Goal: Task Accomplishment & Management: Complete application form

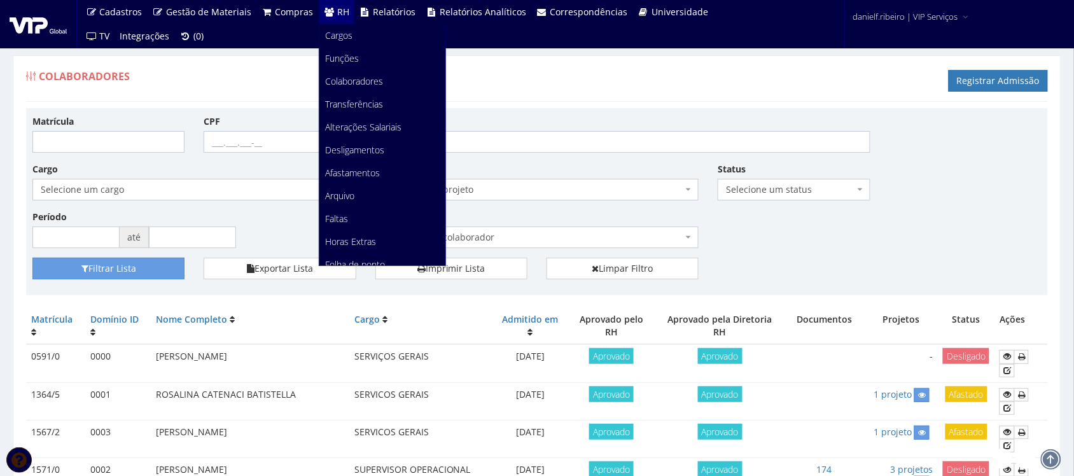
scroll to position [742, 0]
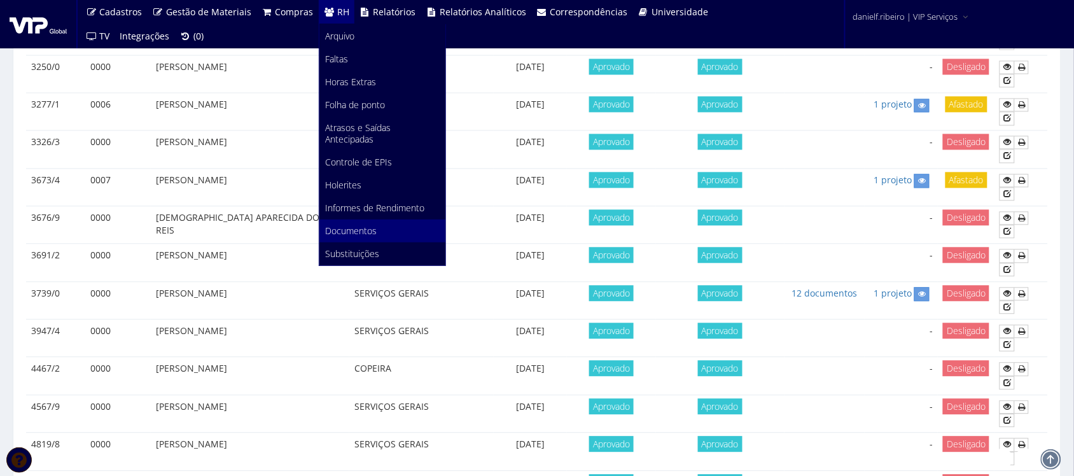
click at [363, 226] on span "Documentos" at bounding box center [352, 231] width 52 height 12
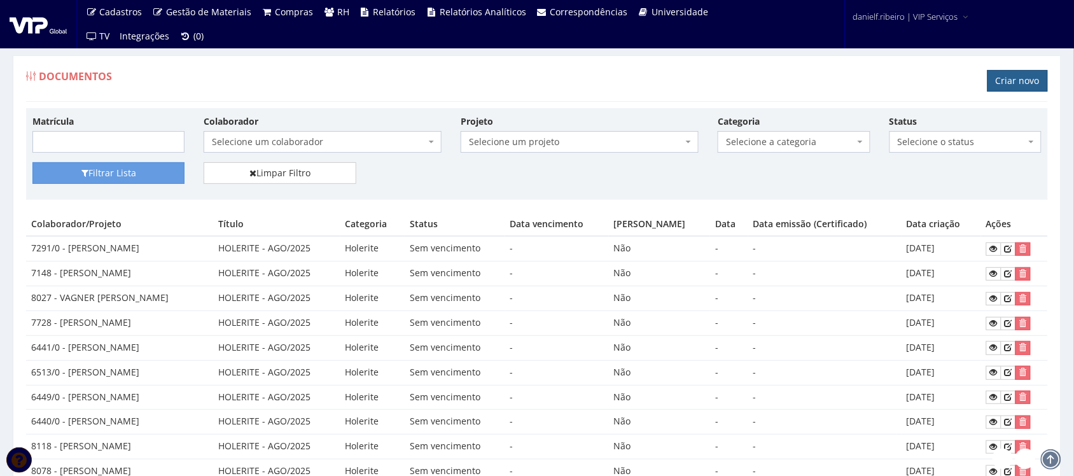
click at [1015, 80] on link "Criar novo" at bounding box center [1017, 81] width 60 height 22
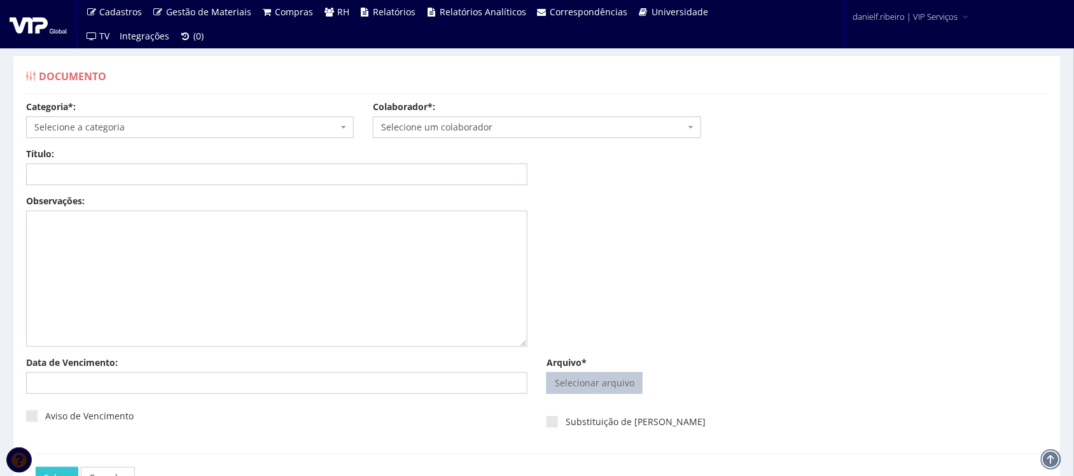
click at [619, 379] on input "Arquivo*" at bounding box center [594, 383] width 95 height 20
type input "C:\fakepath\ANDRE LUIZ MACHADO AVISO DE ADVERTÊNCIA AO EMPREGADO 01.04.2025.pdf"
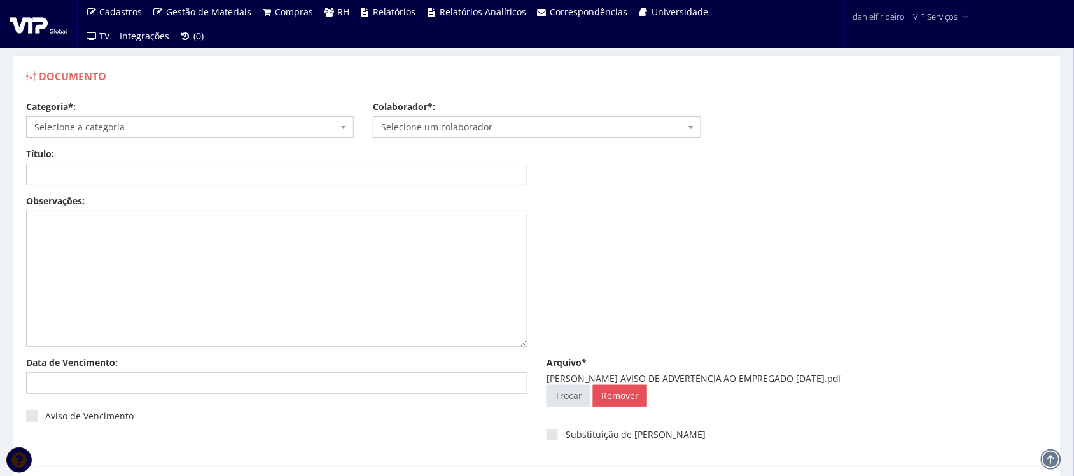
click at [472, 116] on span "Selecione um colaborador" at bounding box center [537, 127] width 328 height 22
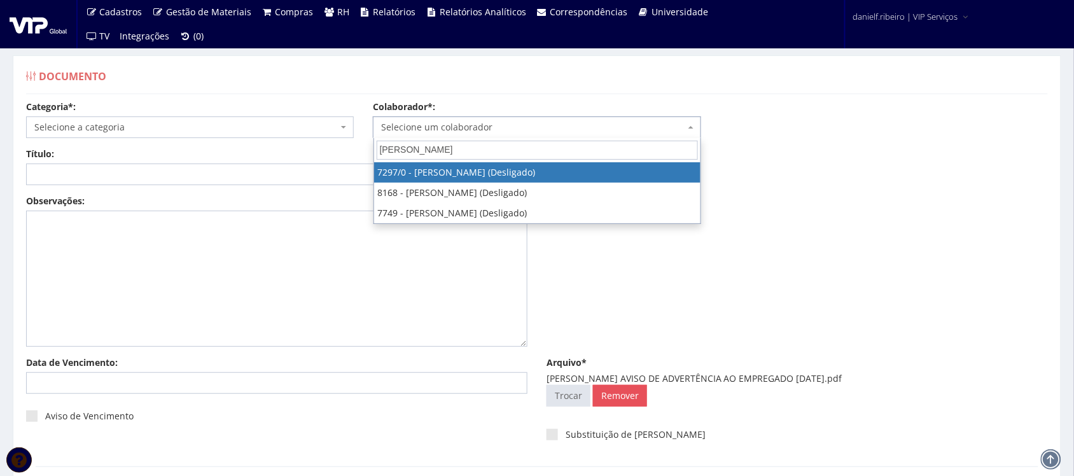
type input "andre luiz"
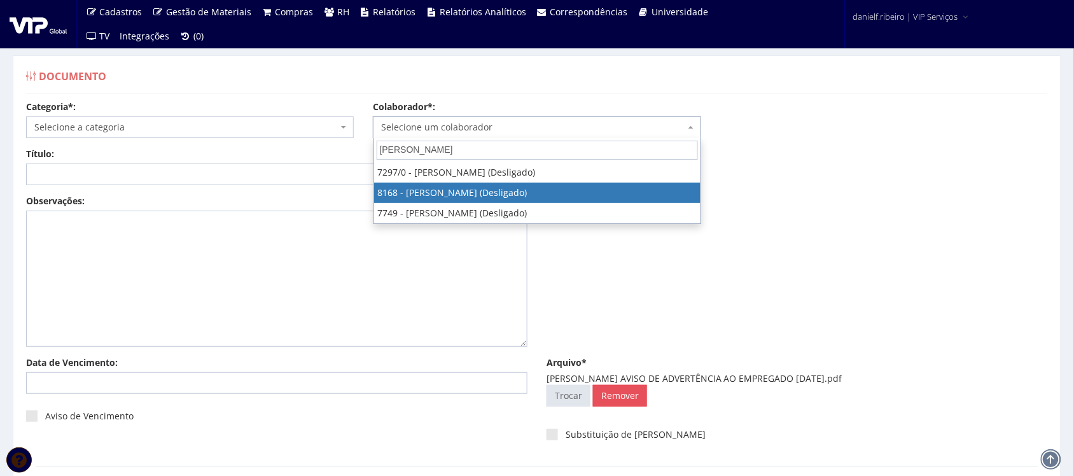
select select "3955"
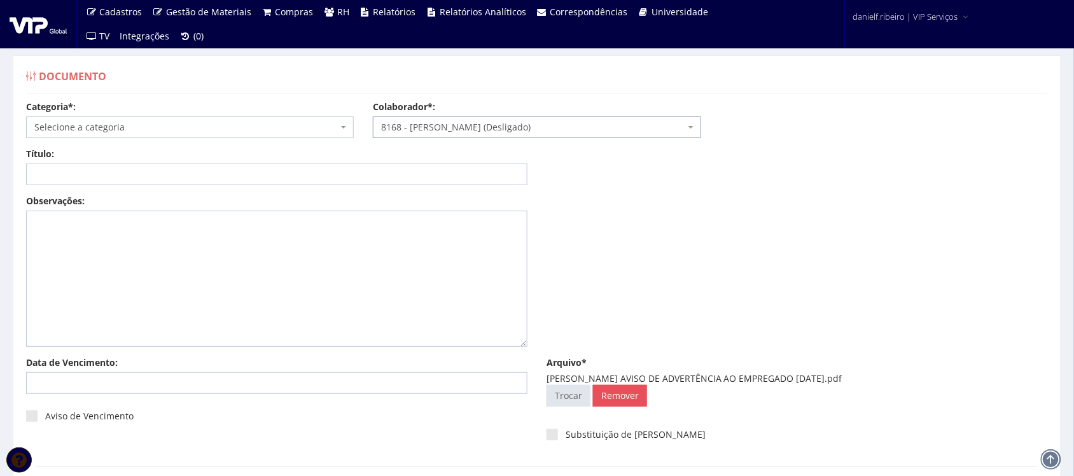
click at [174, 128] on span "Selecione a categoria" at bounding box center [185, 127] width 303 height 13
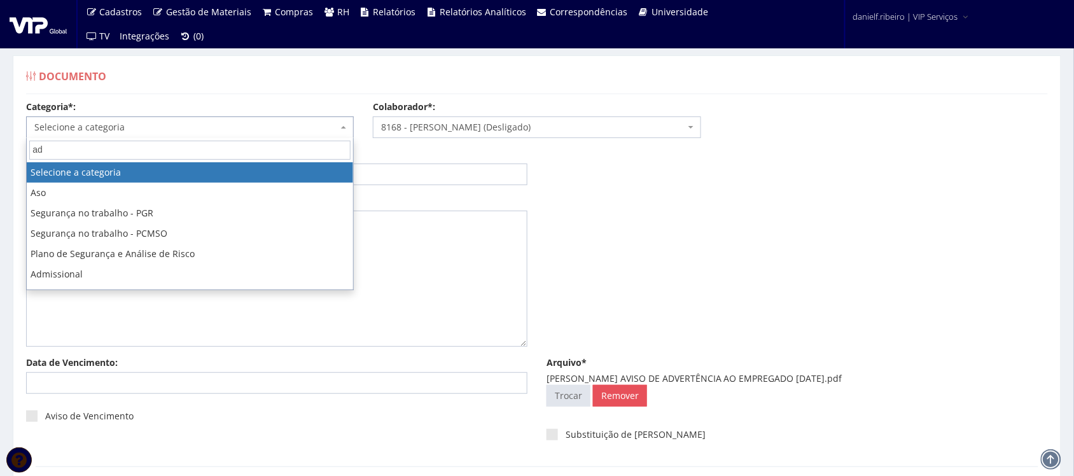
type input "adv"
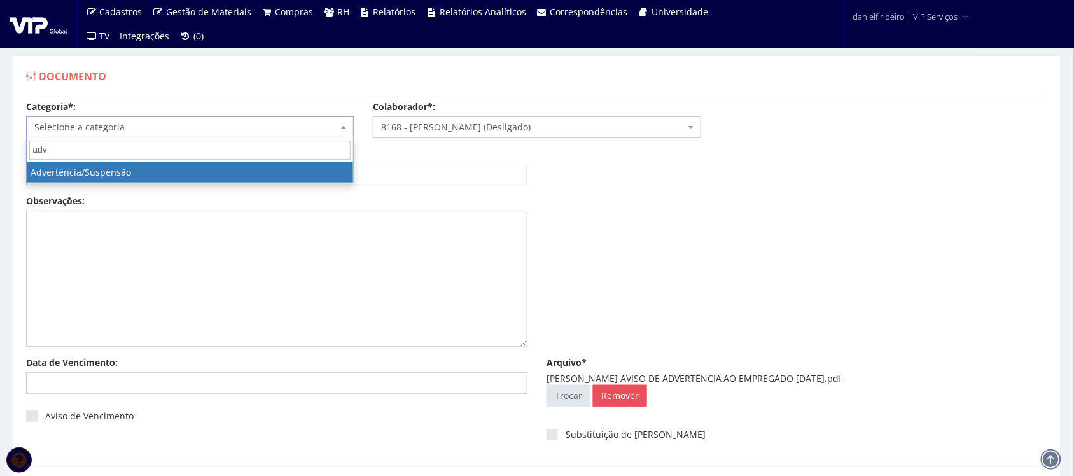
select select "advertencia_suspensao"
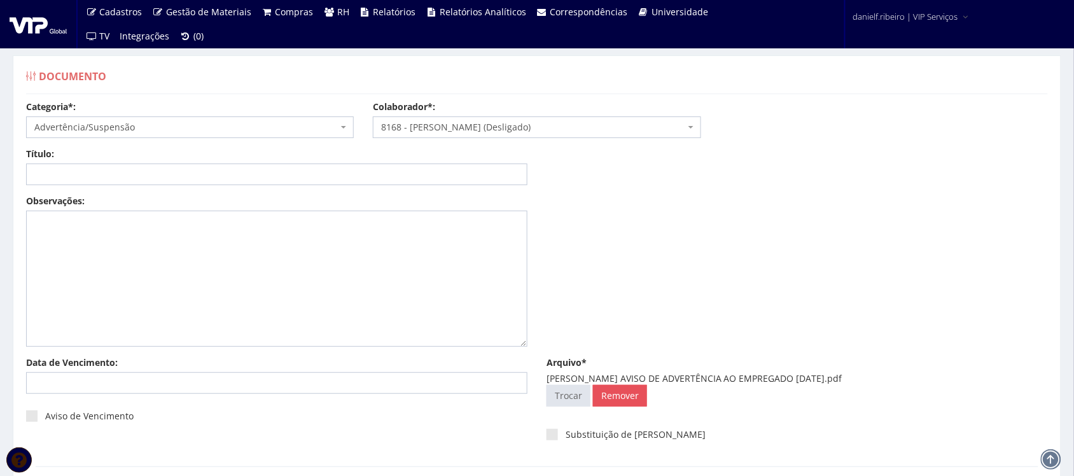
drag, startPoint x: 646, startPoint y: 374, endPoint x: 864, endPoint y: 374, distance: 218.2
click at [864, 374] on div "ANDRE LUIZ MACHADO AVISO DE ADVERTÊNCIA AO EMPREGADO 01.04.2025.pdf" at bounding box center [796, 378] width 501 height 13
copy div "AVISO DE ADVERTÊNCIA AO EMPREGADO 01.04.2025"
click at [236, 173] on input "Título:" at bounding box center [276, 174] width 501 height 22
paste input "AVISO DE ADVERTÊNCIA AO EMPREGADO 01.04.2025"
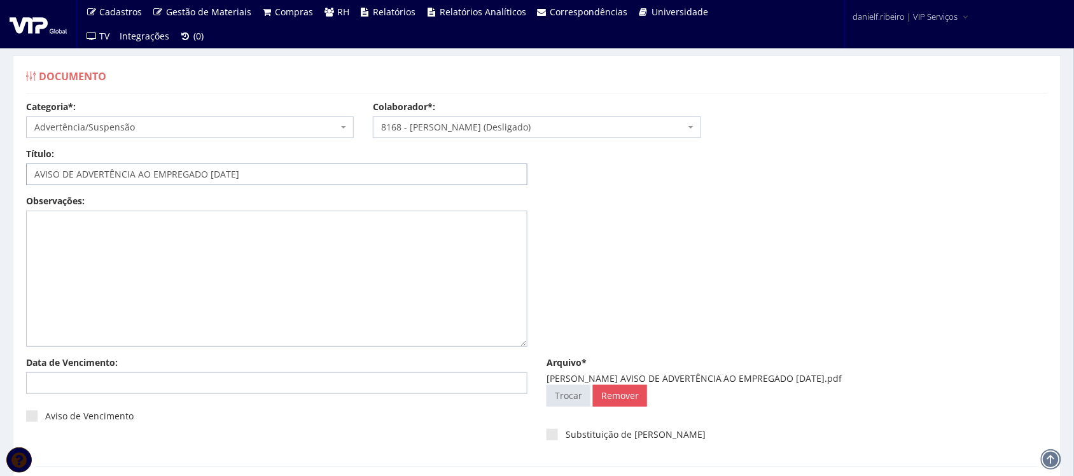
click at [219, 175] on input "AVISO DE ADVERTÊNCIA AO EMPREGADO 01.04.2025" at bounding box center [276, 174] width 501 height 22
type input "AVISO DE ADVERTÊNCIA AO EMPREGADO [DATE]"
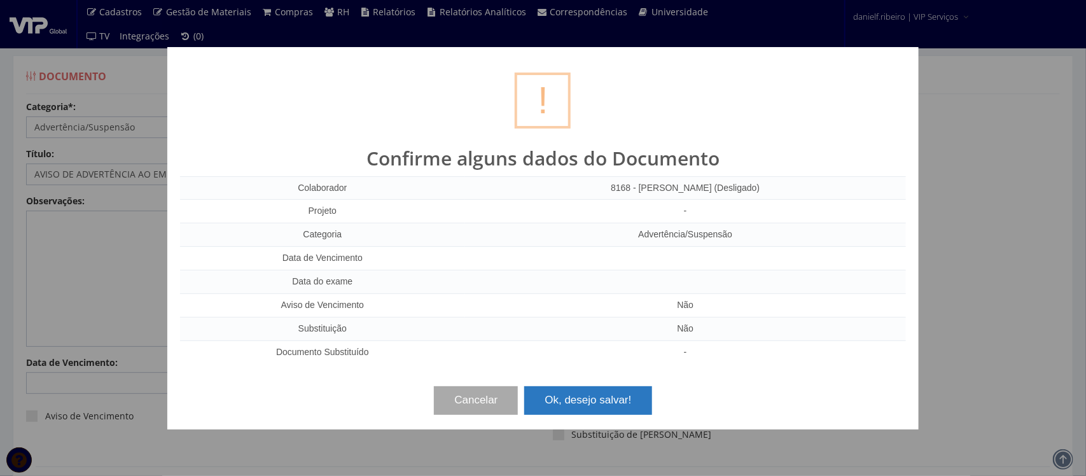
click at [579, 408] on button "Ok, desejo salvar!" at bounding box center [587, 400] width 127 height 28
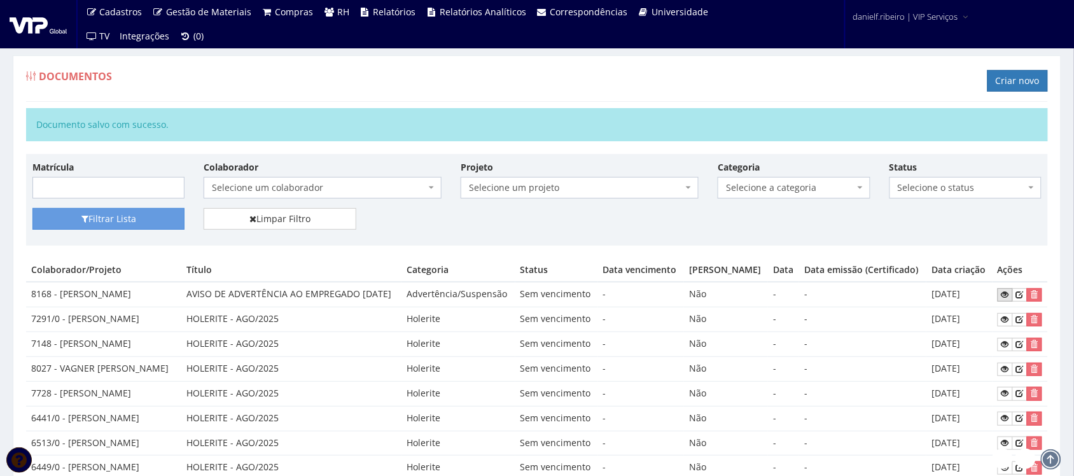
click at [1009, 299] on icon at bounding box center [1005, 294] width 8 height 9
click at [997, 80] on link "Criar novo" at bounding box center [1017, 81] width 60 height 22
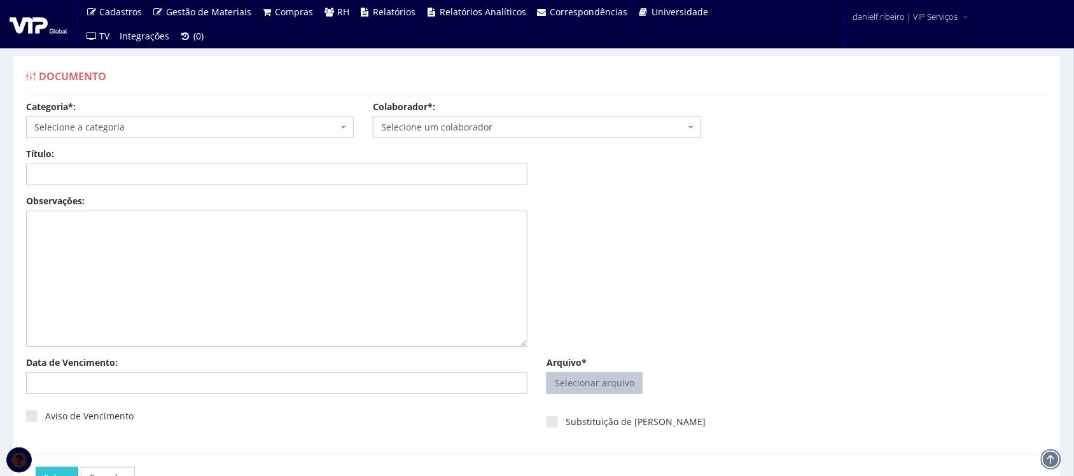
click at [606, 383] on input "Arquivo*" at bounding box center [594, 383] width 95 height 20
type input "C:\fakepath\ANDRE LUIZ MACHADO AVISO DE RESCISÃO ANTECIPADA DO CONTRATO DE EXPE…"
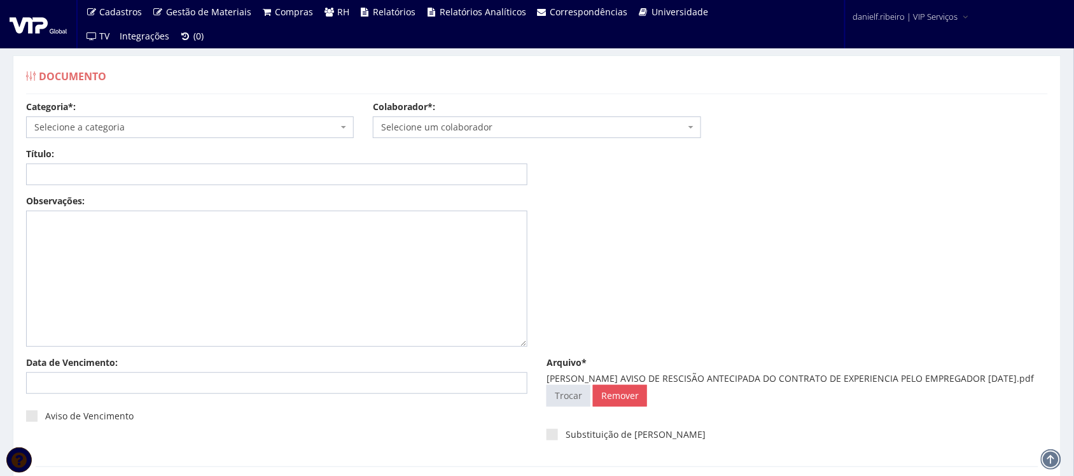
click at [450, 125] on span "Selecione um colaborador" at bounding box center [532, 127] width 303 height 13
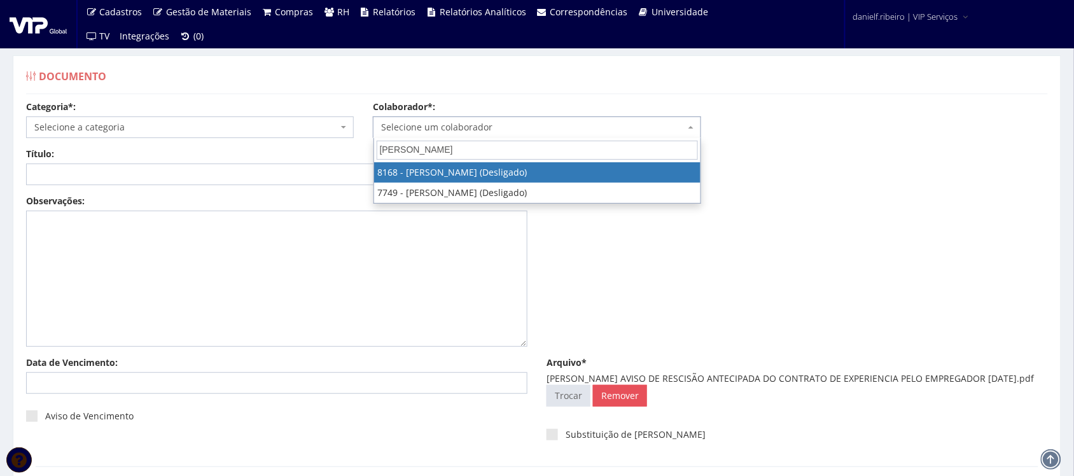
type input "andre luiz ma"
select select "3955"
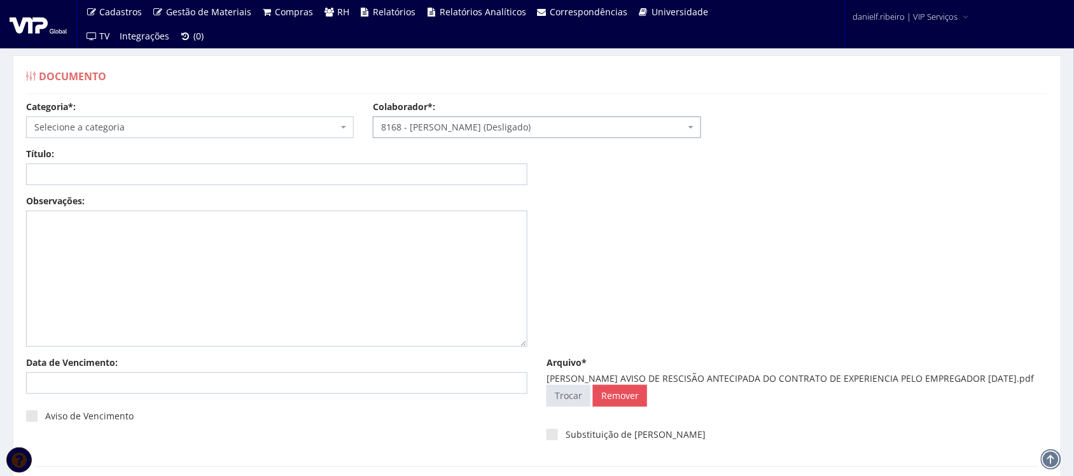
click at [232, 125] on span "Selecione a categoria" at bounding box center [185, 127] width 303 height 13
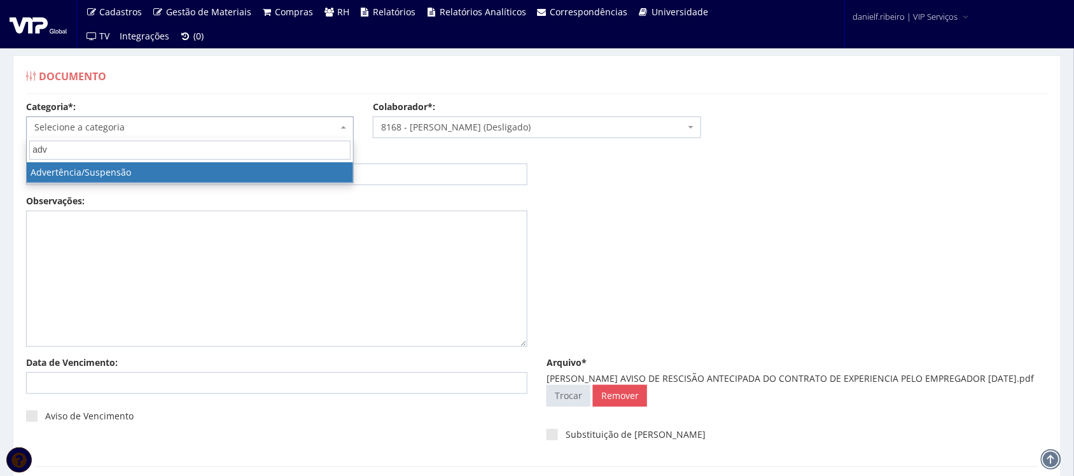
type input "adv"
select select "advertencia_suspensao"
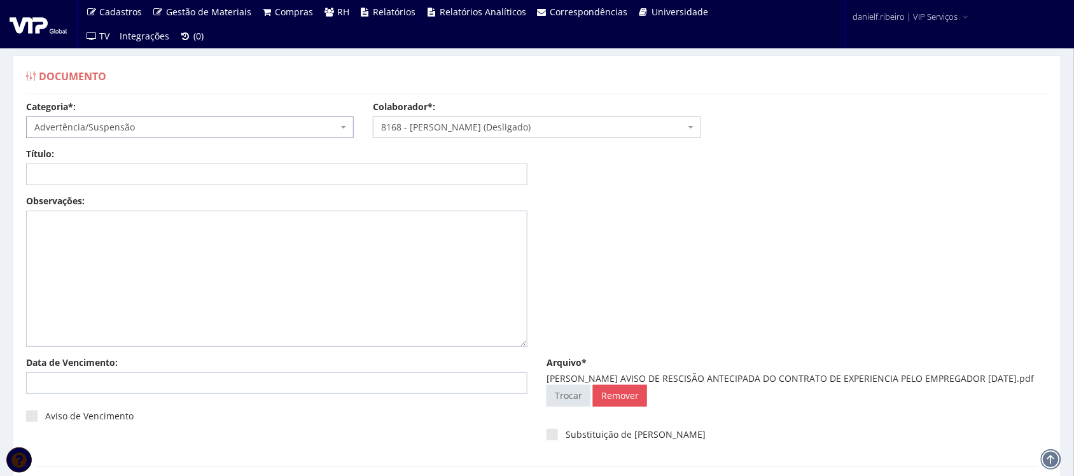
click at [212, 119] on span "Advertência/Suspensão" at bounding box center [190, 127] width 328 height 22
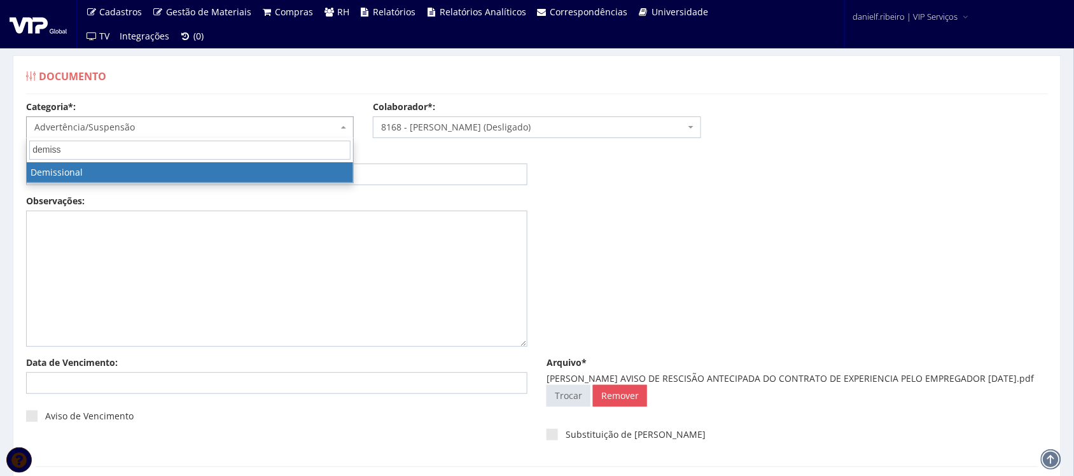
type input "demissi"
select select "demissional"
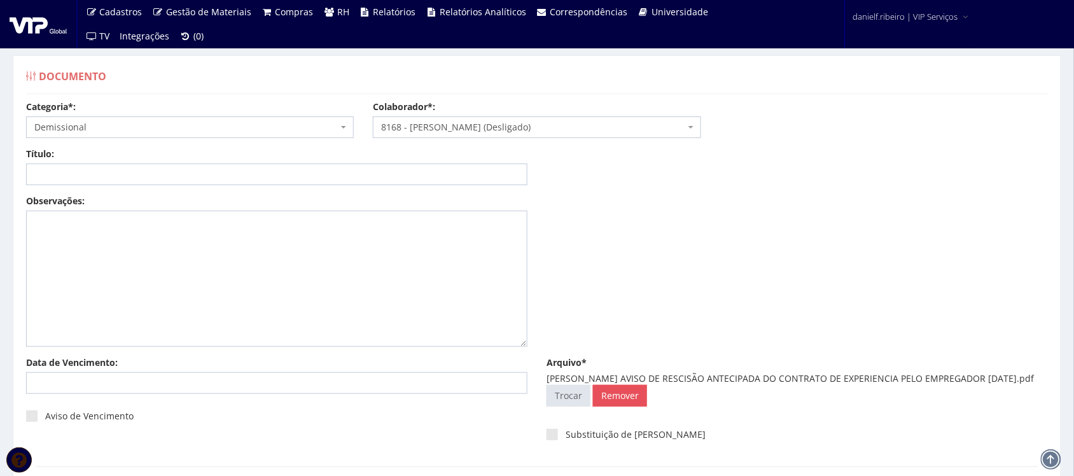
drag, startPoint x: 647, startPoint y: 379, endPoint x: 592, endPoint y: 389, distance: 55.5
click at [592, 385] on div "ANDRE LUIZ MACHADO AVISO DE RESCISÃO ANTECIPADA DO CONTRATO DE EXPERIENCIA PELO…" at bounding box center [796, 378] width 501 height 13
copy div "AVISO DE RESCISÃO ANTECIPADA DO CONTRATO DE EXPERIENCIA PELO EMPREGADOR 06.04.2…"
click at [286, 170] on input "Título:" at bounding box center [276, 174] width 501 height 22
paste input "AVISO DE RESCISÃO ANTECIPADA DO CONTRATO DE EXPERIENCIA PELO EMPREGADOR 06.04.2…"
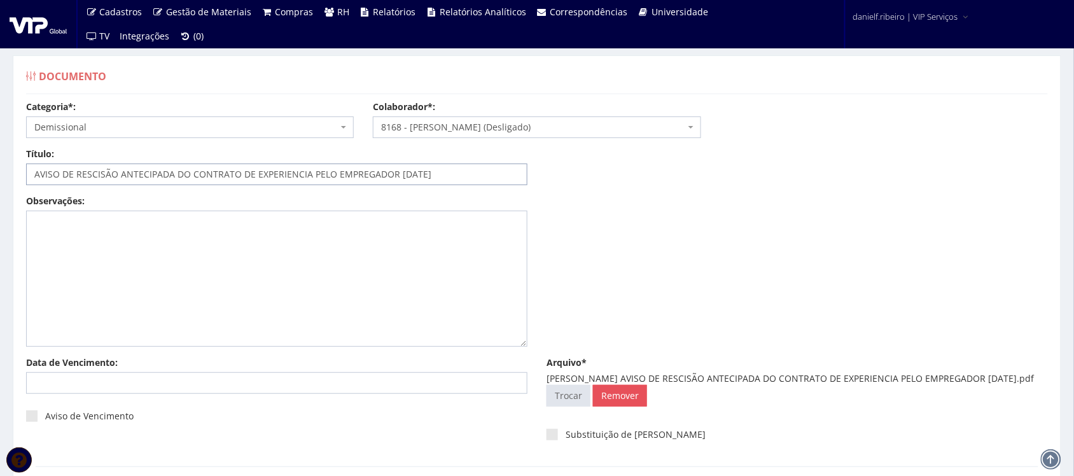
drag, startPoint x: 408, startPoint y: 175, endPoint x: 412, endPoint y: 181, distance: 7.4
click at [408, 176] on input "AVISO DE RESCISÃO ANTECIPADA DO CONTRATO DE EXPERIENCIA PELO EMPREGADOR 06.04.2…" at bounding box center [276, 174] width 501 height 22
type input "AVISO DE RESCISÃO ANTECIPADA DO CONTRATO DE EXPERIENCIA PELO EMPREGADOR [DATE]"
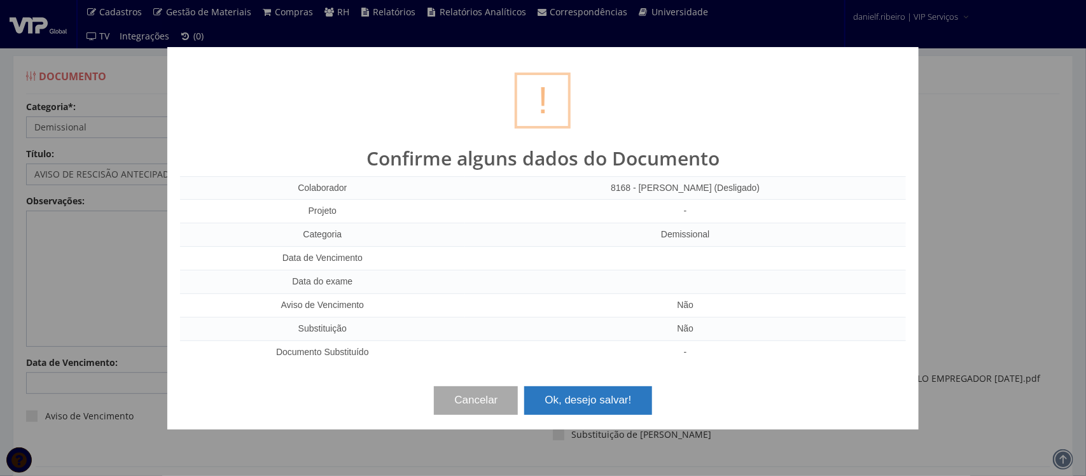
click at [628, 401] on button "Ok, desejo salvar!" at bounding box center [587, 400] width 127 height 28
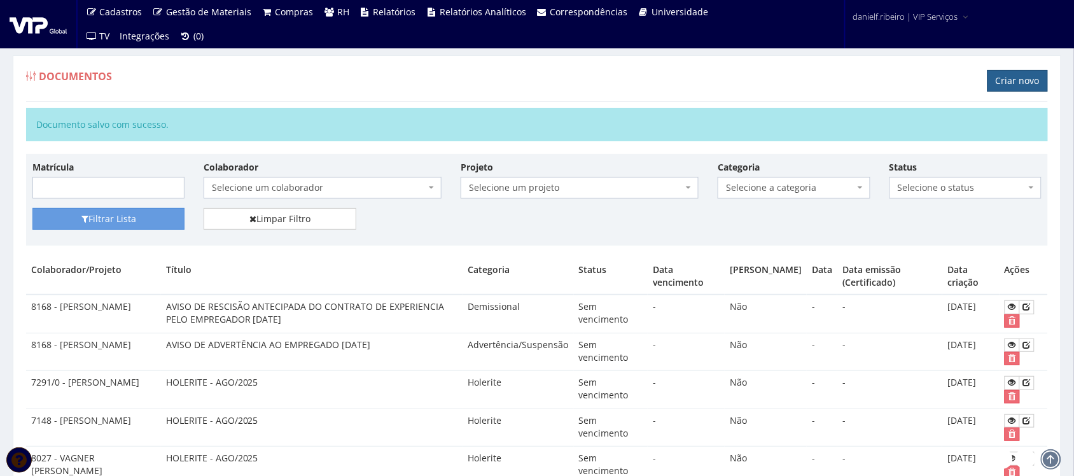
click at [1015, 73] on link "Criar novo" at bounding box center [1017, 81] width 60 height 22
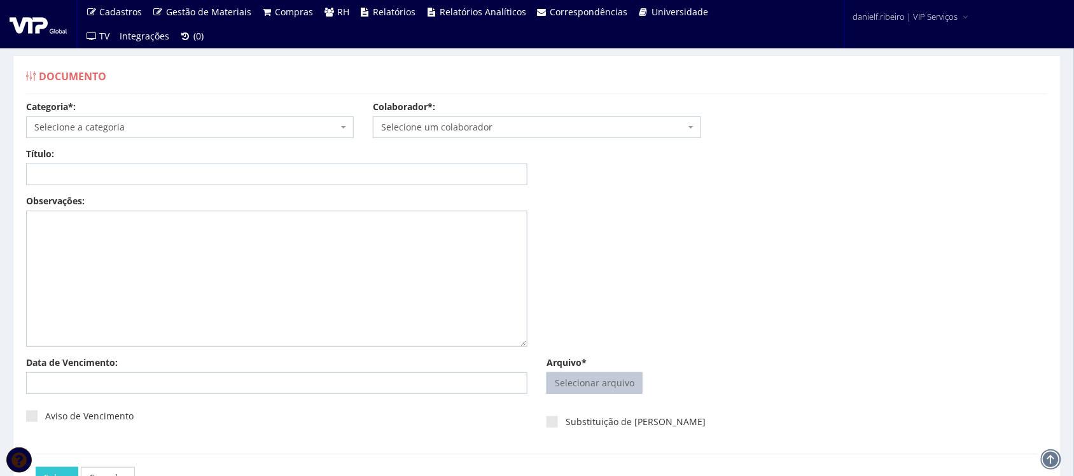
click at [590, 374] on input "Arquivo*" at bounding box center [594, 383] width 95 height 20
type input "C:\fakepath\[PERSON_NAME] DECLARAÇÃO RECEBIMENTO TICKET ALIMENTAÇÃO [DATE].pdf"
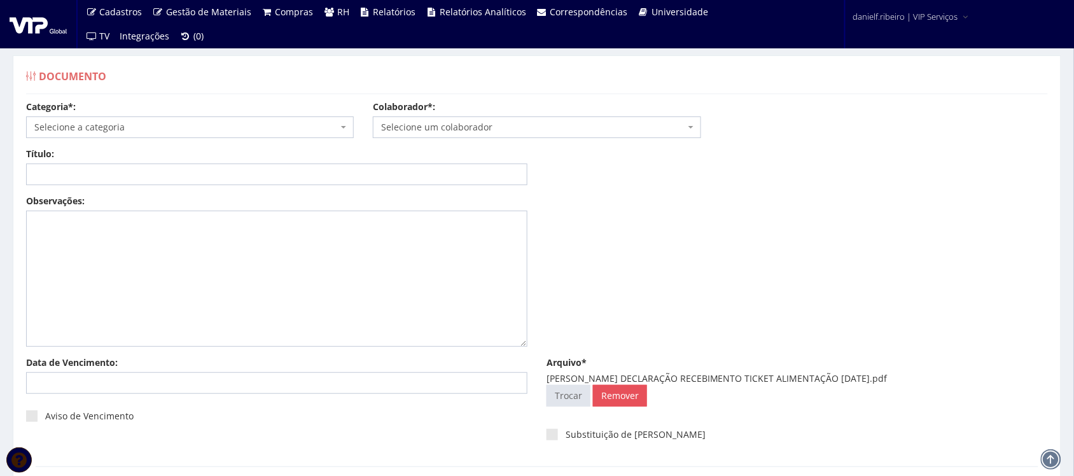
click at [469, 125] on span "Selecione um colaborador" at bounding box center [532, 127] width 303 height 13
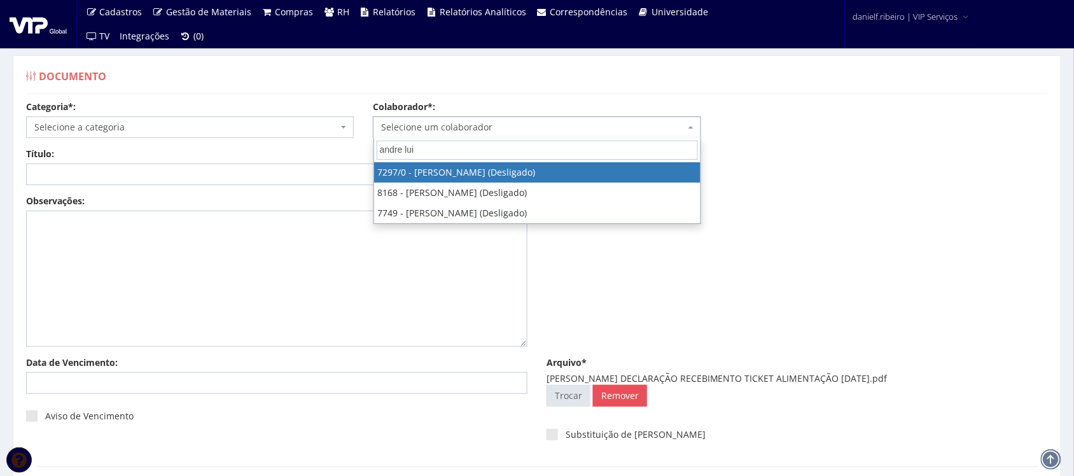
type input "andre luiz"
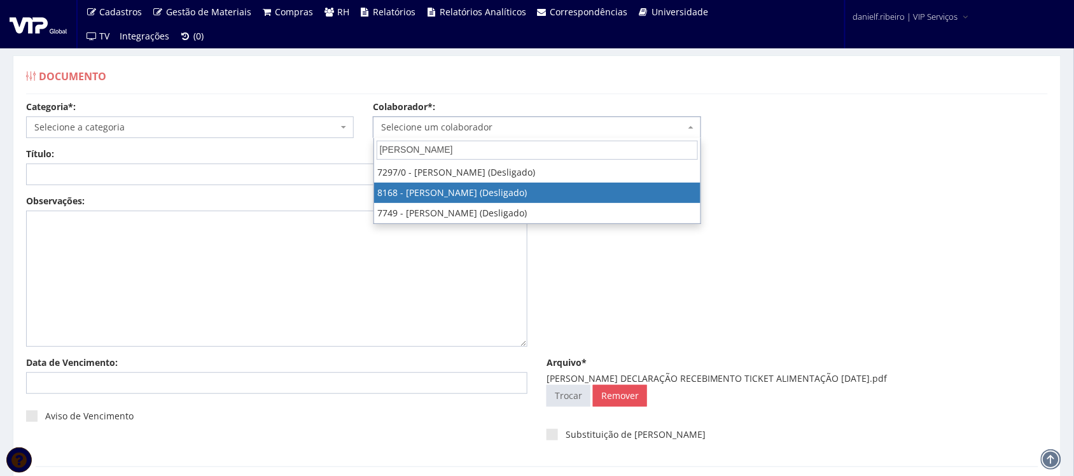
select select "3955"
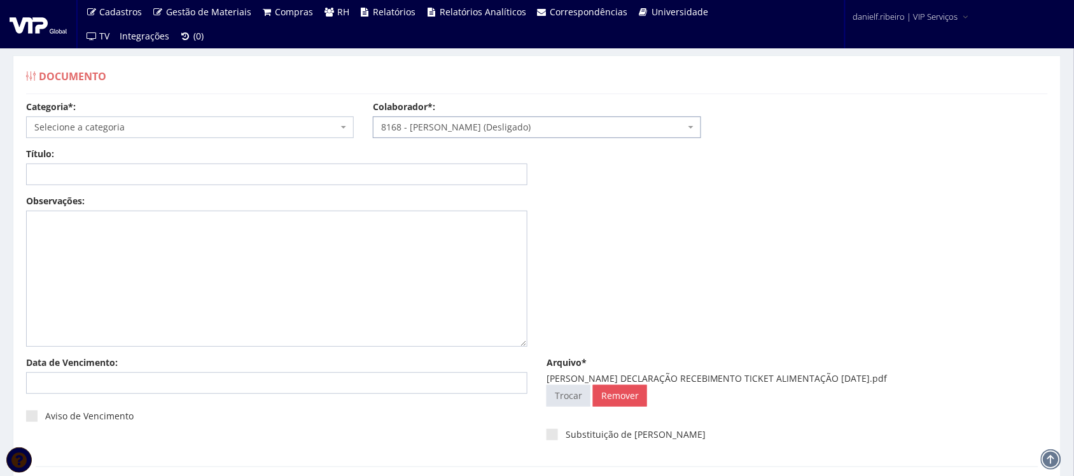
click at [148, 121] on span "Selecione a categoria" at bounding box center [190, 127] width 328 height 22
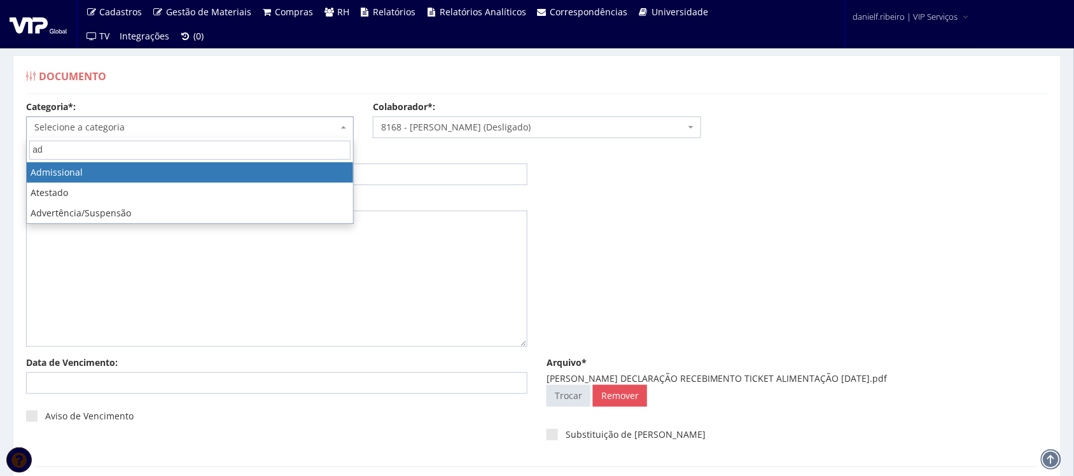
type input "ad"
select select "admissional"
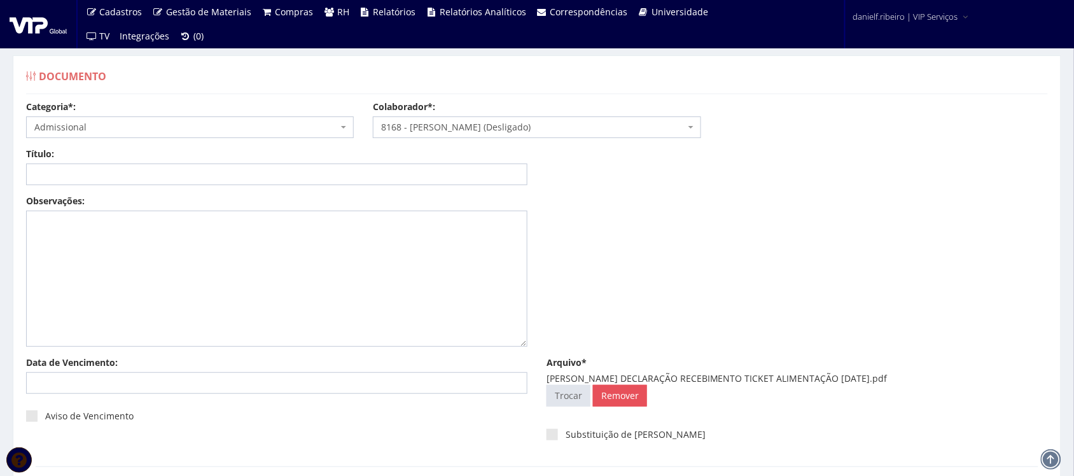
drag, startPoint x: 648, startPoint y: 377, endPoint x: 907, endPoint y: 379, distance: 259.5
click at [907, 379] on div "ANDRE LUIZ MACHADO DECLARAÇÃO RECEBIMENTO TICKET ALIMENTAÇÃO 14.02.2025.pdf" at bounding box center [796, 378] width 501 height 13
copy div "DECLARAÇÃO RECEBIMENTO TICKET ALIMENTAÇÃO 14.02.2025"
click at [224, 177] on input "Título:" at bounding box center [276, 174] width 501 height 22
paste input "DECLARAÇÃO RECEBIMENTO TICKET ALIMENTAÇÃO 14.02.2025"
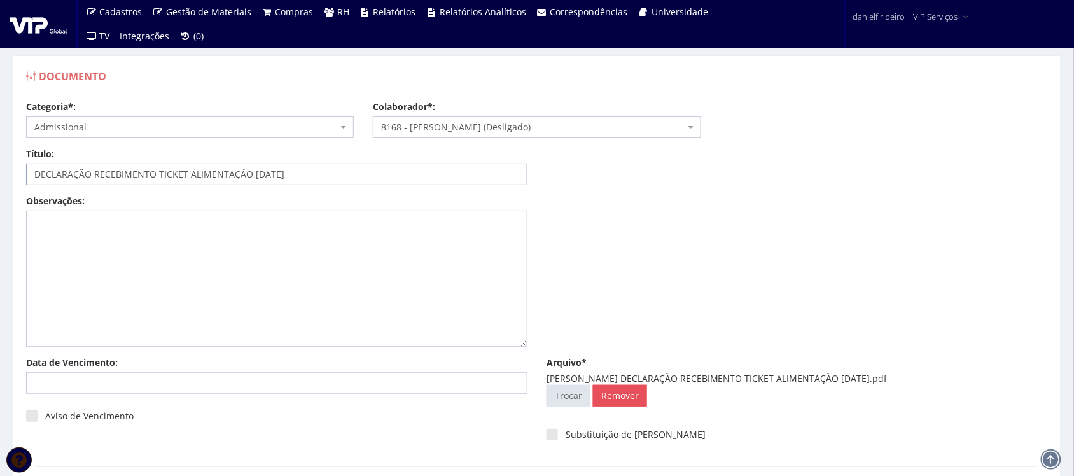
click at [264, 172] on input "DECLARAÇÃO RECEBIMENTO TICKET ALIMENTAÇÃO 14.02.2025" at bounding box center [276, 174] width 501 height 22
type input "DECLARAÇÃO RECEBIMENTO TICKET ALIMENTAÇÃO 14/02/2025"
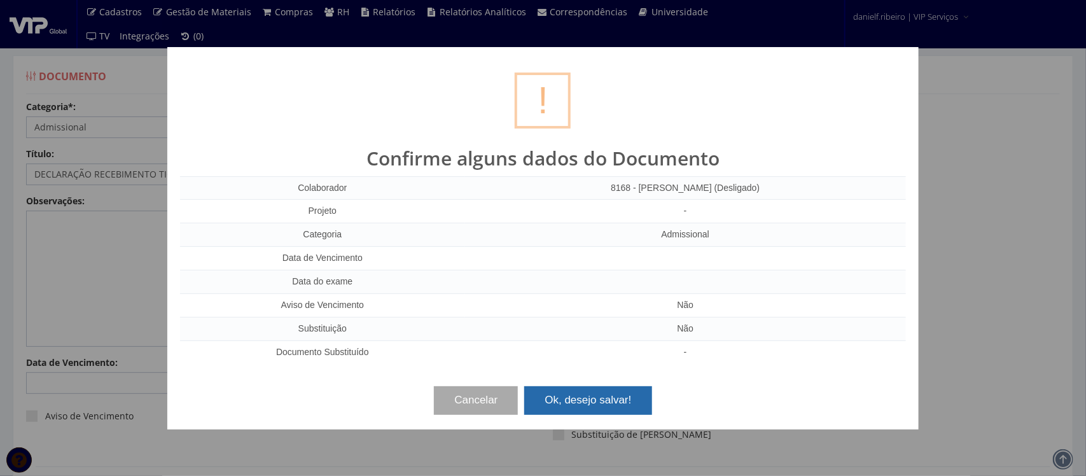
click at [638, 393] on button "Ok, desejo salvar!" at bounding box center [587, 400] width 127 height 28
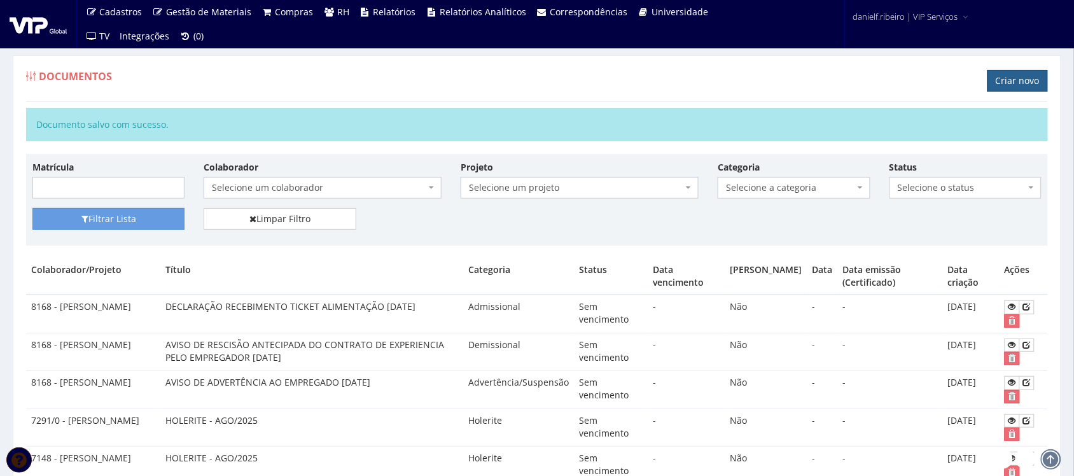
click at [1010, 90] on link "Criar novo" at bounding box center [1017, 81] width 60 height 22
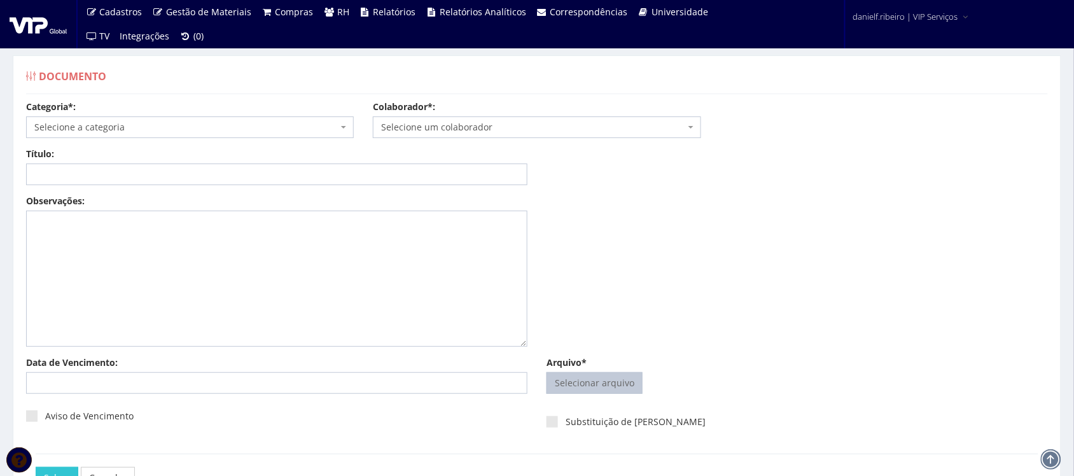
click at [596, 391] on input "Arquivo*" at bounding box center [594, 383] width 95 height 20
type input "C:\fakepath\ANDREZA ALENICE MARTINS AVISO DE FÉRIAS 24.02.2025.pdf"
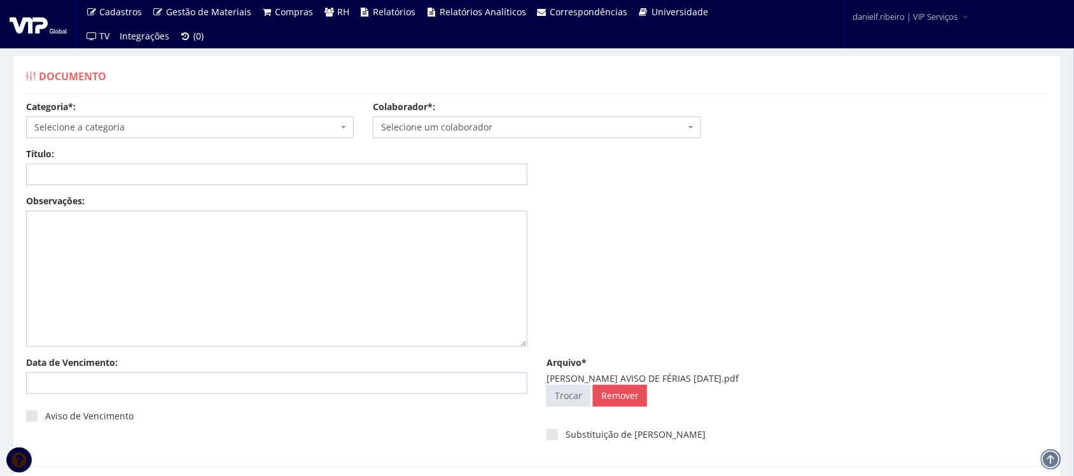
click at [504, 123] on span "Selecione um colaborador" at bounding box center [532, 127] width 303 height 13
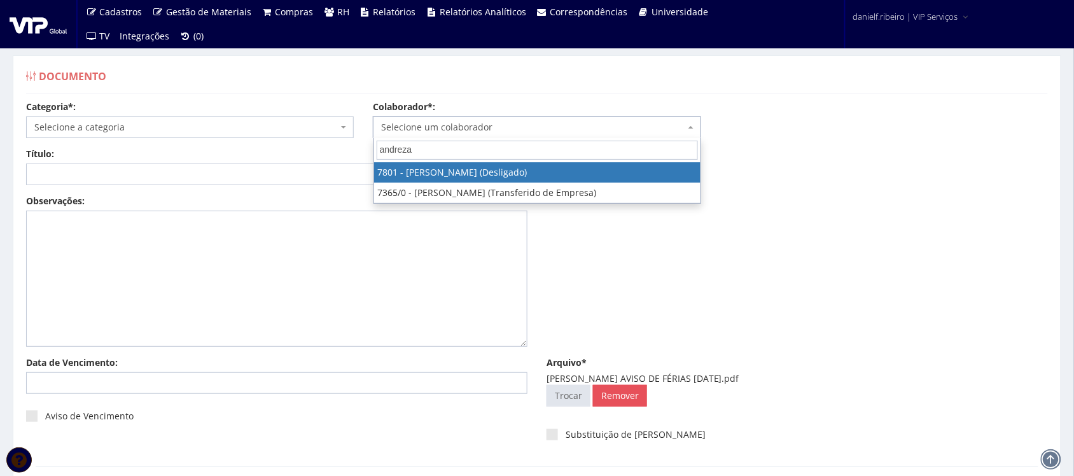
type input "andreza a"
select select "2559"
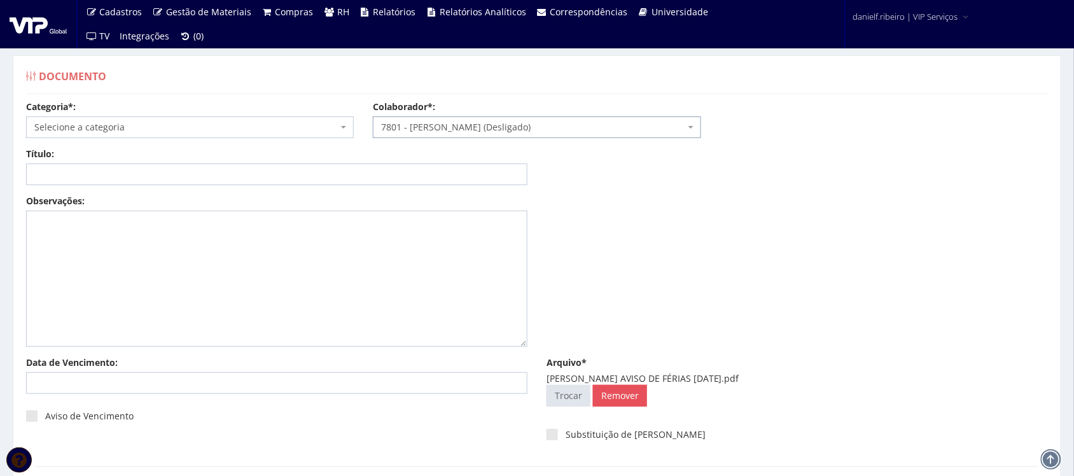
click at [149, 130] on span "Selecione a categoria" at bounding box center [185, 127] width 303 height 13
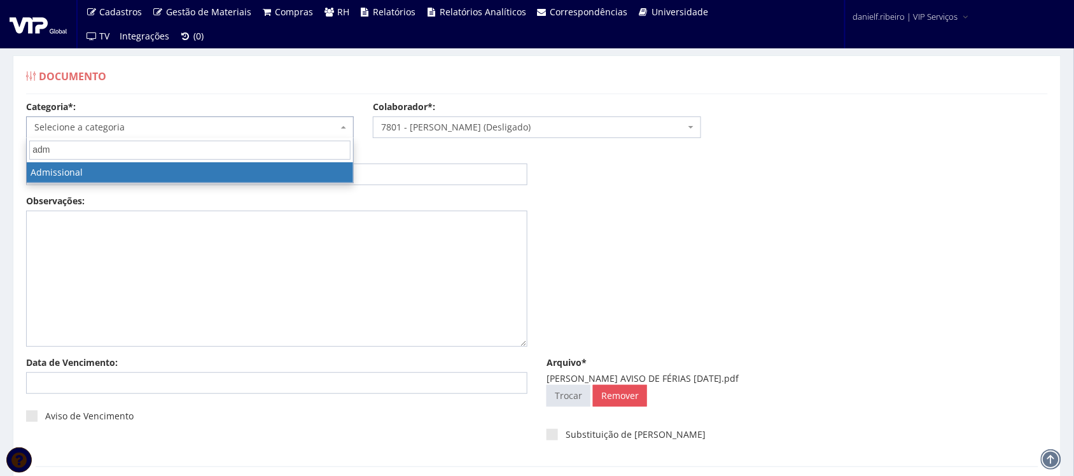
type input "admi"
select select "admissional"
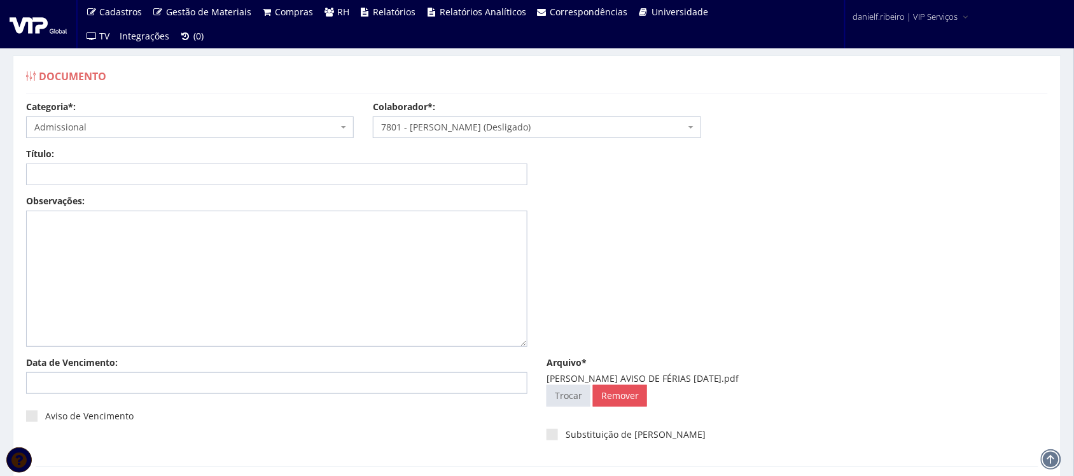
drag, startPoint x: 670, startPoint y: 382, endPoint x: 782, endPoint y: 375, distance: 112.8
click at [782, 375] on div "ANDREZA ALENICE MARTINS AVISO DE FÉRIAS 24.02.2025.pdf" at bounding box center [796, 378] width 501 height 13
copy div "AVISO DE FÉRIAS 24.02.2025"
click at [183, 166] on input "Título:" at bounding box center [276, 174] width 501 height 22
paste input "AVISO DE FÉRIAS 24.02.2025"
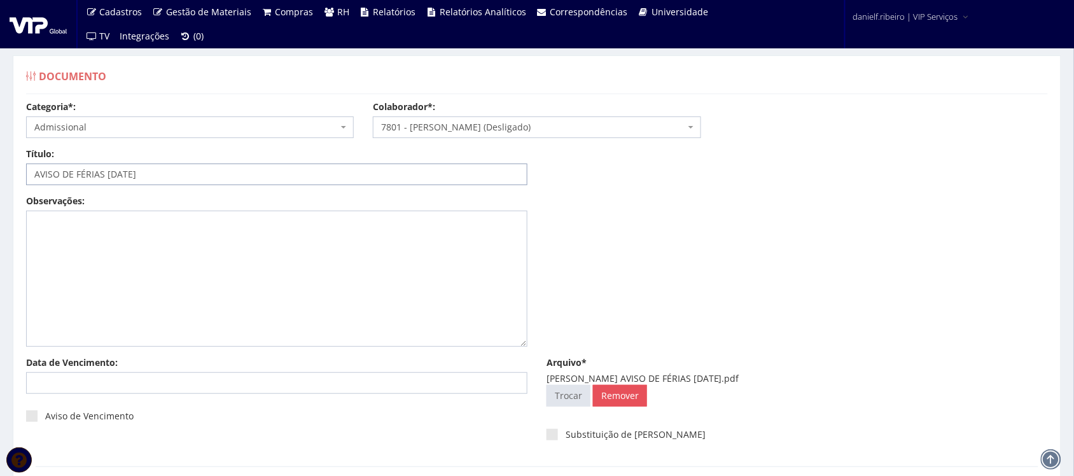
click at [121, 177] on input "AVISO DE FÉRIAS 24.02.2025" at bounding box center [276, 174] width 501 height 22
click at [121, 178] on input "AVISO DE FÉRIAS 24.02.2025" at bounding box center [276, 174] width 501 height 22
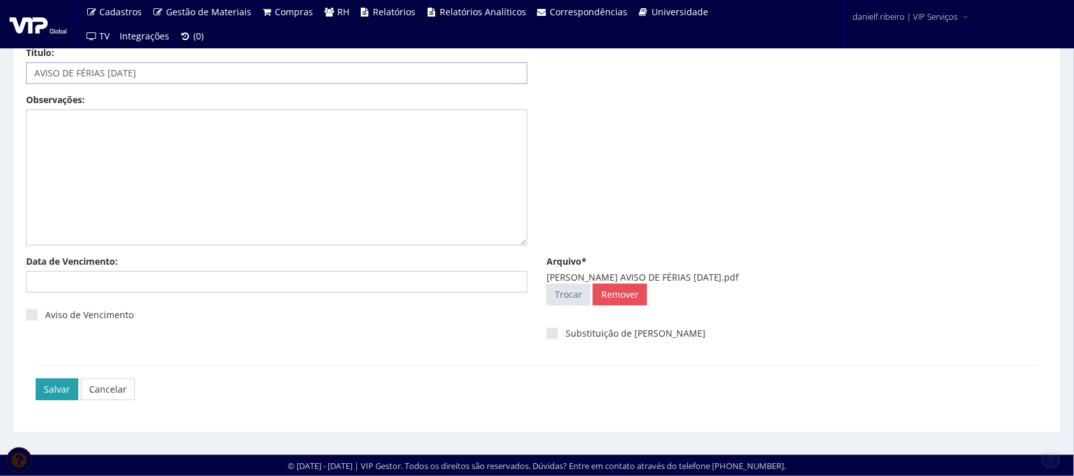
type input "AVISO DE FÉRIAS [DATE]"
click at [46, 393] on input "Salvar" at bounding box center [57, 389] width 43 height 22
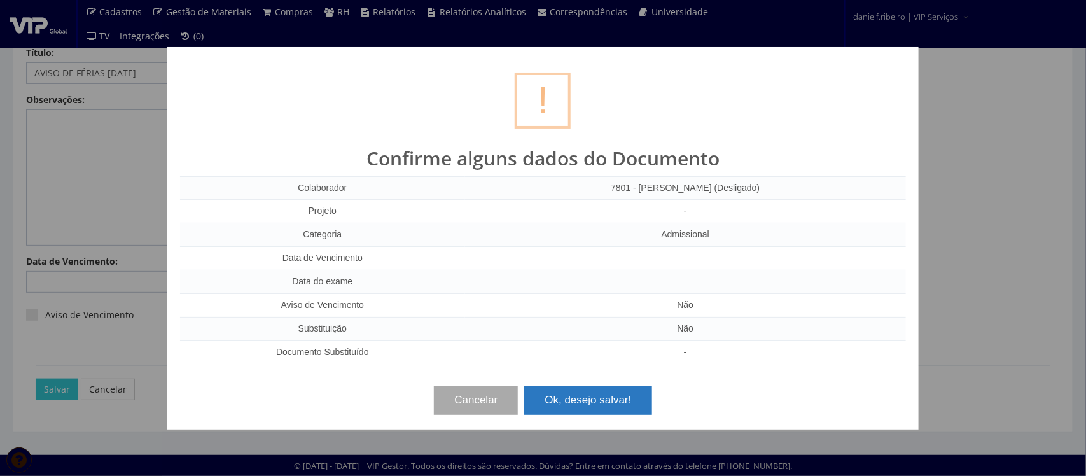
click at [609, 398] on button "Ok, desejo salvar!" at bounding box center [587, 400] width 127 height 28
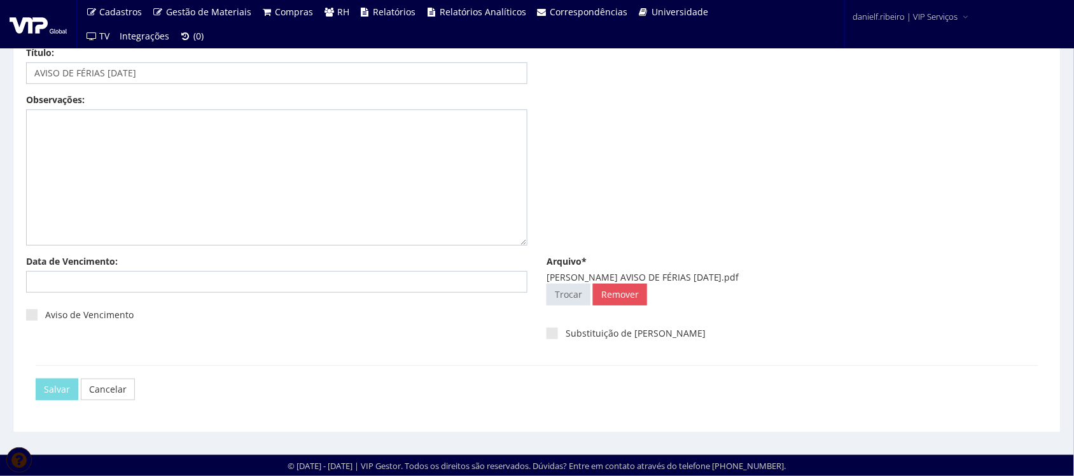
scroll to position [0, 0]
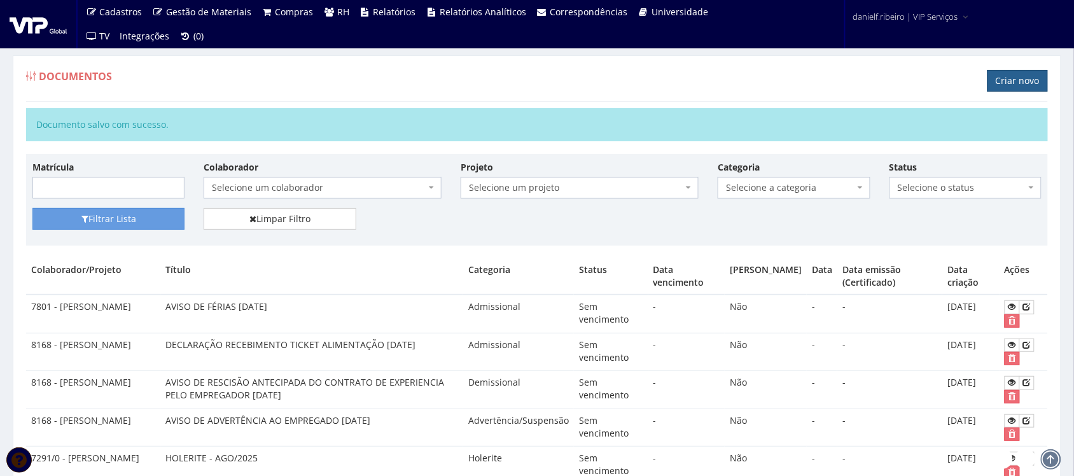
click at [1003, 75] on link "Criar novo" at bounding box center [1017, 81] width 60 height 22
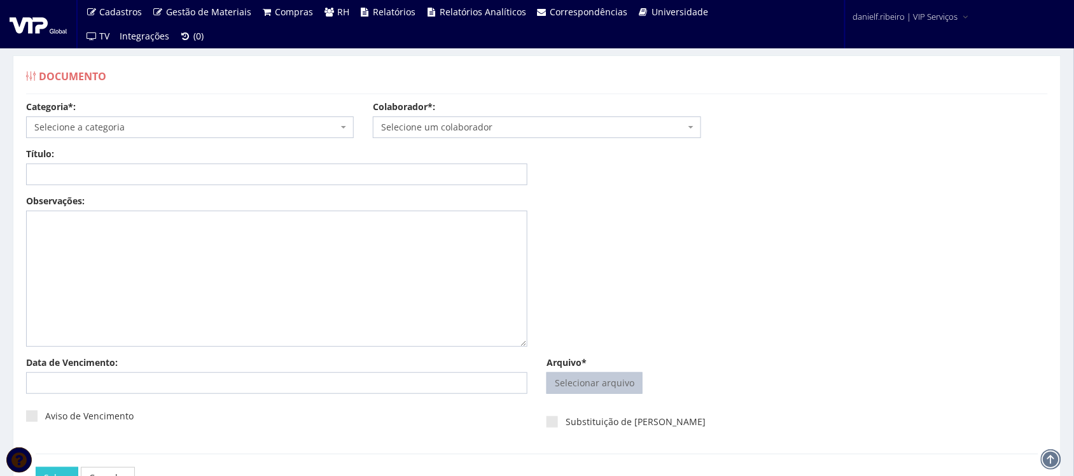
click at [593, 389] on input "Arquivo*" at bounding box center [594, 383] width 95 height 20
type input "C:\fakepath\ANTONIO VERCI RIBEIRO AVISO DE ADVERTÊNCIA AO EMPREGADO 20.03.2025.…"
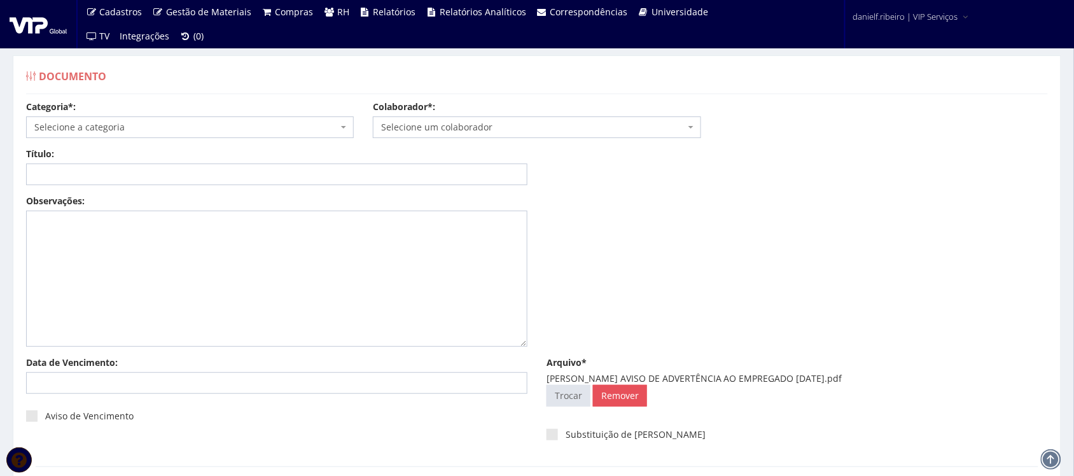
click at [439, 121] on span "Selecione um colaborador" at bounding box center [532, 127] width 303 height 13
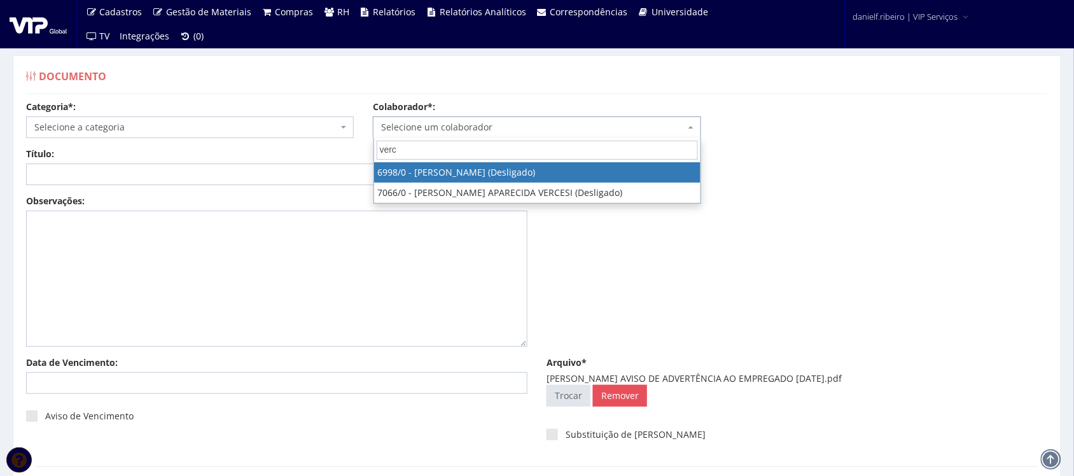
type input "verci"
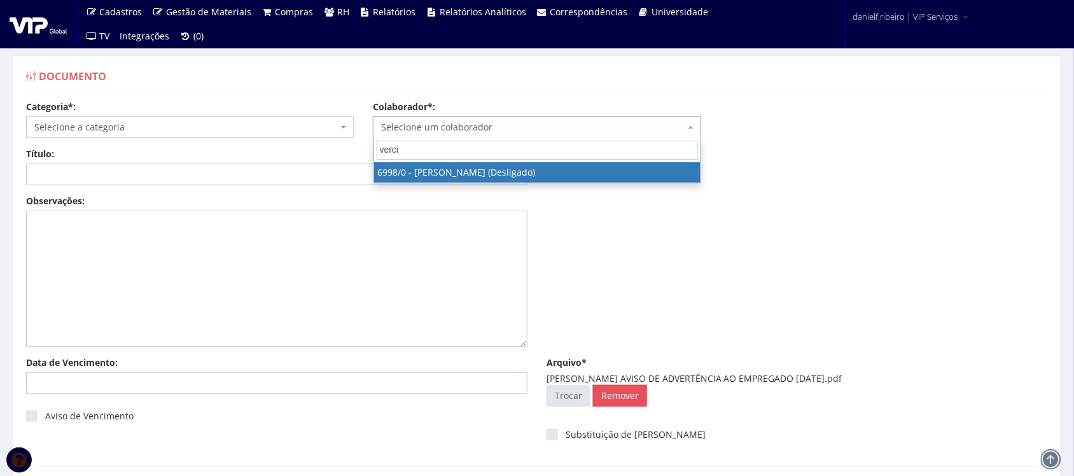
select select "305"
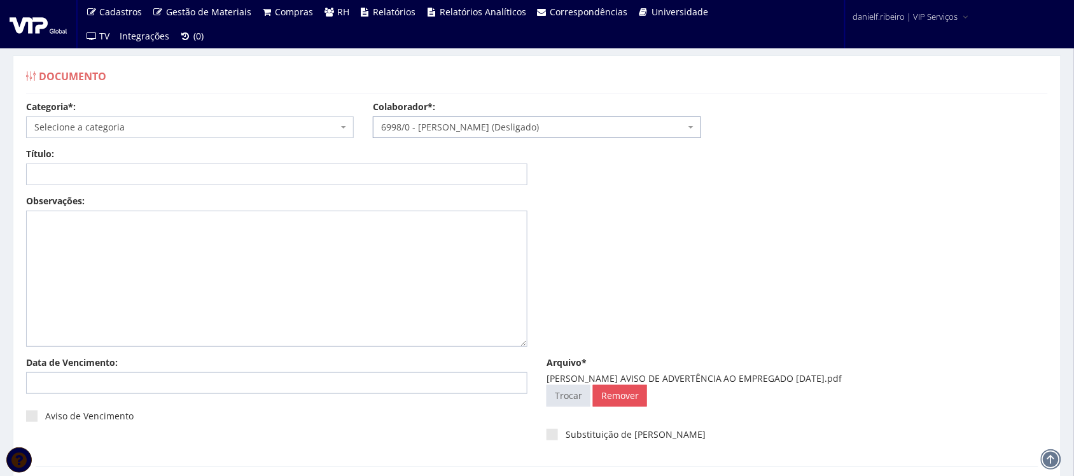
click at [176, 129] on span "Selecione a categoria" at bounding box center [185, 127] width 303 height 13
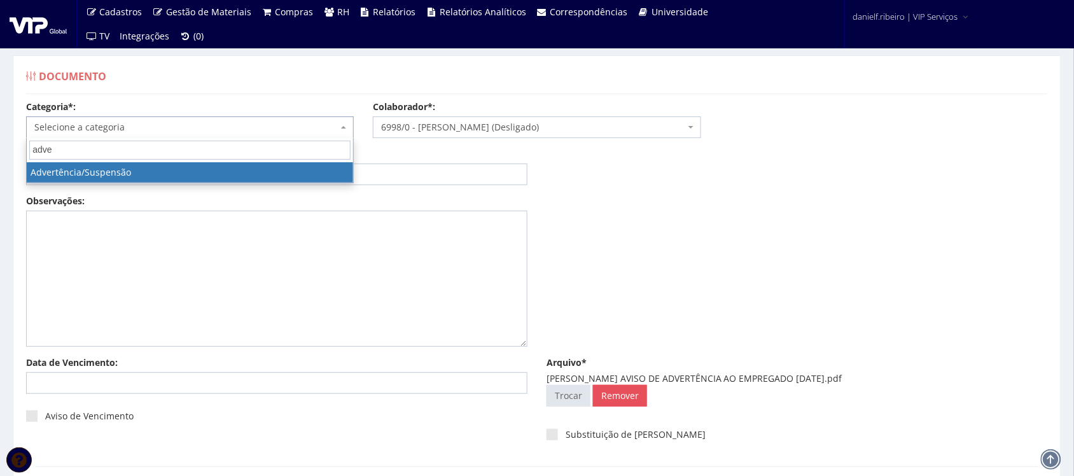
type input "adver"
select select "advertencia_suspensao"
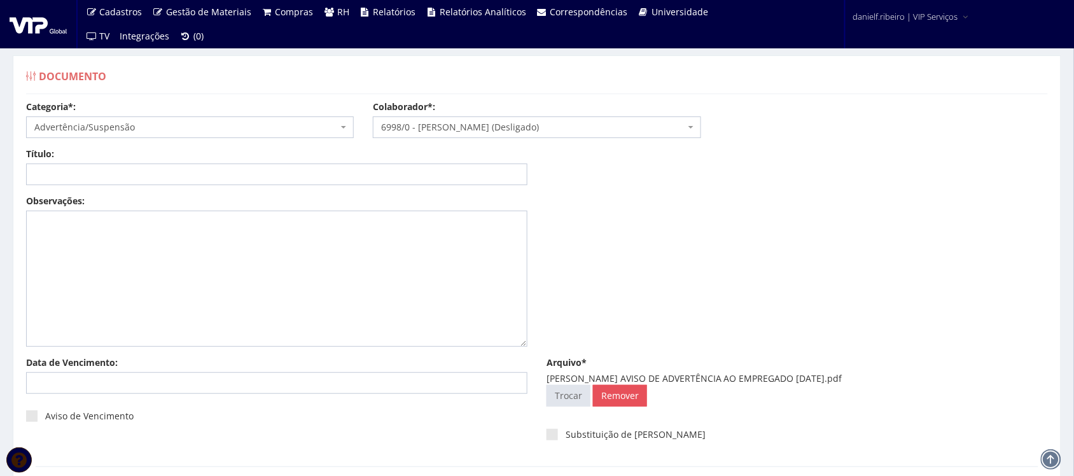
drag, startPoint x: 712, startPoint y: 382, endPoint x: 695, endPoint y: 380, distance: 17.3
click at [711, 382] on div "ANTONIO VERCI RIBEIRO AVISO DE ADVERTÊNCIA AO EMPREGADO 20.03.2025.pdf" at bounding box center [796, 378] width 501 height 13
drag, startPoint x: 651, startPoint y: 380, endPoint x: 870, endPoint y: 377, distance: 218.8
click at [870, 377] on div "ANTONIO VERCI RIBEIRO AVISO DE ADVERTÊNCIA AO EMPREGADO 20.03.2025.pdf" at bounding box center [796, 378] width 501 height 13
copy div "AVISO DE ADVERTÊNCIA AO EMPREGADO 20.03.2025"
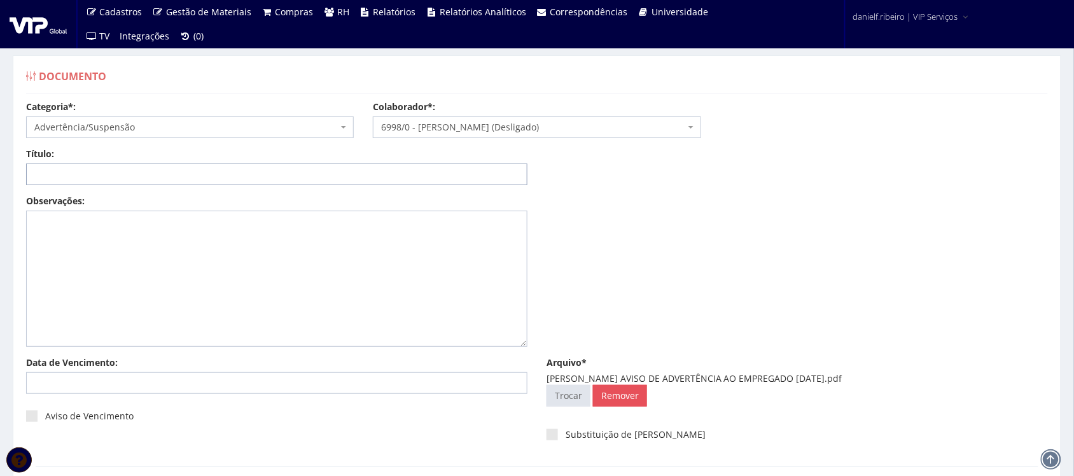
click at [385, 169] on input "Título:" at bounding box center [276, 174] width 501 height 22
paste input "AVISO DE ADVERTÊNCIA AO EMPREGADO 20.03.2025"
drag, startPoint x: 218, startPoint y: 169, endPoint x: 227, endPoint y: 182, distance: 16.1
click at [218, 167] on input "AVISO DE ADVERTÊNCIA AO EMPREGADO 20.03.2025" at bounding box center [276, 174] width 501 height 22
click at [221, 176] on input "AVISO DE ADVERTÊNCIA AO EMPREGADO 20.03.2025" at bounding box center [276, 174] width 501 height 22
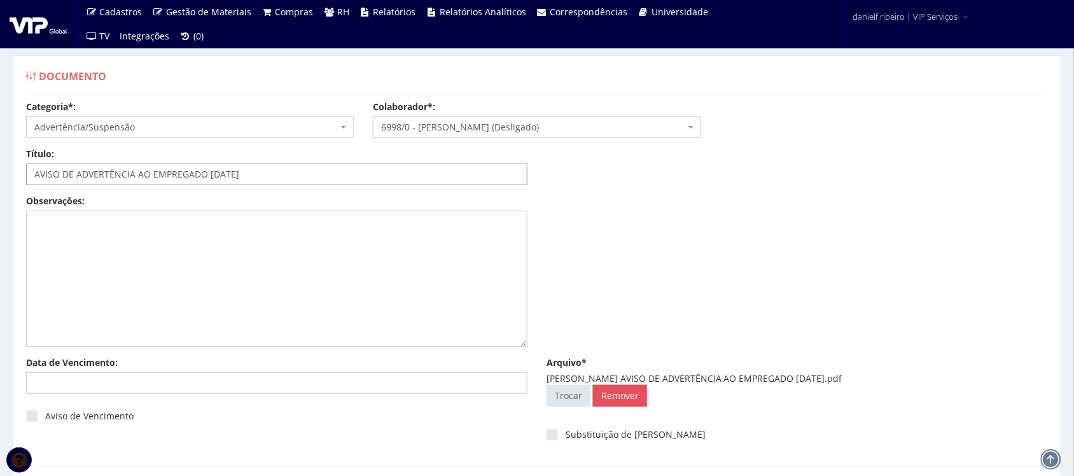
type input "AVISO DE ADVERTÊNCIA AO EMPREGADO [DATE]"
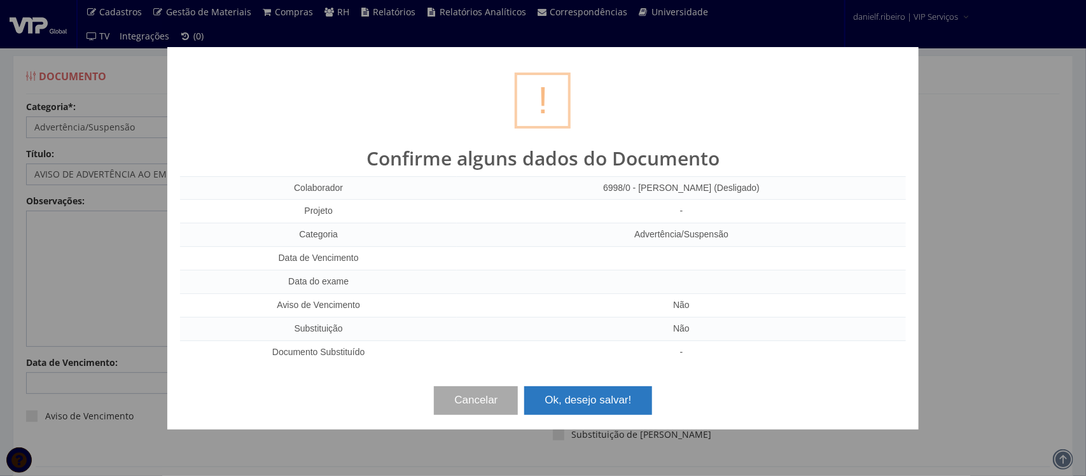
click at [630, 403] on button "Ok, desejo salvar!" at bounding box center [587, 400] width 127 height 28
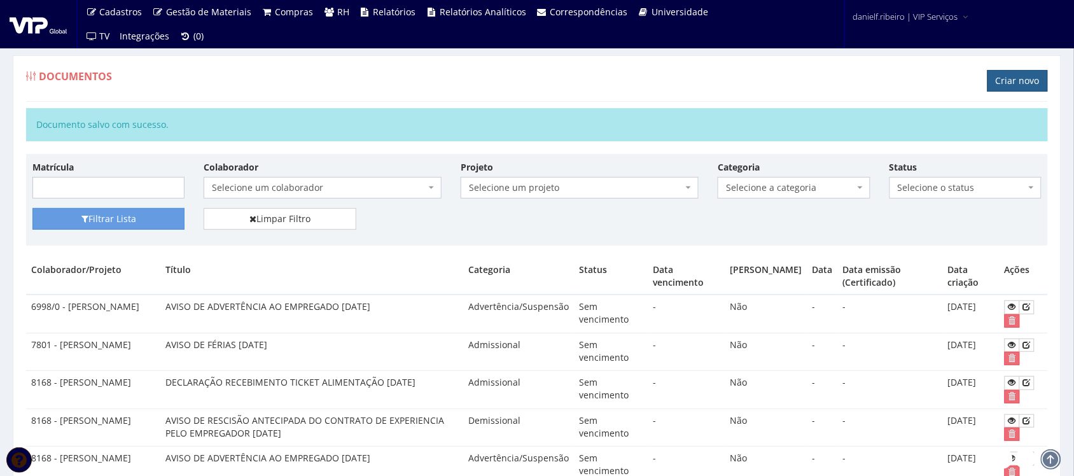
click at [1029, 83] on link "Criar novo" at bounding box center [1017, 81] width 60 height 22
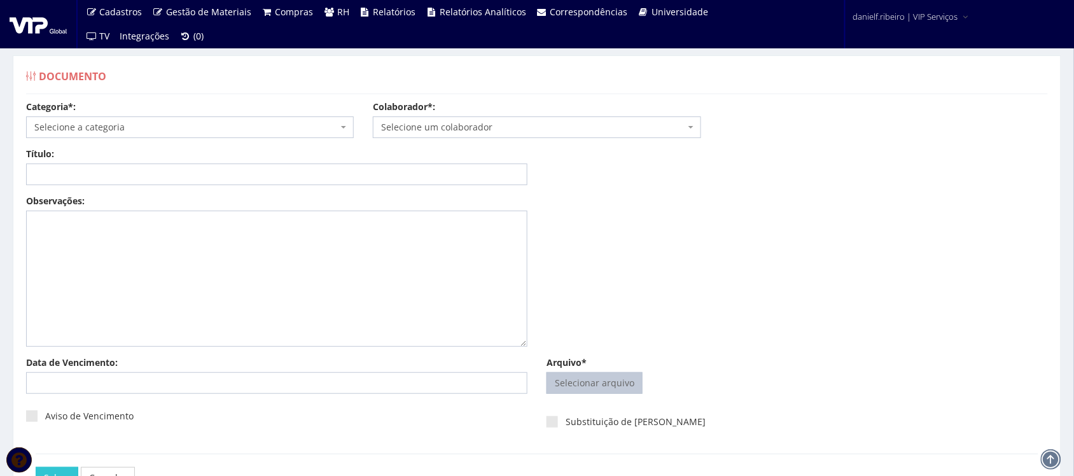
click at [612, 383] on input "Arquivo*" at bounding box center [594, 383] width 95 height 20
type input "C:\fakepath\EDISON DE RAMOS AVISO DE FÉRIAS [DATE].pdf"
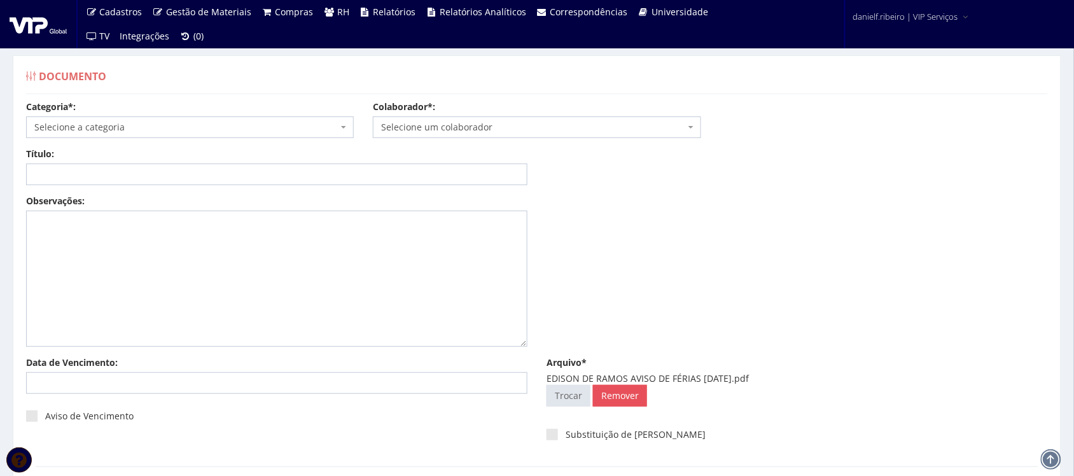
click at [444, 126] on span "Selecione um colaborador" at bounding box center [532, 127] width 303 height 13
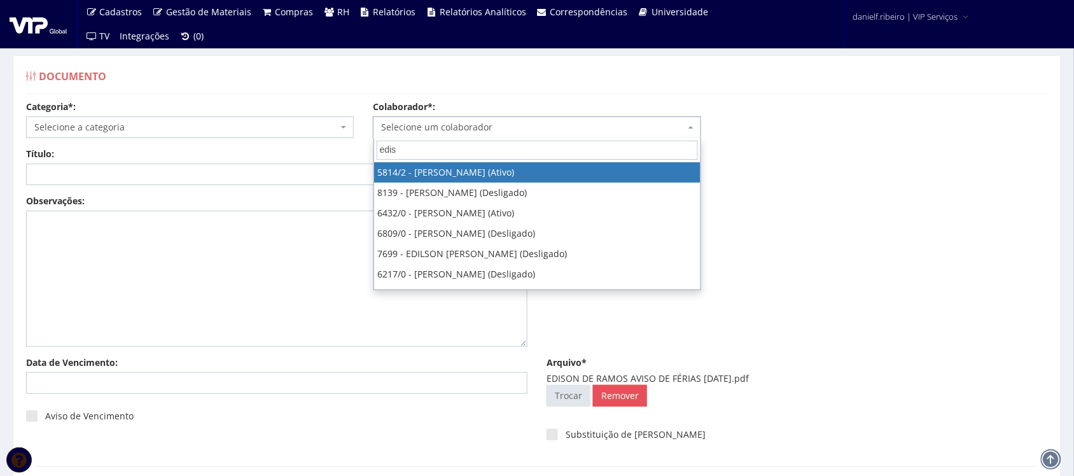
type input "ediso"
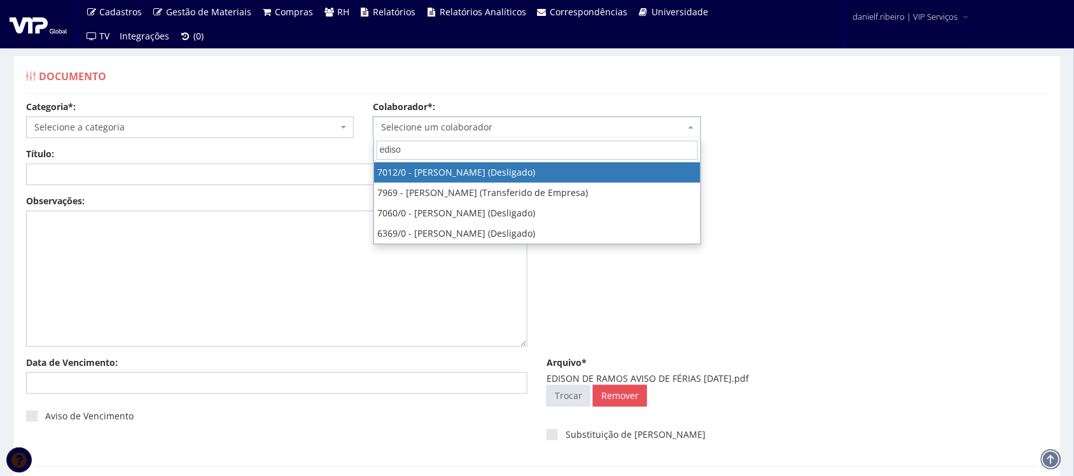
select select "316"
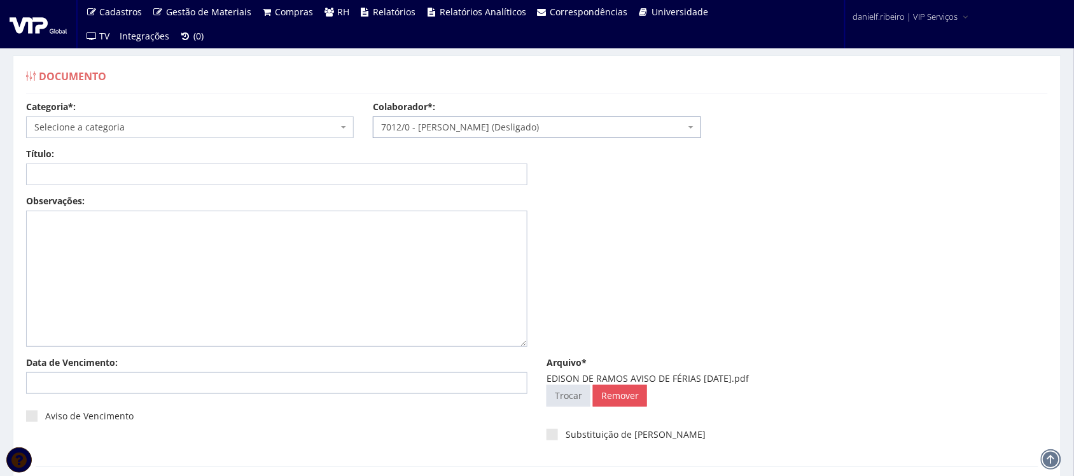
click at [160, 124] on span "Selecione a categoria" at bounding box center [185, 127] width 303 height 13
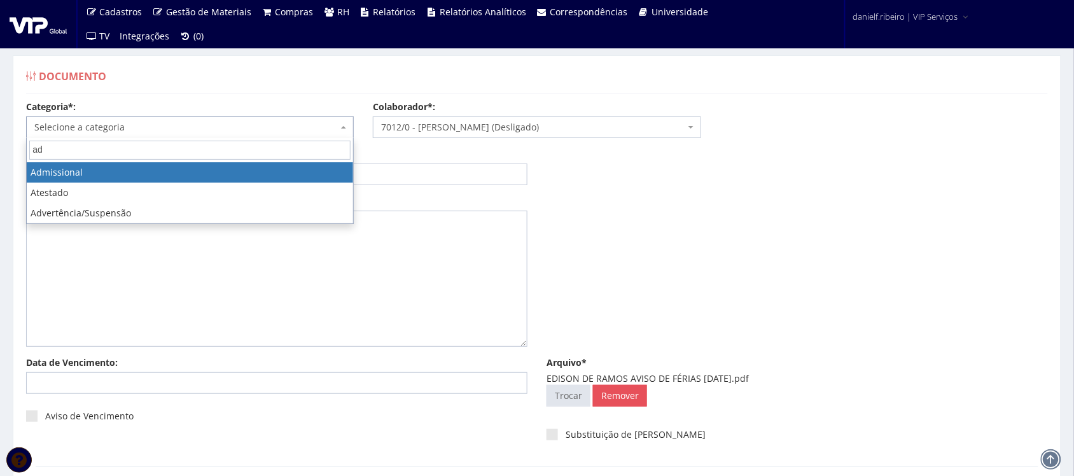
type input "ad"
select select "admissional"
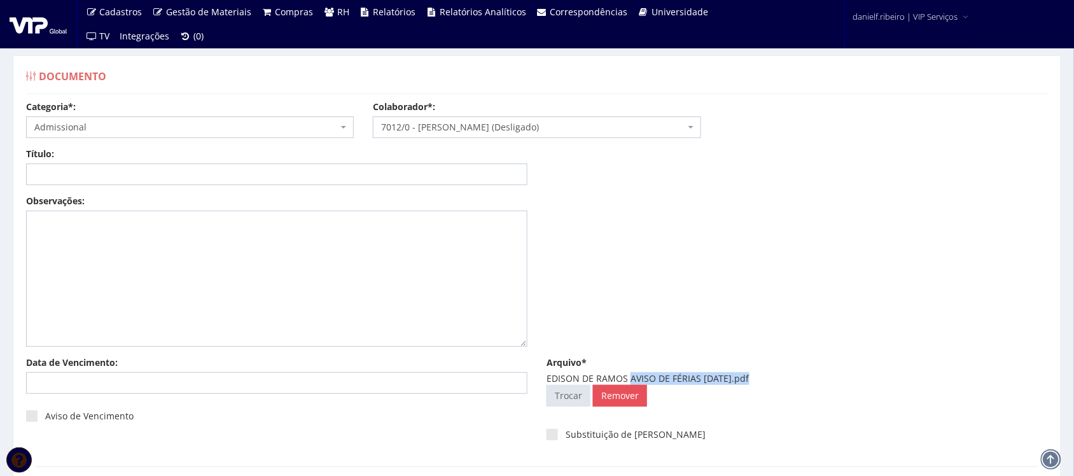
drag, startPoint x: 638, startPoint y: 377, endPoint x: 744, endPoint y: 374, distance: 106.3
click at [744, 374] on div "EDISON DE RAMOS AVISO DE FÉRIAS 24.01.2025.pdf" at bounding box center [796, 378] width 501 height 13
copy div "AVISO DE FÉRIAS 24.01.2025"
click at [401, 170] on input "Título:" at bounding box center [276, 174] width 501 height 22
paste input "AVISO DE FÉRIAS 24.01.2025"
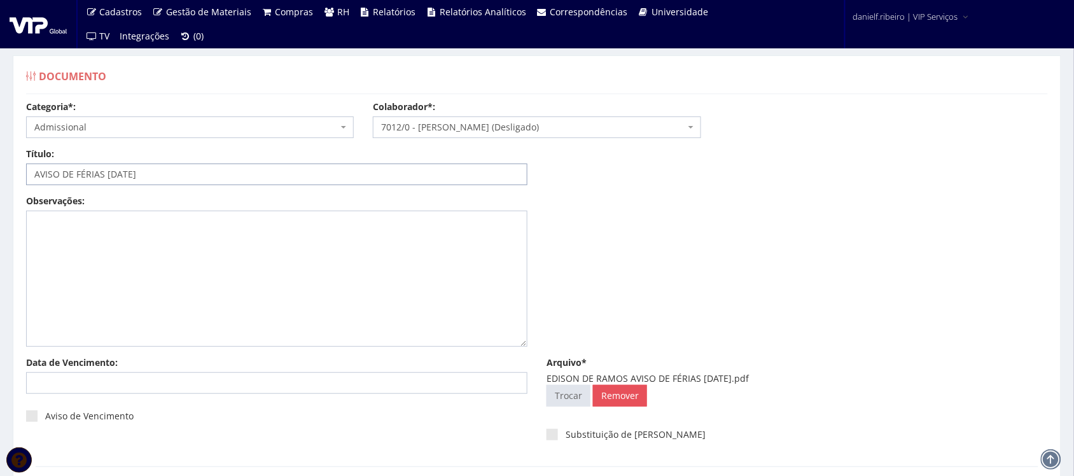
click at [118, 176] on input "AVISO DE FÉRIAS 24.01.2025" at bounding box center [276, 174] width 501 height 22
type input "AVISO DE FÉRIAS [DATE]"
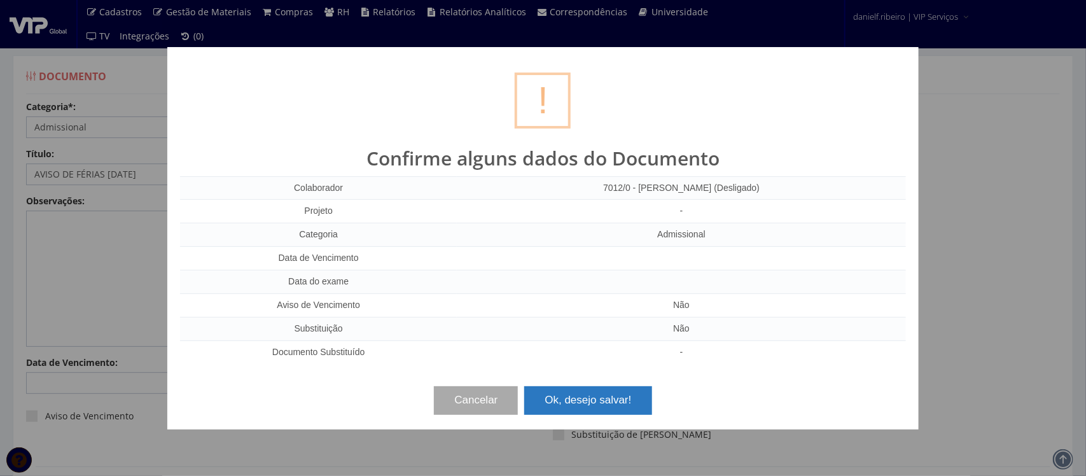
click at [634, 396] on button "Ok, desejo salvar!" at bounding box center [587, 400] width 127 height 28
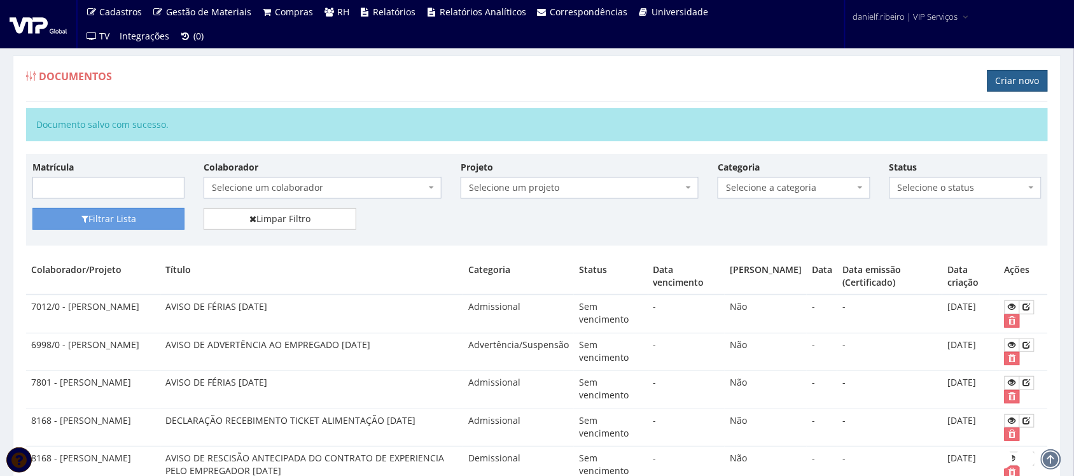
click at [1022, 89] on link "Criar novo" at bounding box center [1017, 81] width 60 height 22
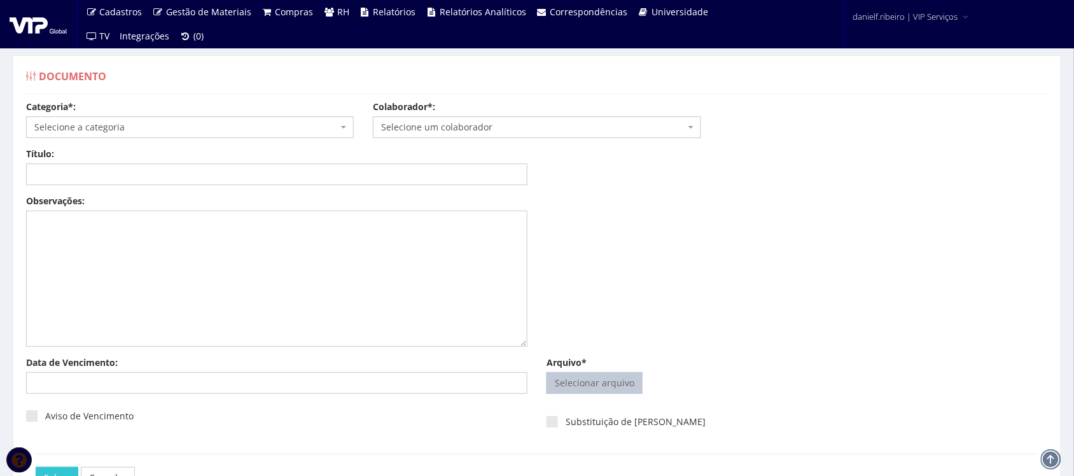
click at [586, 377] on input "Arquivo*" at bounding box center [594, 383] width 95 height 20
type input "C:\fakepath\GILMAR RIBEIRO AVISO DE FÉRIAS 24.12.2024.pdf"
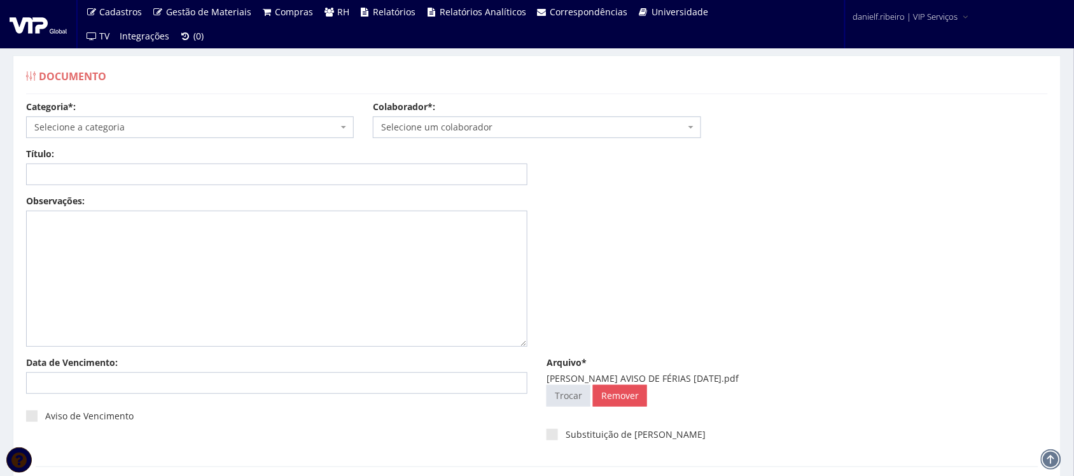
click at [529, 135] on span "Selecione um colaborador" at bounding box center [537, 127] width 328 height 22
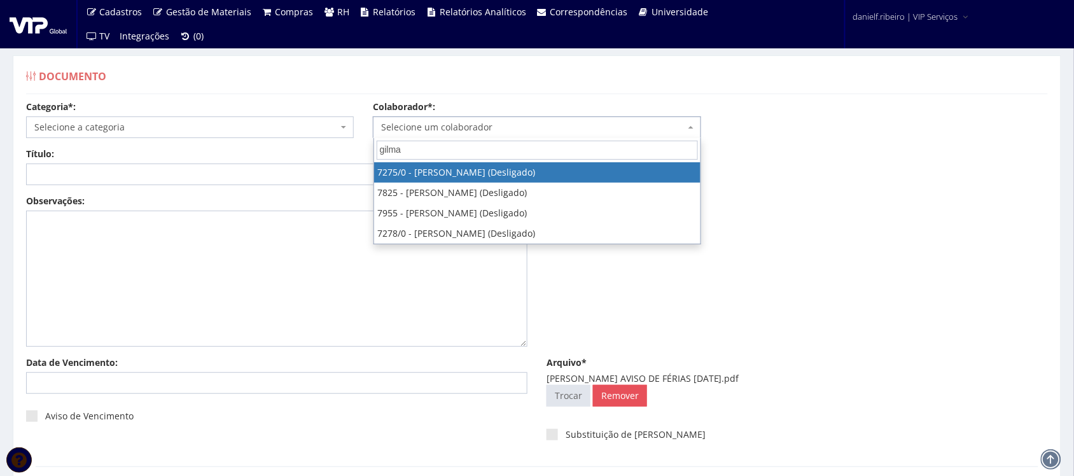
type input "gilmar"
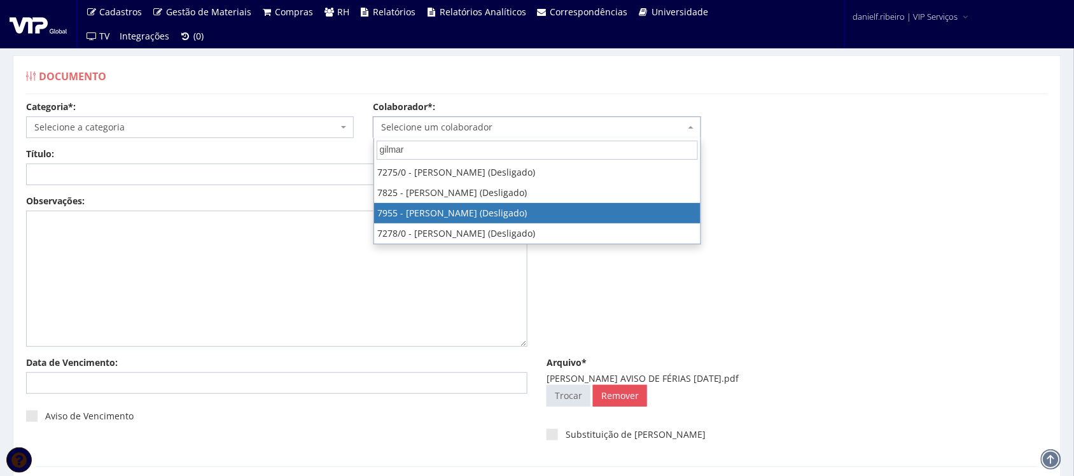
select select "3097"
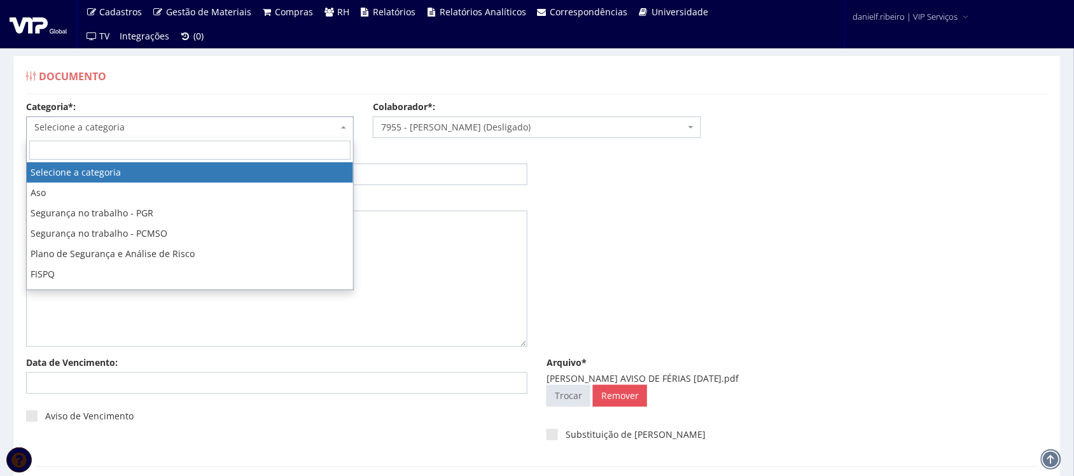
click at [200, 128] on span "Selecione a categoria" at bounding box center [185, 127] width 303 height 13
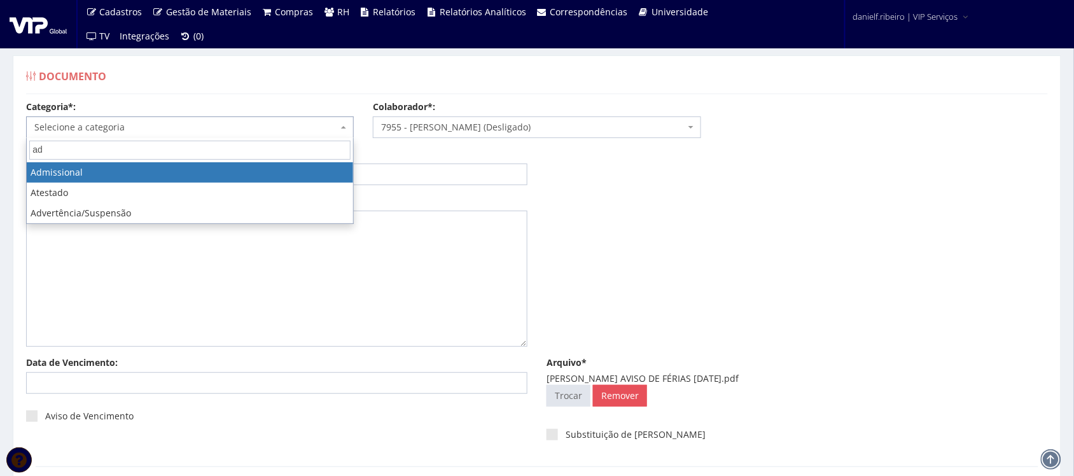
type input "ad"
select select "admissional"
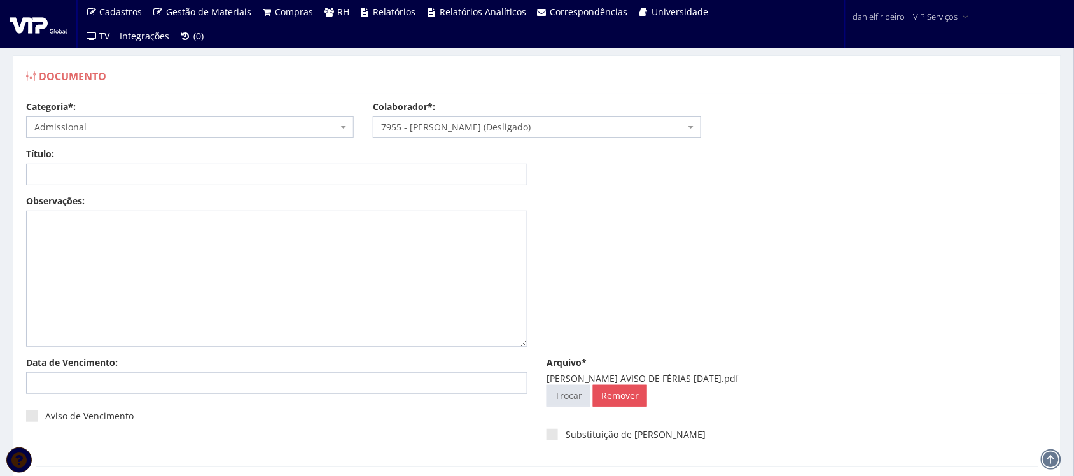
drag, startPoint x: 619, startPoint y: 377, endPoint x: 733, endPoint y: 377, distance: 114.5
click at [733, 377] on div "GILMAR RIBEIRO AVISO DE FÉRIAS 24.12.2024.pdf" at bounding box center [796, 378] width 501 height 13
copy div "AVISO DE FÉRIAS 24.12.2024"
click at [275, 172] on input "Título:" at bounding box center [276, 174] width 501 height 22
paste input "AVISO DE FÉRIAS 24.12.2024"
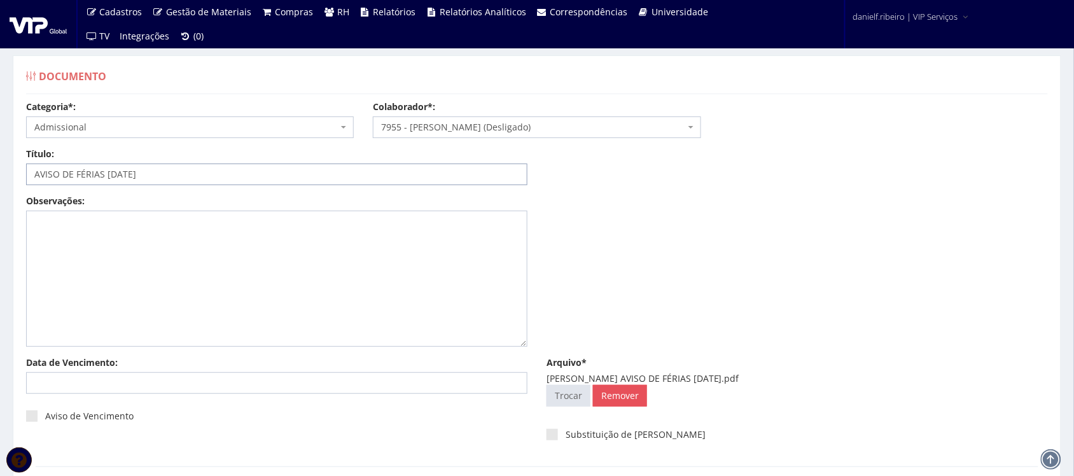
click at [119, 172] on input "AVISO DE FÉRIAS 24.12.2024" at bounding box center [276, 174] width 501 height 22
type input "AVISO DE FÉRIAS 24/12/2024"
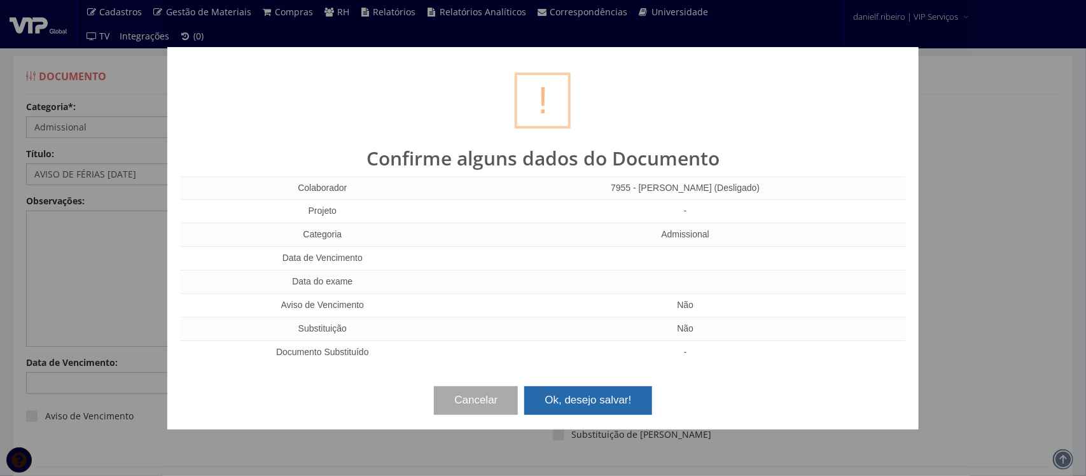
click at [625, 401] on button "Ok, desejo salvar!" at bounding box center [587, 400] width 127 height 28
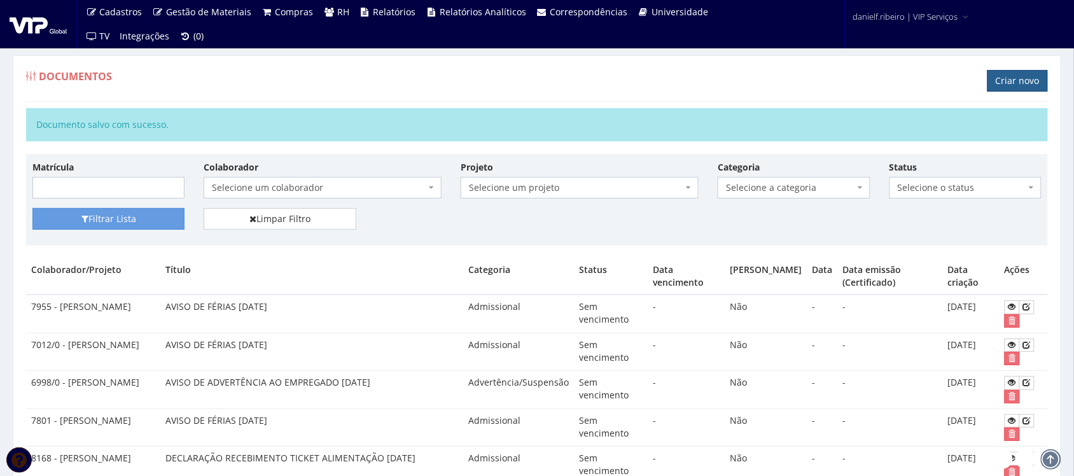
click at [1013, 74] on link "Criar novo" at bounding box center [1017, 81] width 60 height 22
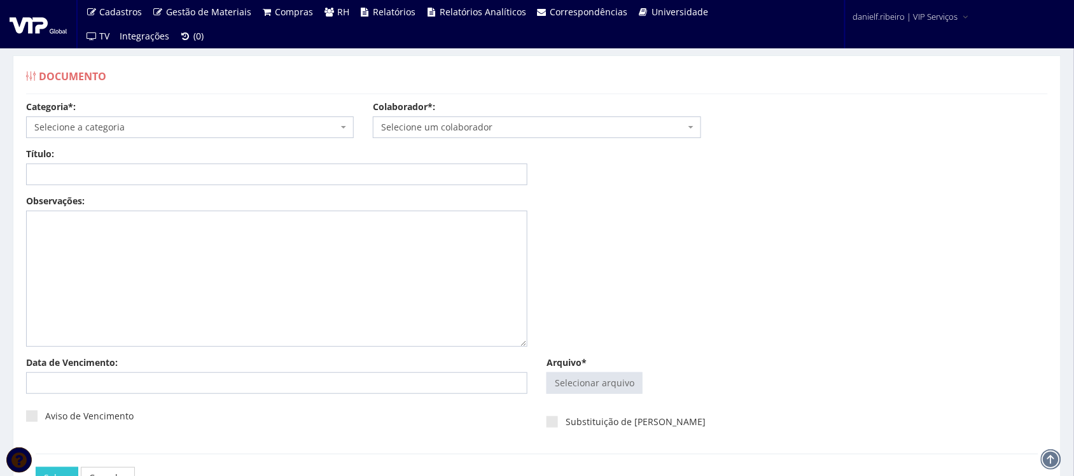
click at [590, 361] on div "Arquivo* Selecionar arquivo Trocar Remover" at bounding box center [797, 377] width 520 height 43
click at [588, 371] on div "Arquivo* Selecionar arquivo Trocar Remover" at bounding box center [797, 377] width 520 height 43
click at [585, 382] on input "Arquivo*" at bounding box center [594, 383] width 95 height 20
type input "C:\fakepath\GIOVANNI FERREIRA ALVES AVISO DE ADVERTÊNCIA AO EMPREGADO 12.03.202…"
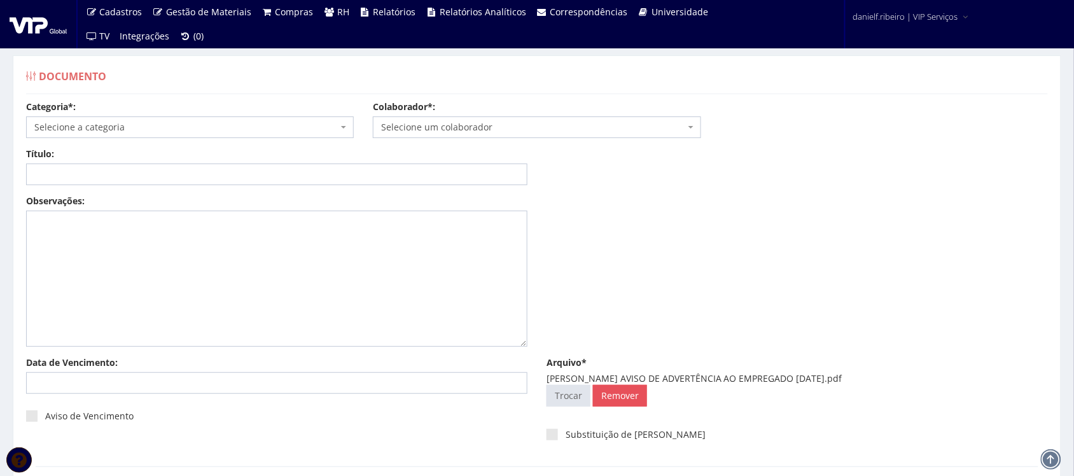
click at [487, 127] on span "Selecione um colaborador" at bounding box center [532, 127] width 303 height 13
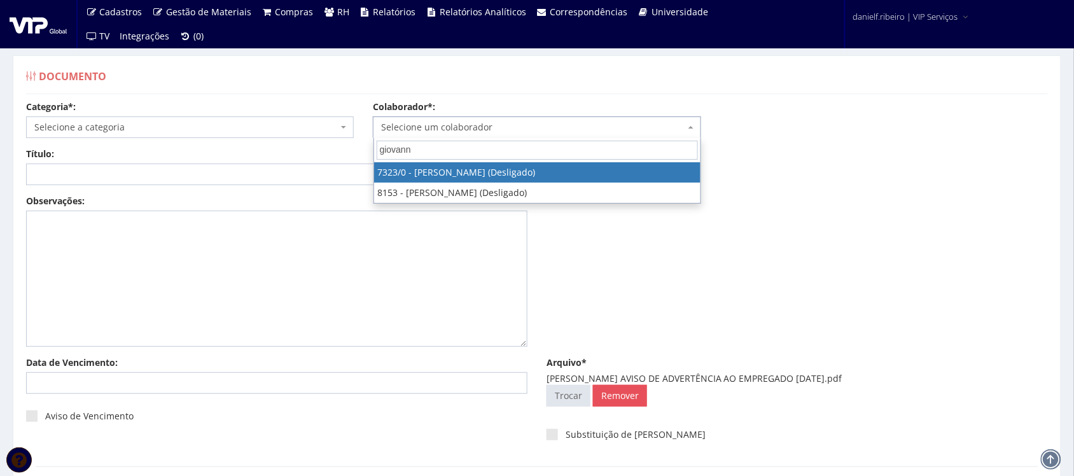
type input "giovanni"
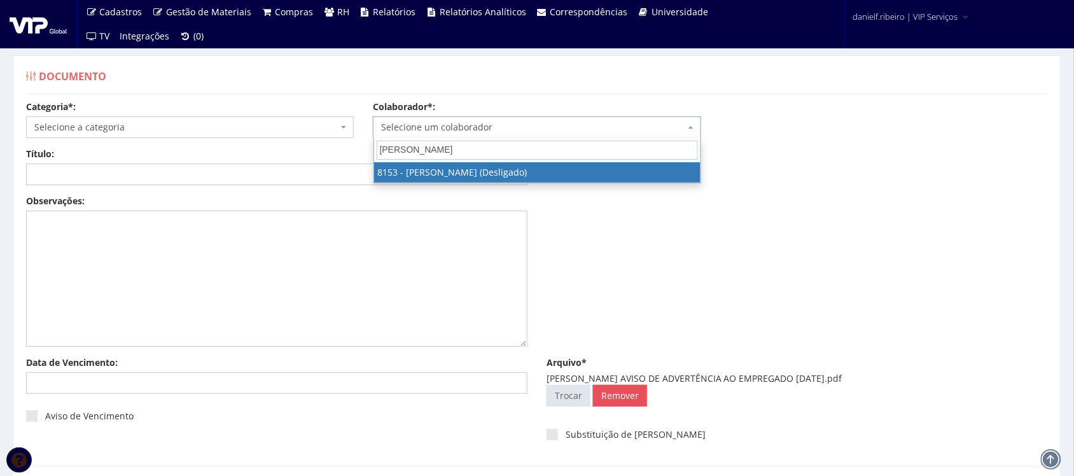
select select "3876"
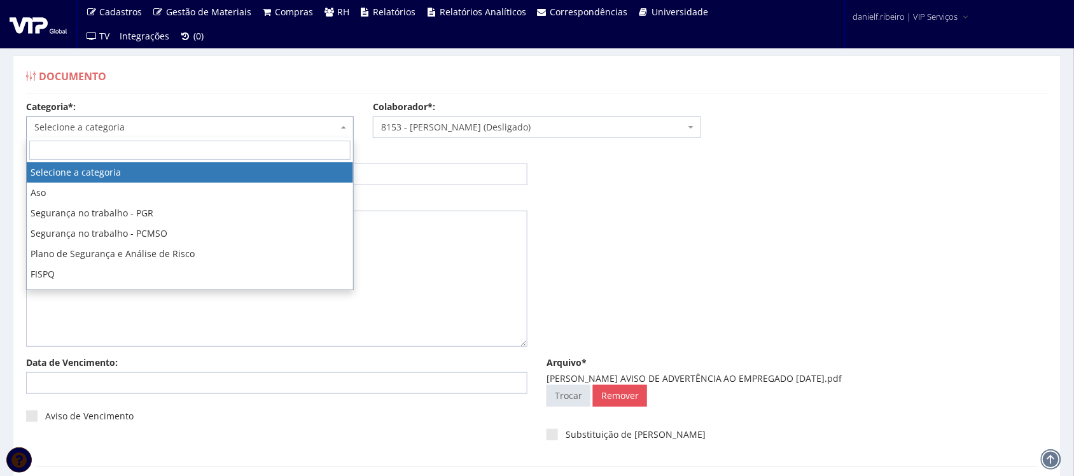
click at [103, 121] on span "Selecione a categoria" at bounding box center [185, 127] width 303 height 13
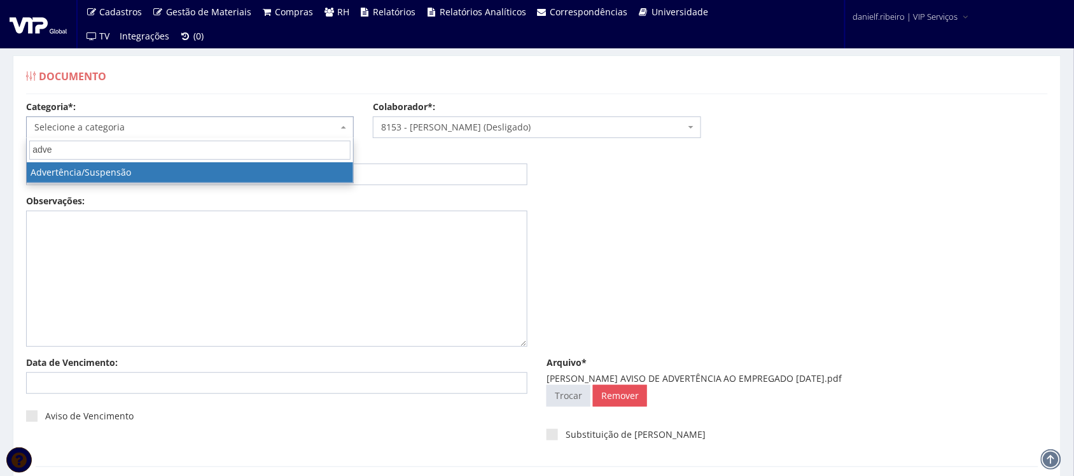
type input "adver"
select select "advertencia_suspensao"
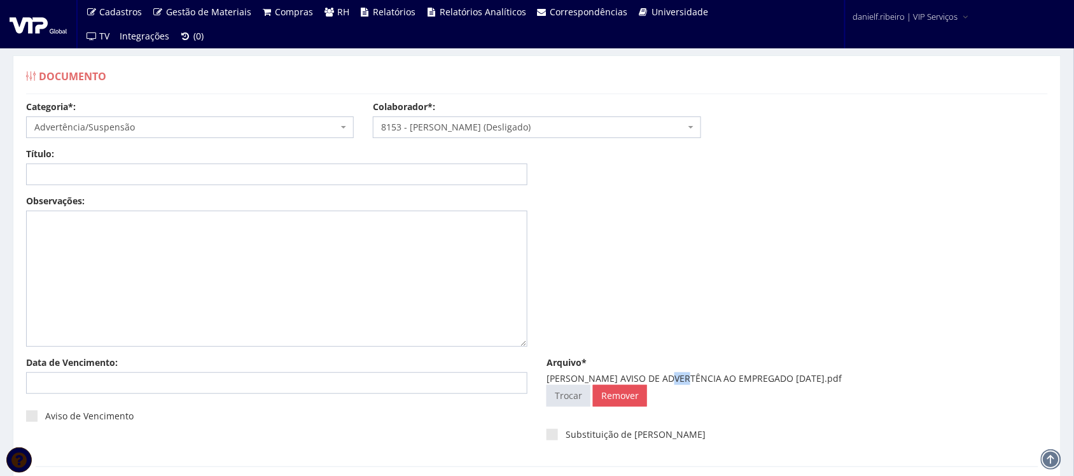
drag, startPoint x: 663, startPoint y: 379, endPoint x: 673, endPoint y: 379, distance: 9.5
click at [677, 379] on div "GIOVANNI FERREIRA ALVES AVISO DE ADVERTÊNCIA AO EMPREGADO 12.03.2025.pdf" at bounding box center [796, 378] width 501 height 13
drag, startPoint x: 662, startPoint y: 373, endPoint x: 878, endPoint y: 376, distance: 216.9
click at [878, 376] on div "GIOVANNI FERREIRA ALVES AVISO DE ADVERTÊNCIA AO EMPREGADO 12.03.2025.pdf" at bounding box center [796, 378] width 501 height 13
copy div "AVISO DE ADVERTÊNCIA AO EMPREGADO 12.03.2025"
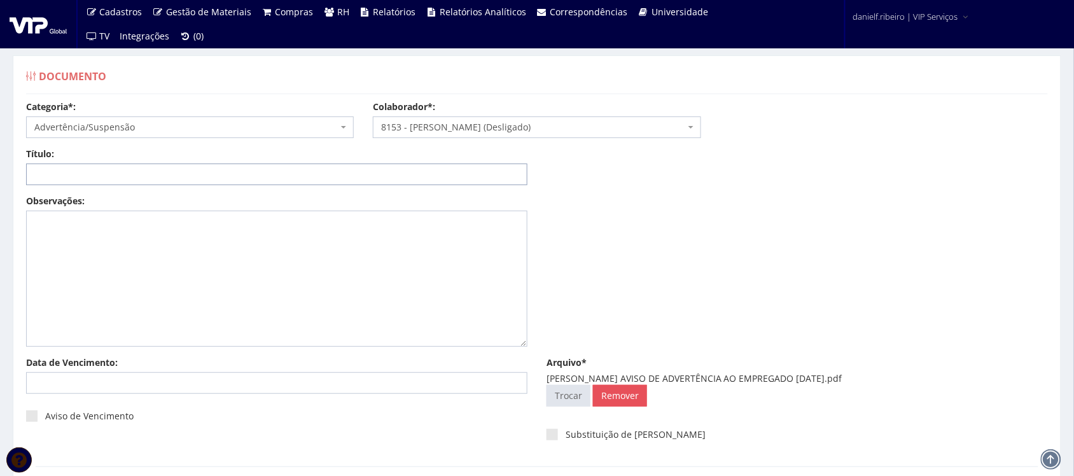
click at [230, 173] on input "Título:" at bounding box center [276, 174] width 501 height 22
paste input "AVISO DE ADVERTÊNCIA AO EMPREGADO 12.03.2025"
click at [218, 176] on input "AVISO DE ADVERTÊNCIA AO EMPREGADO 12.03.2025" at bounding box center [276, 174] width 501 height 22
click at [220, 177] on input "AVISO DE ADVERTÊNCIA AO EMPREGADO 12.03.2025" at bounding box center [276, 174] width 501 height 22
type input "AVISO DE ADVERTÊNCIA AO EMPREGADO 12/03/2025"
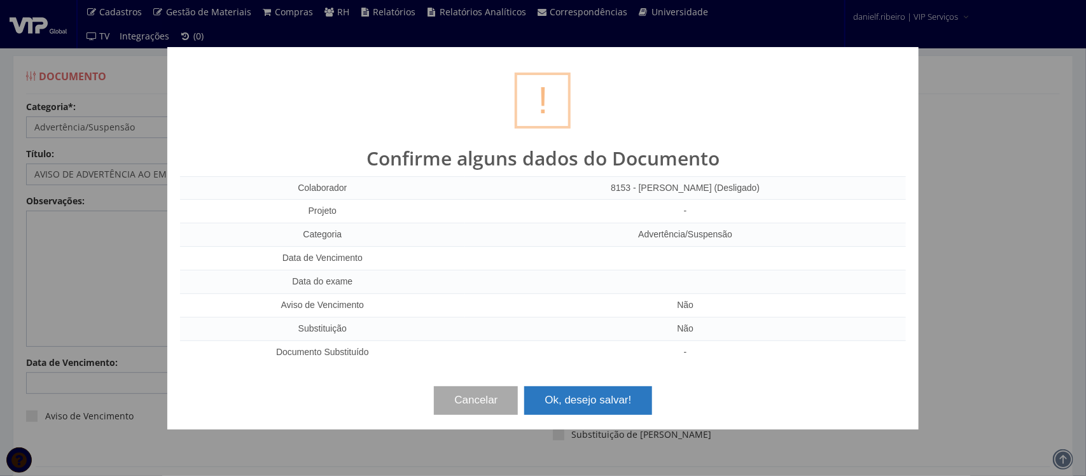
click at [570, 403] on button "Ok, desejo salvar!" at bounding box center [587, 400] width 127 height 28
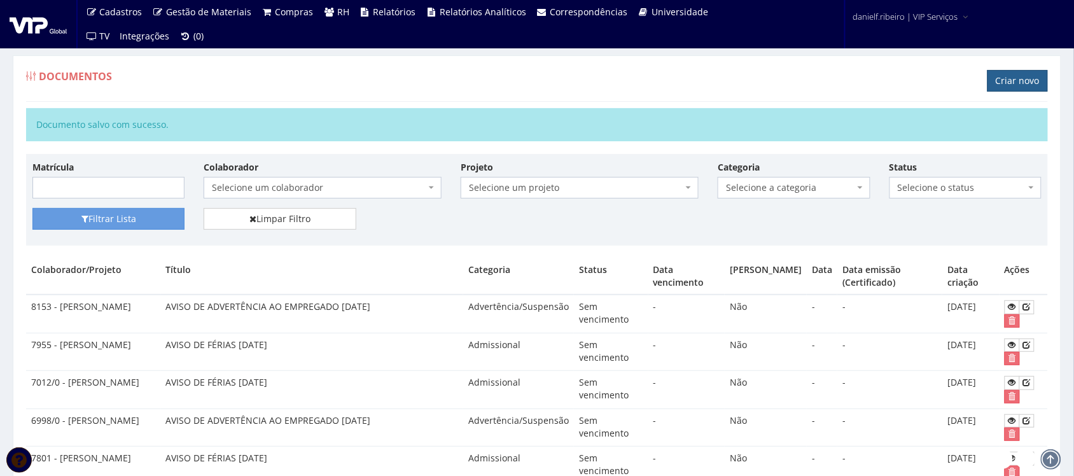
click at [1013, 80] on link "Criar novo" at bounding box center [1017, 81] width 60 height 22
click at [1021, 75] on link "Criar novo" at bounding box center [1017, 81] width 60 height 22
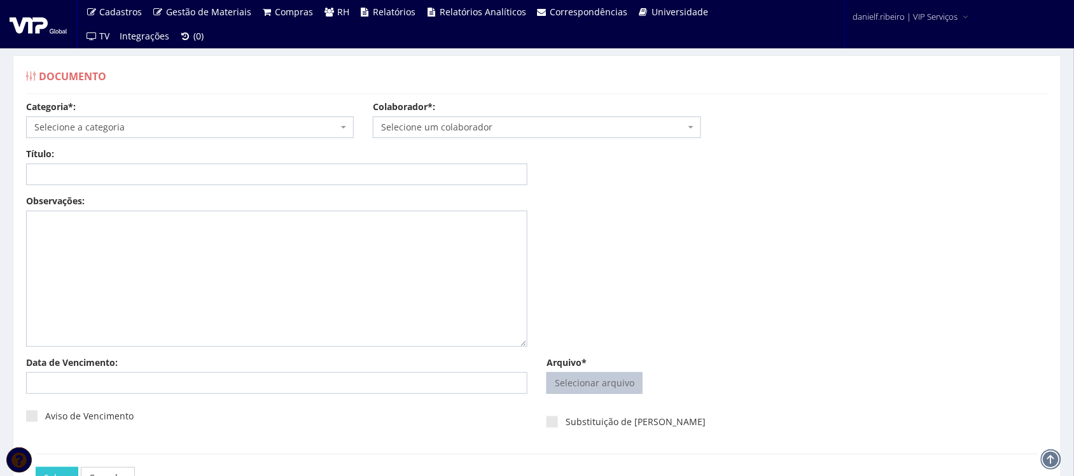
click at [581, 389] on input "Arquivo*" at bounding box center [594, 383] width 95 height 20
type input "C:\fakepath\[PERSON_NAME] AVISO DE ADVERTÊNCIA AO EMPREGADO [DATE].pdf"
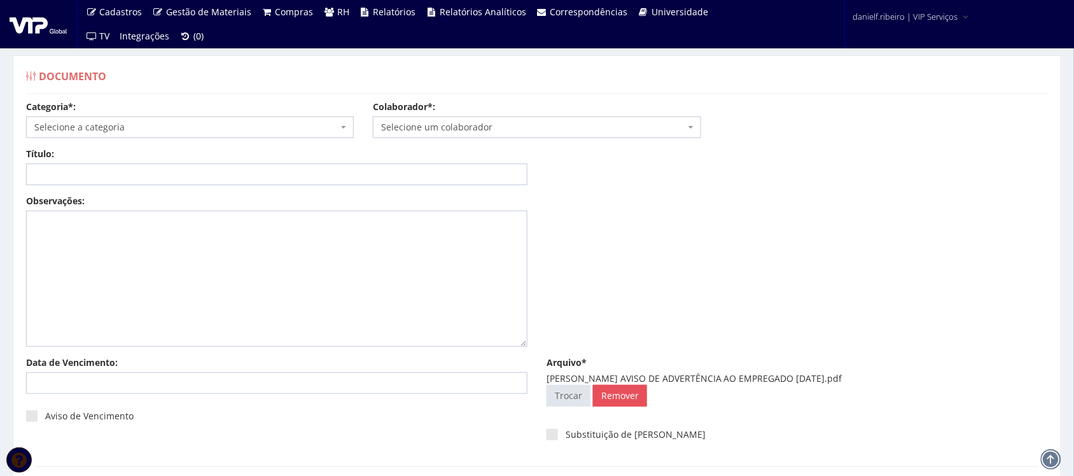
drag, startPoint x: 660, startPoint y: 377, endPoint x: 880, endPoint y: 380, distance: 220.1
click at [880, 380] on div "GIOVANNI FERREIRA ALVES AVISO DE ADVERTÊNCIA AO EMPREGADO 15.04.2025.pdf" at bounding box center [796, 378] width 501 height 13
click at [263, 183] on input "Título:" at bounding box center [276, 174] width 501 height 22
paste input "AVISO DE ADVERTÊNCIA AO EMPREGADO 15.04.2025"
click at [39, 173] on input "AVISO DE ADVERTÊNCIA AO EMPREGADO 15.04.2025" at bounding box center [276, 174] width 501 height 22
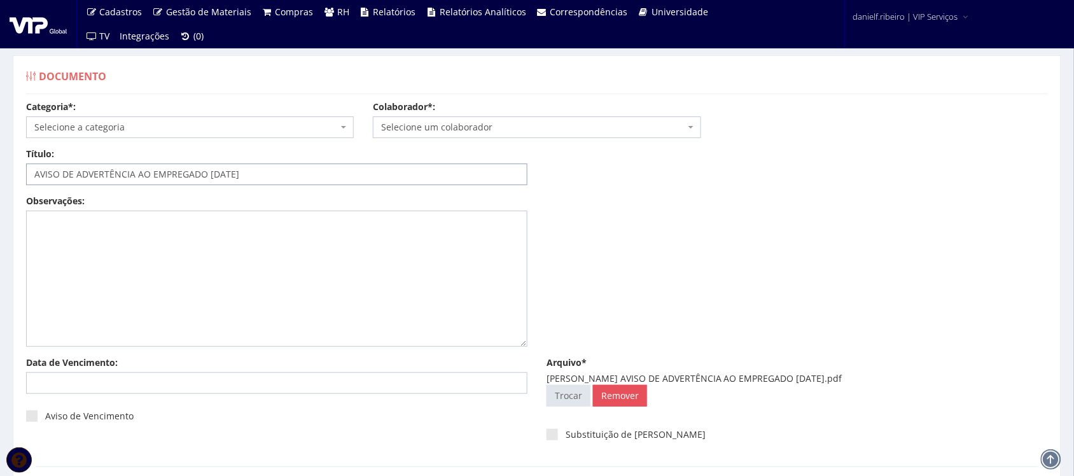
type input "AVISO DE ADVERTÊNCIA AO EMPREGADO 15.04.2025"
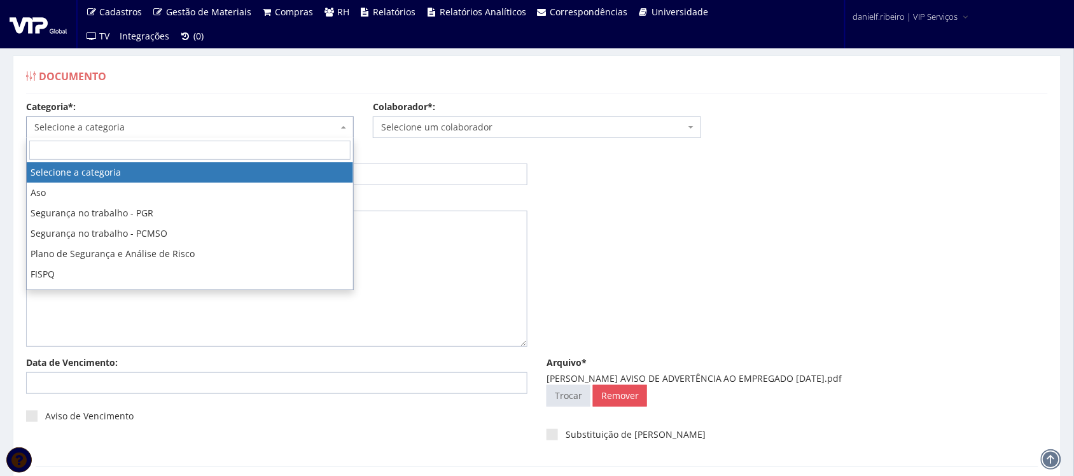
click at [205, 132] on span "Selecione a categoria" at bounding box center [185, 127] width 303 height 13
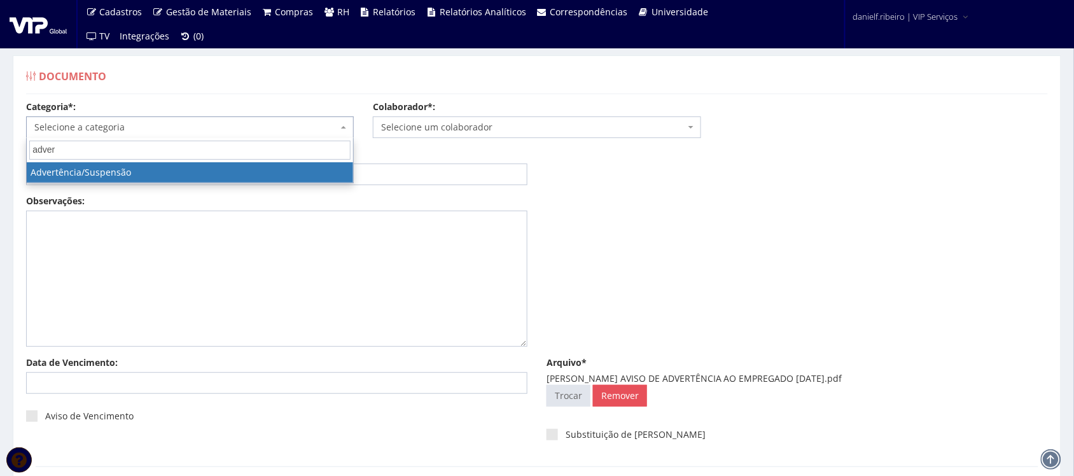
type input "adver"
select select "advertencia_suspensao"
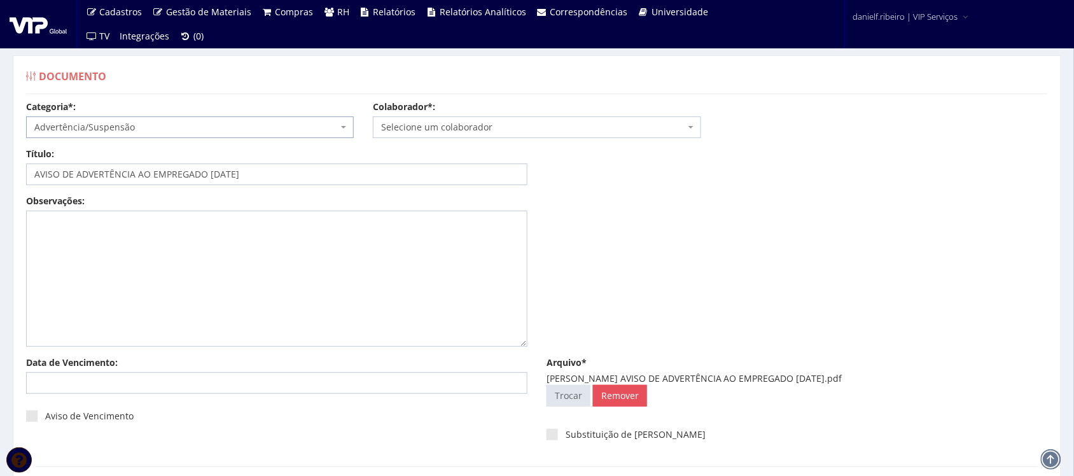
click at [452, 127] on span "Selecione um colaborador" at bounding box center [532, 127] width 303 height 13
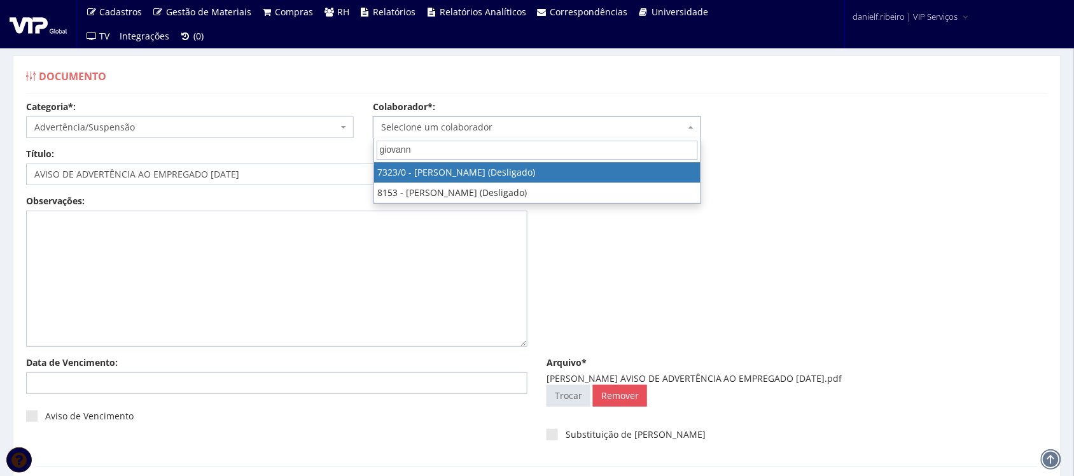
type input "giovanni"
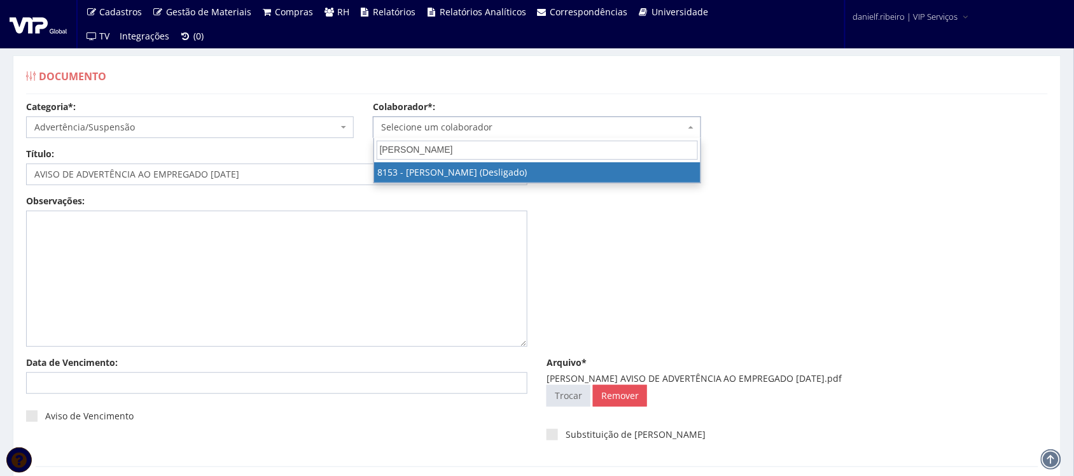
select select "3876"
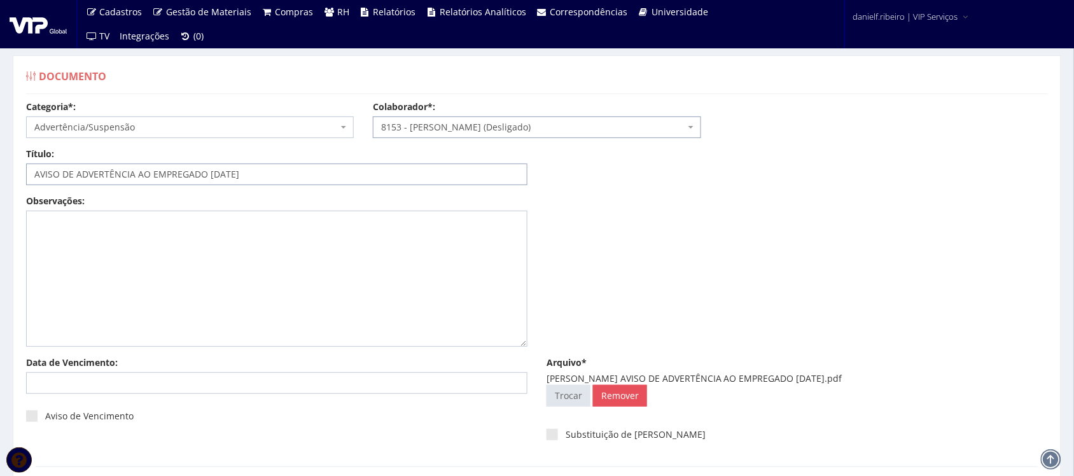
click at [221, 173] on input "AVISO DE ADVERTÊNCIA AO EMPREGADO 15.04.2025" at bounding box center [276, 174] width 501 height 22
type input "AVISO DE ADVERTÊNCIA AO EMPREGADO [DATE]"
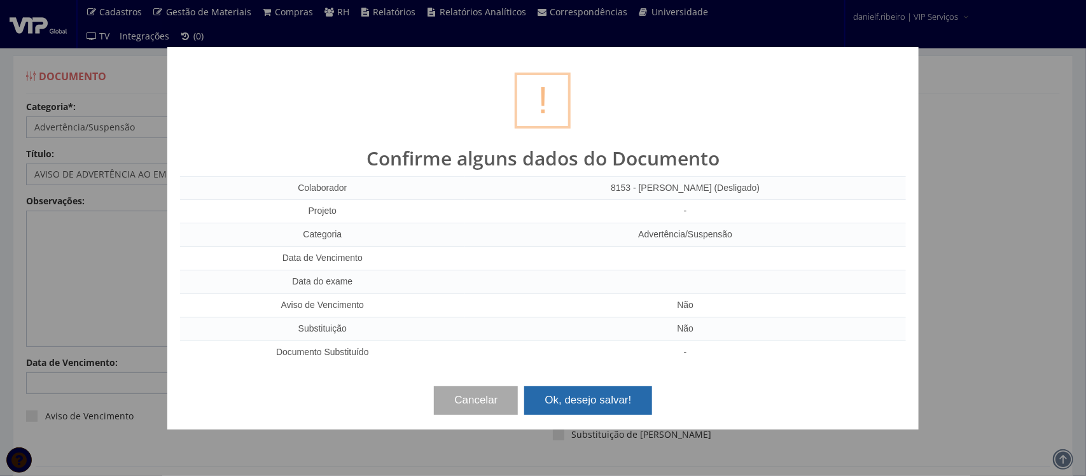
click at [635, 409] on button "Ok, desejo salvar!" at bounding box center [587, 400] width 127 height 28
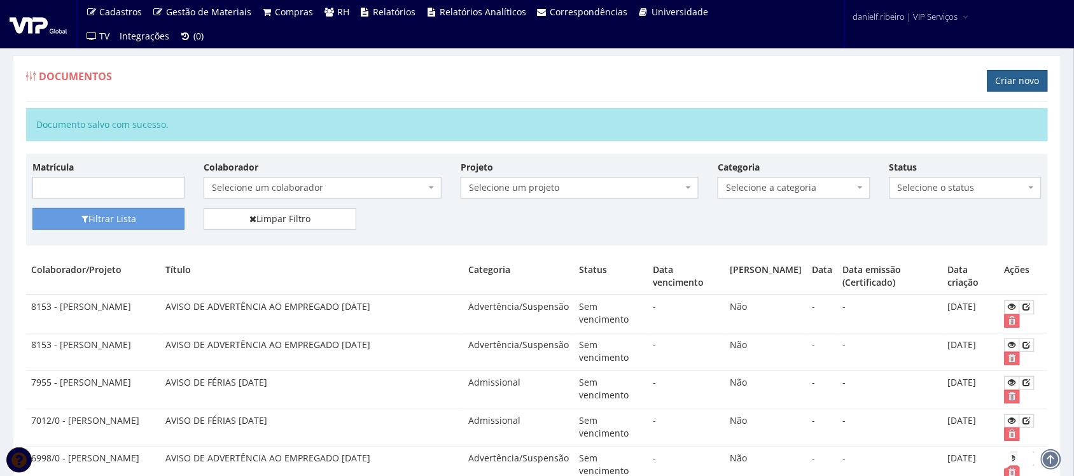
click at [995, 75] on link "Criar novo" at bounding box center [1017, 81] width 60 height 22
click at [1011, 81] on link "Criar novo" at bounding box center [1017, 81] width 60 height 22
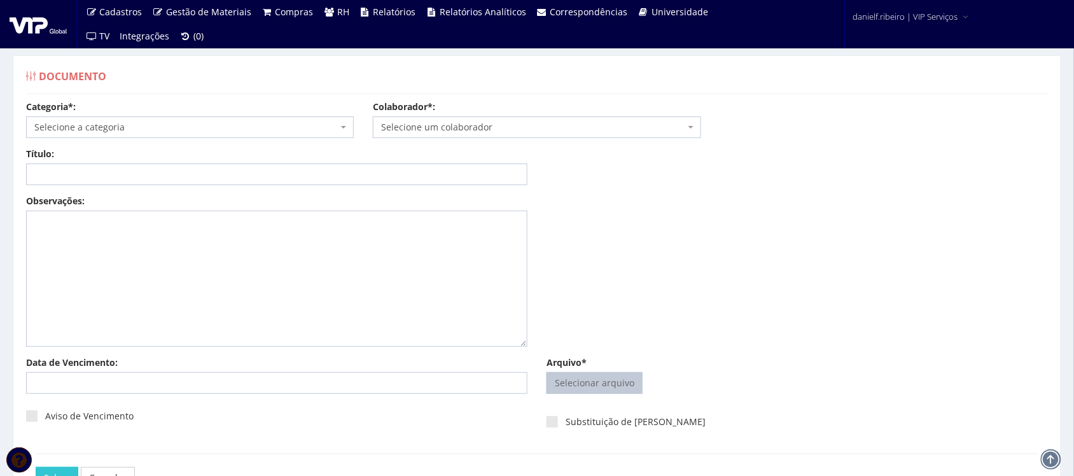
click at [606, 385] on input "Arquivo*" at bounding box center [594, 383] width 95 height 20
type input "C:\fakepath\JARBAS MARTINS AVISO DE ADVERTÊNCIA AO EMPREGADO 15.04.2025.pdf"
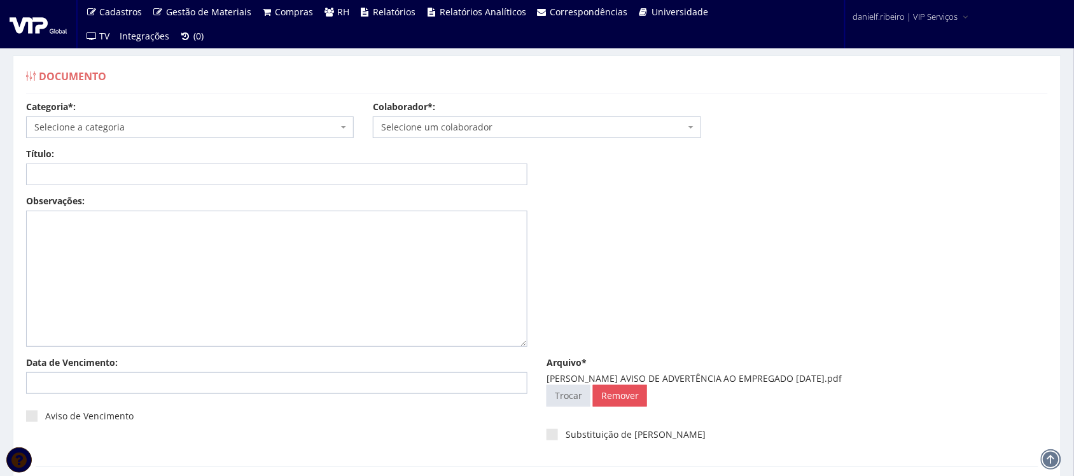
click at [455, 124] on span "Selecione um colaborador" at bounding box center [532, 127] width 303 height 13
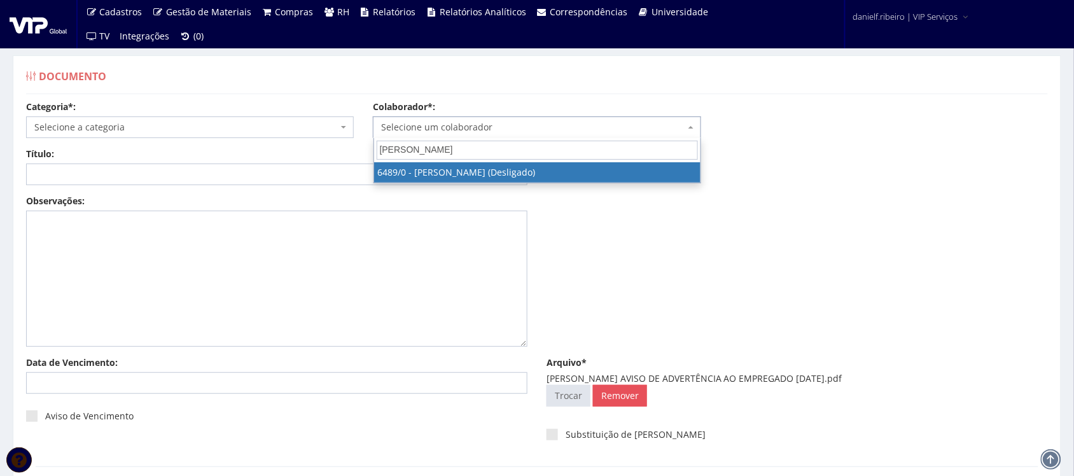
type input "jarbas martins"
select select "90"
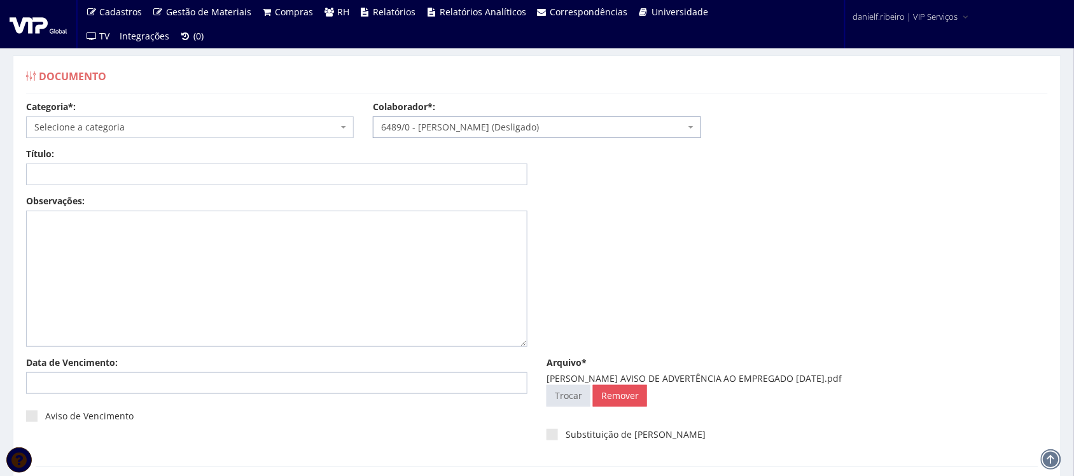
click at [55, 135] on span "Selecione a categoria" at bounding box center [190, 127] width 328 height 22
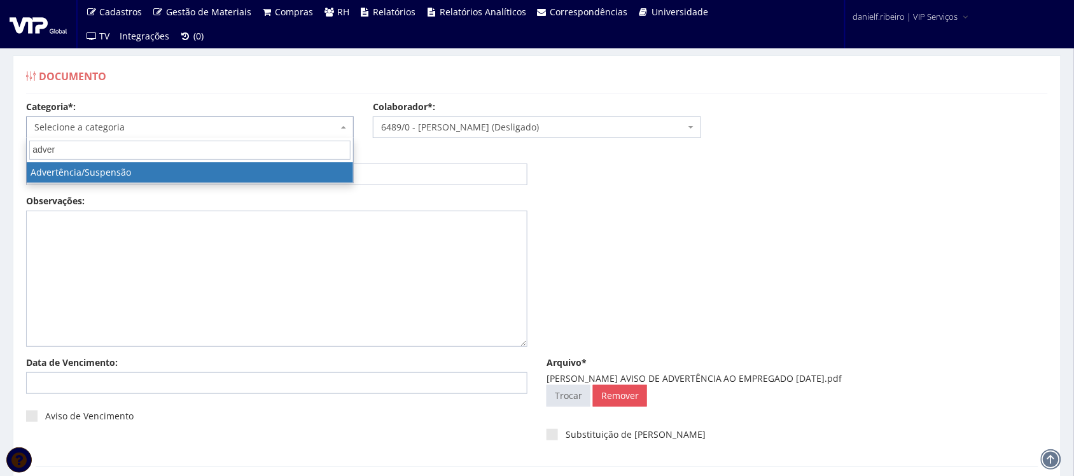
type input "adver"
select select "advertencia_suspensao"
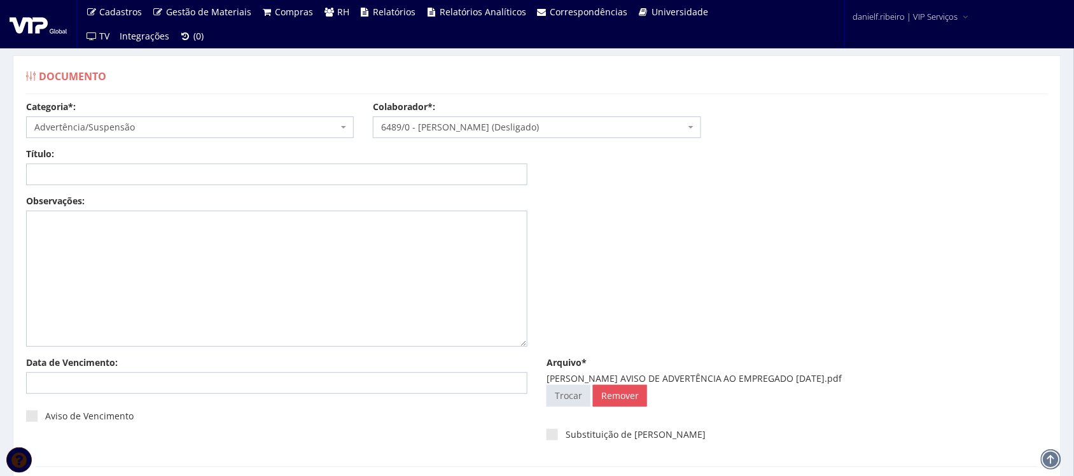
drag, startPoint x: 621, startPoint y: 380, endPoint x: 837, endPoint y: 383, distance: 216.3
click at [837, 383] on div "JARBAS MARTINS AVISO DE ADVERTÊNCIA AO EMPREGADO 15.04.2025.pdf" at bounding box center [796, 378] width 501 height 13
copy div "AVISO DE ADVERTÊNCIA AO EMPREGADO 15.04.2025"
click at [260, 167] on input "Título:" at bounding box center [276, 174] width 501 height 22
paste input "AVISO DE ADVERTÊNCIA AO EMPREGADO 15.04.2025"
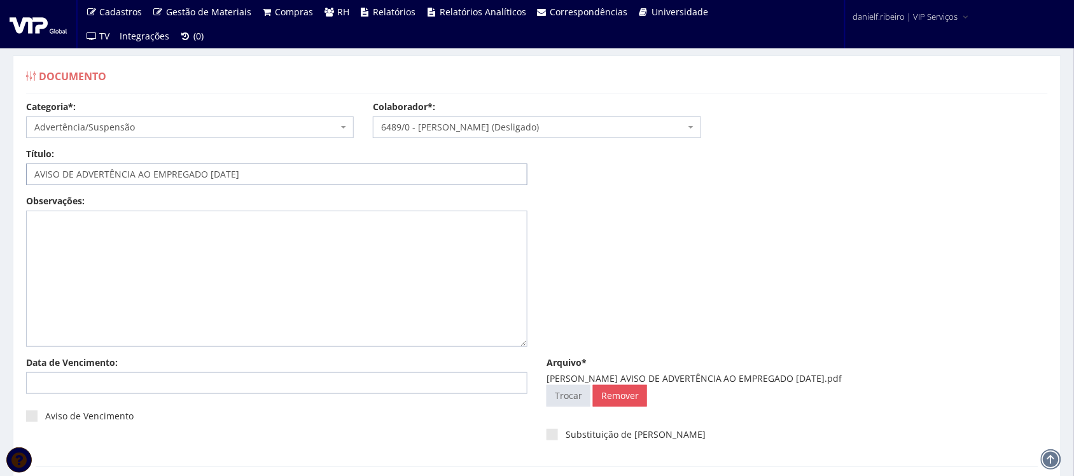
click at [219, 170] on input "AVISO DE ADVERTÊNCIA AO EMPREGADO 15.04.2025" at bounding box center [276, 174] width 501 height 22
click at [234, 175] on input "AVISO DE ADVERTÊNCIA AO EMPREGADO 15/04.2025" at bounding box center [276, 174] width 501 height 22
type input "AVISO DE ADVERTÊNCIA AO EMPREGADO [DATE]"
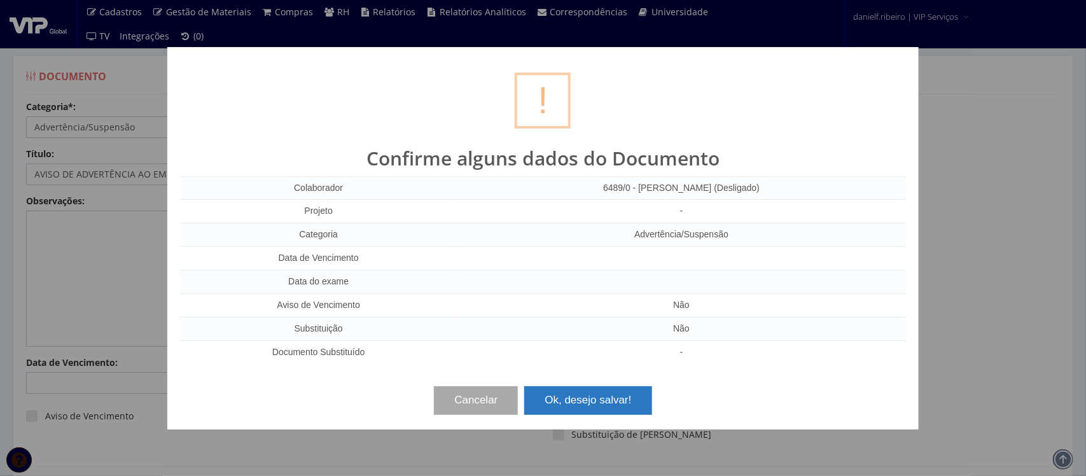
click at [597, 398] on button "Ok, desejo salvar!" at bounding box center [587, 400] width 127 height 28
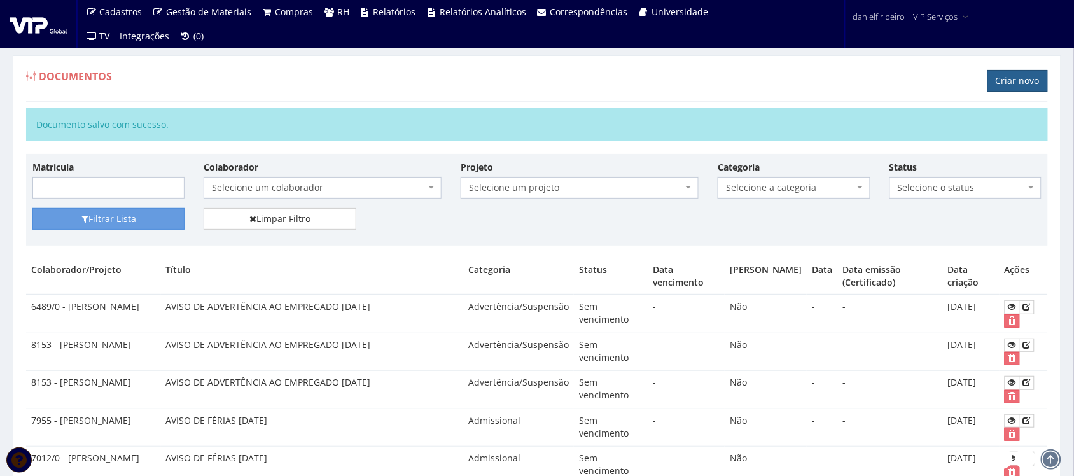
click at [1010, 78] on link "Criar novo" at bounding box center [1017, 81] width 60 height 22
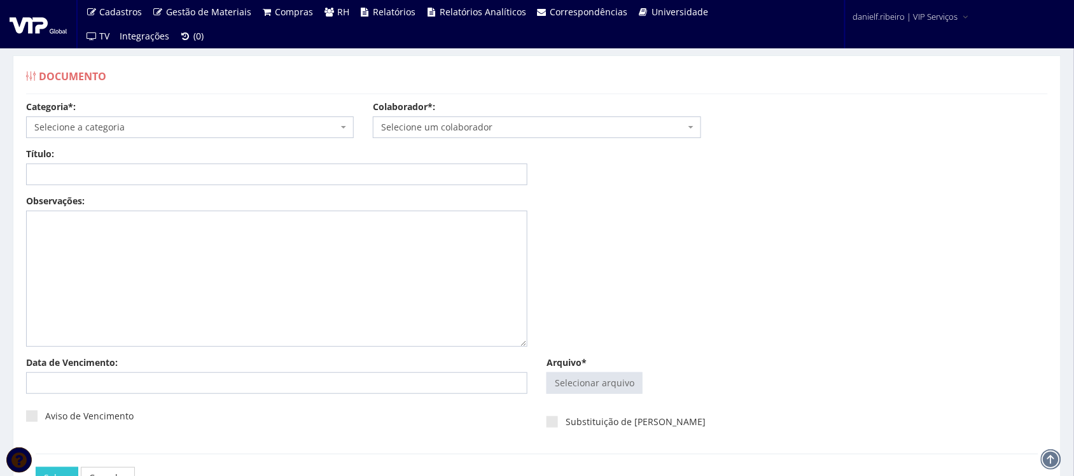
click at [588, 401] on div "Arquivo* Selecionar arquivo Trocar Remover" at bounding box center [797, 382] width 520 height 53
click at [590, 383] on input "Arquivo*" at bounding box center [594, 383] width 95 height 20
click at [596, 379] on input "Arquivo*" at bounding box center [594, 383] width 95 height 20
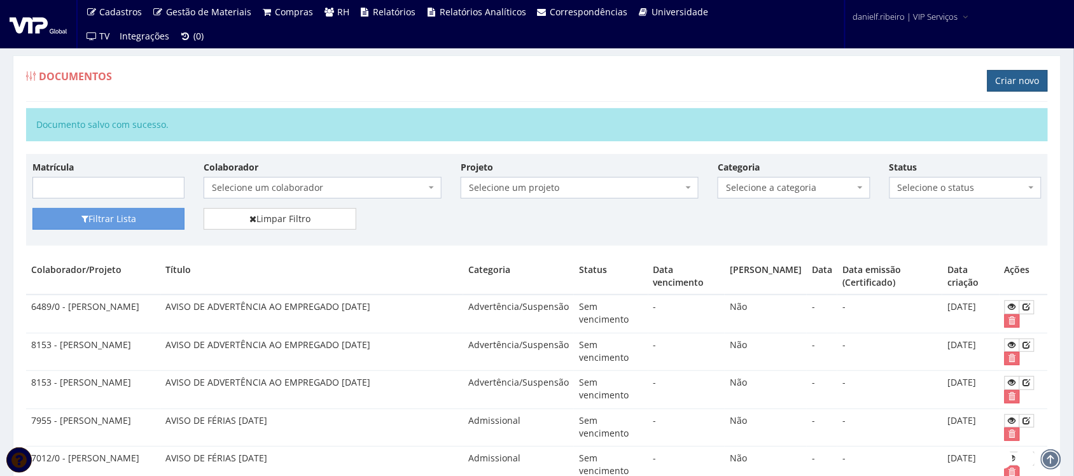
click at [1010, 76] on link "Criar novo" at bounding box center [1017, 81] width 60 height 22
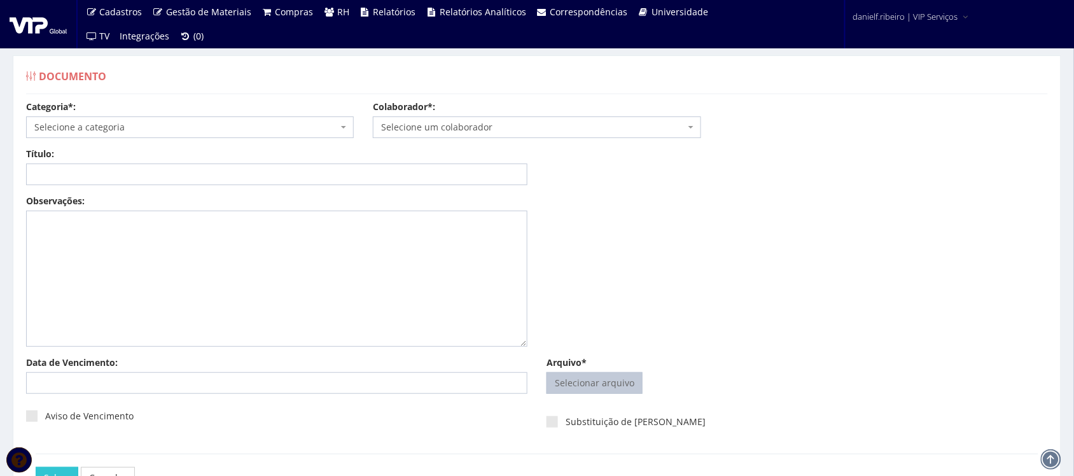
click at [571, 384] on input "Arquivo*" at bounding box center [594, 383] width 95 height 20
type input "C:\fakepath\[PERSON_NAME] TERMO DE AUTORIZAÇÃO DE USO DE IMAGEM E SOM.pdf"
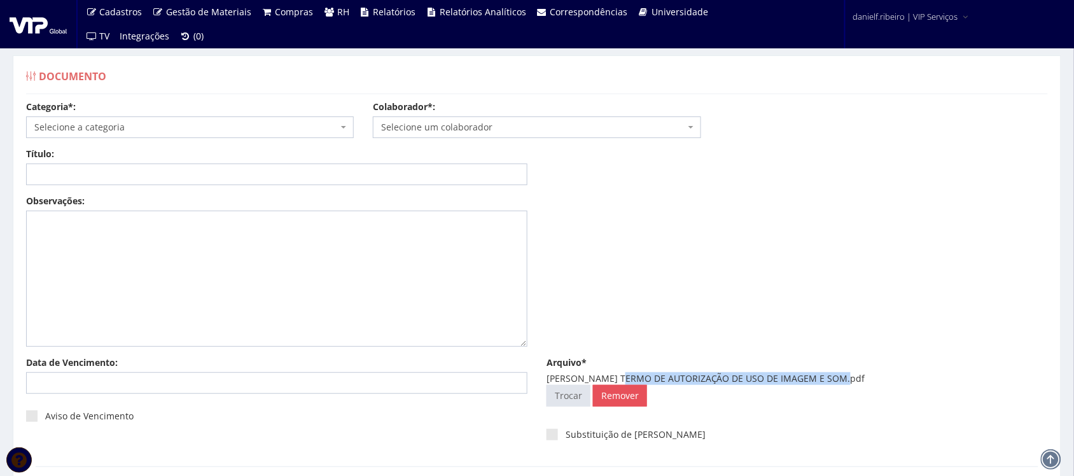
drag, startPoint x: 618, startPoint y: 377, endPoint x: 840, endPoint y: 377, distance: 222.0
click at [840, 377] on div "[PERSON_NAME] TERMO DE AUTORIZAÇÃO DE USO DE IMAGEM E SOM.pdf" at bounding box center [796, 378] width 501 height 13
copy div "TERMO DE AUTORIZAÇÃO DE USO DE IMAGEM E SOM"
click at [434, 182] on input "Título:" at bounding box center [276, 174] width 501 height 22
paste input "TERMO DE AUTORIZAÇÃO DE USO DE IMAGEM E SOM"
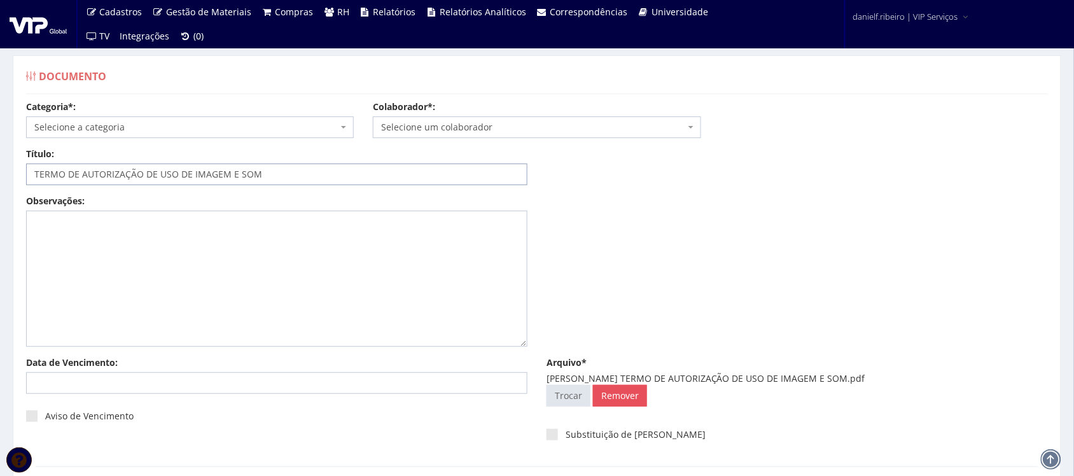
type input "TERMO DE AUTORIZAÇÃO DE USO DE IMAGEM E SOM"
click at [135, 124] on span "Selecione a categoria" at bounding box center [185, 127] width 303 height 13
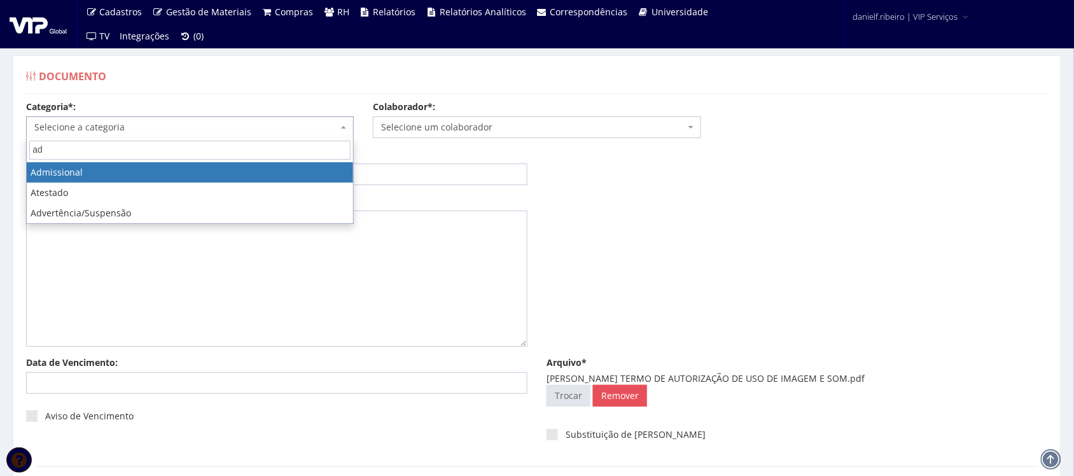
type input "ad"
drag, startPoint x: 193, startPoint y: 170, endPoint x: 201, endPoint y: 175, distance: 9.4
select select "admissional"
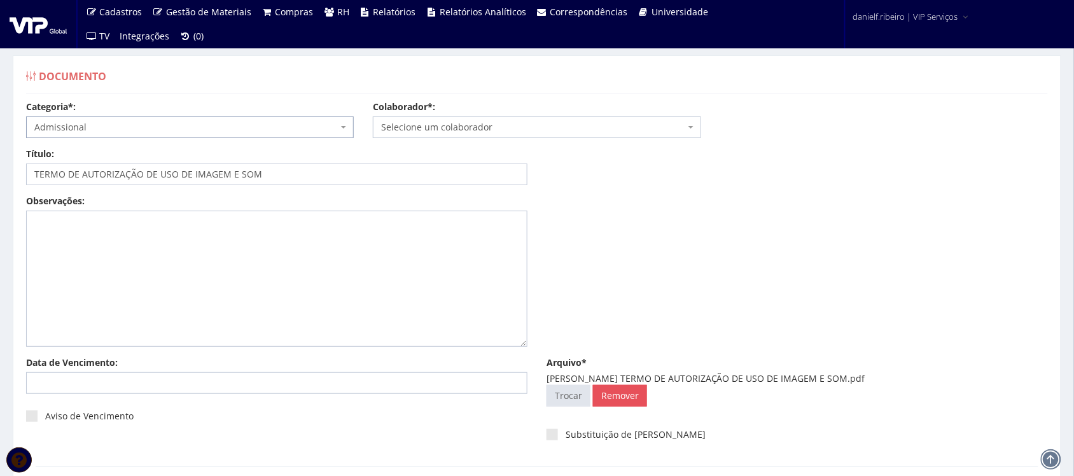
click at [483, 110] on div "Colaborador*: Selecione um colaborador 7015/0 - ADEILTON LUIZ NETO (Desligado) …" at bounding box center [536, 120] width 347 height 38
click at [483, 125] on span "Selecione um colaborador" at bounding box center [532, 127] width 303 height 13
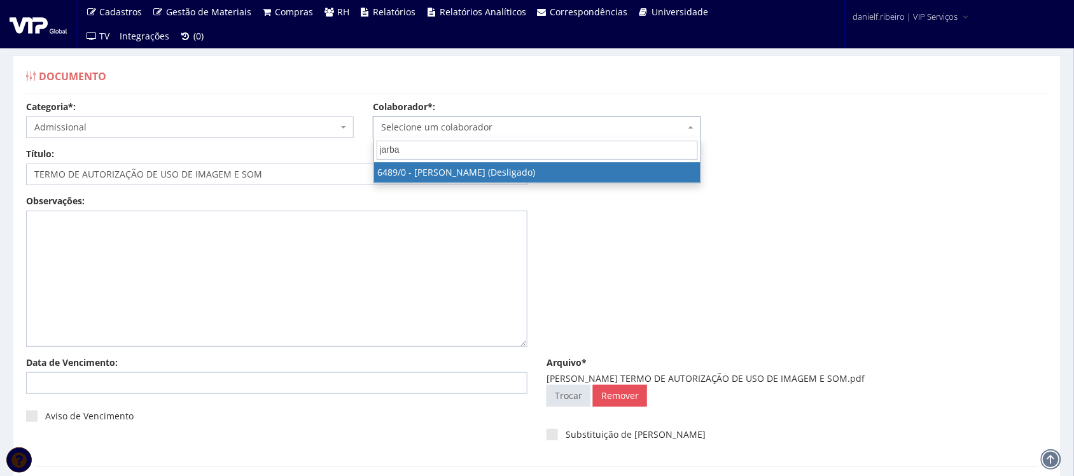
type input "jarbas"
select select "90"
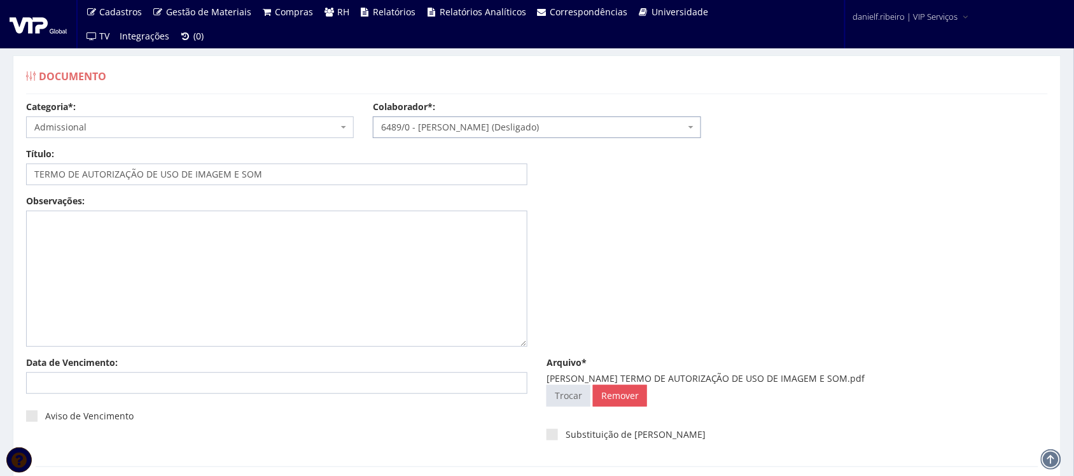
scroll to position [102, 0]
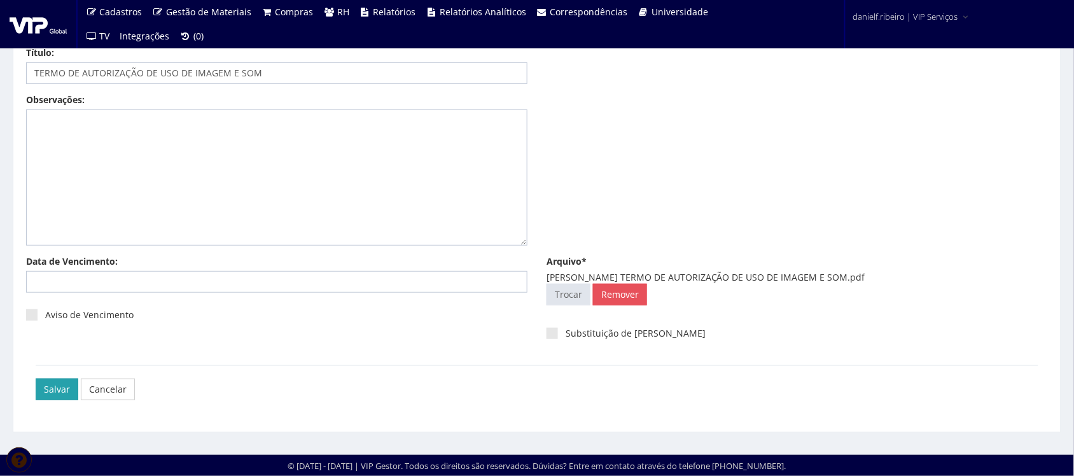
click at [59, 379] on input "Salvar" at bounding box center [57, 389] width 43 height 22
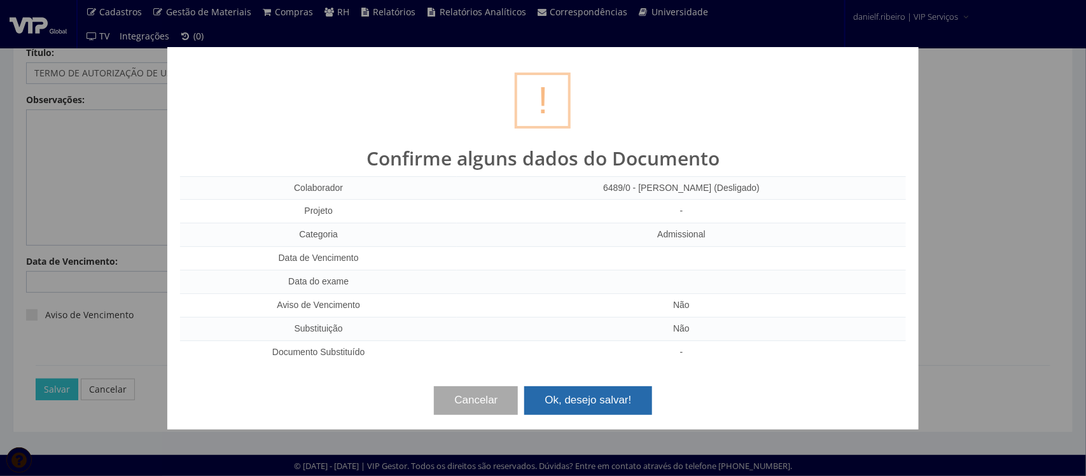
click at [574, 389] on button "Ok, desejo salvar!" at bounding box center [587, 400] width 127 height 28
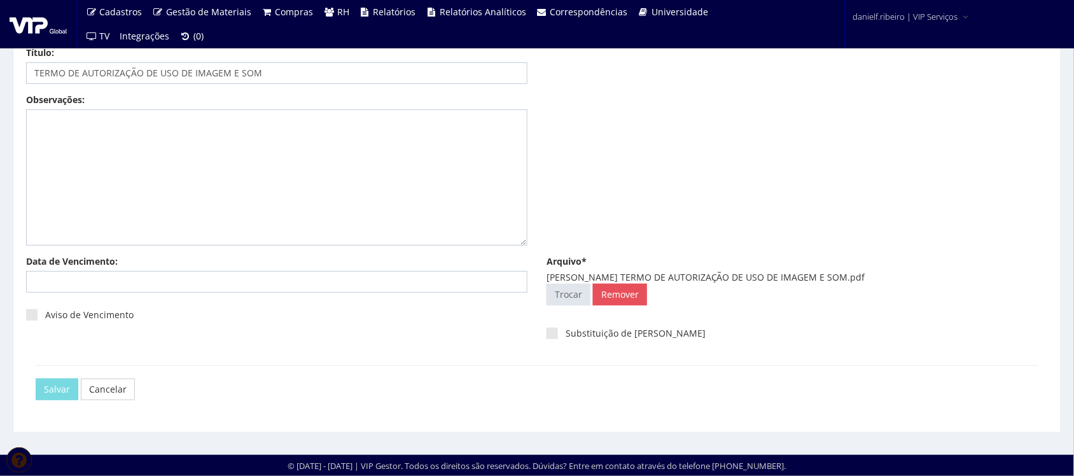
scroll to position [0, 0]
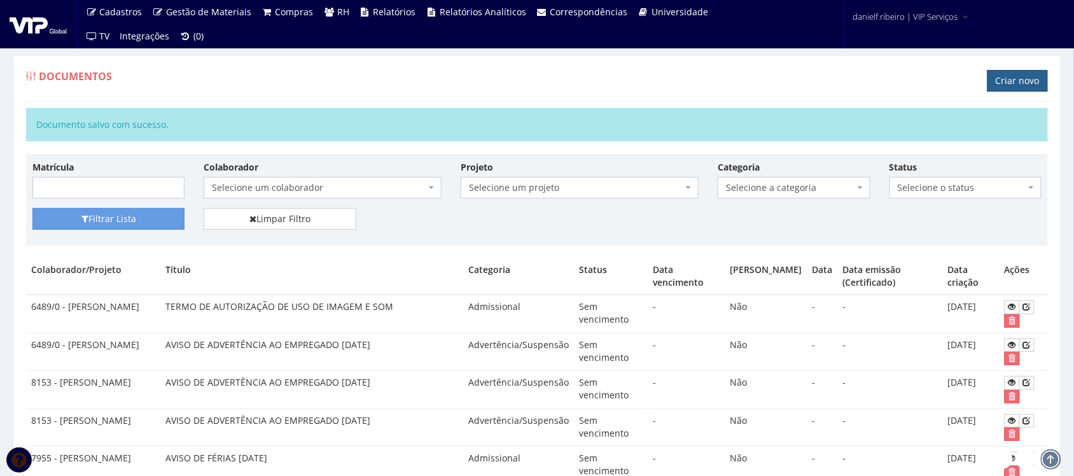
click at [1007, 76] on link "Criar novo" at bounding box center [1017, 81] width 60 height 22
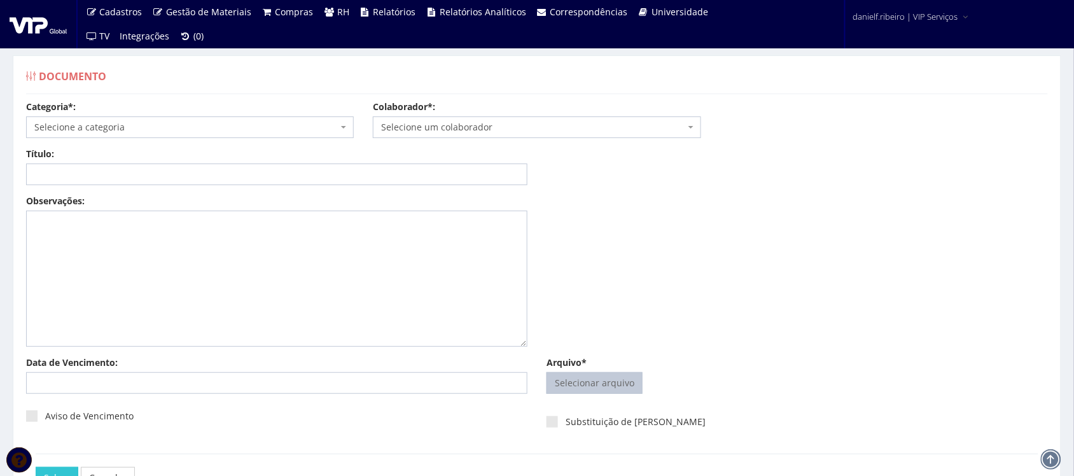
click at [563, 384] on input "Arquivo*" at bounding box center [594, 383] width 95 height 20
type input "C:\fakepath\JOAO VICTOR LOPES XAVIER DECLARAÇÃO RECEBIMENTO TICKET ALIMENTAÇÃO …"
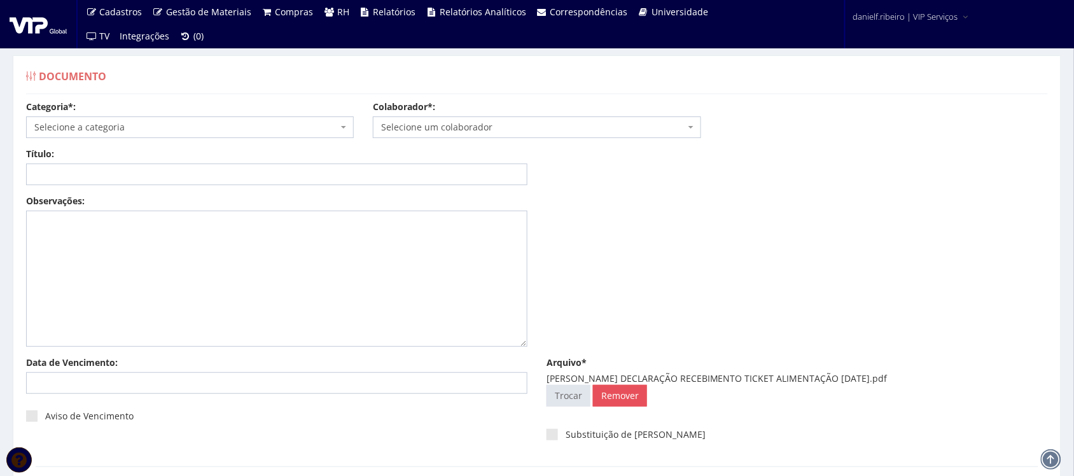
click at [506, 132] on span "Selecione um colaborador" at bounding box center [532, 127] width 303 height 13
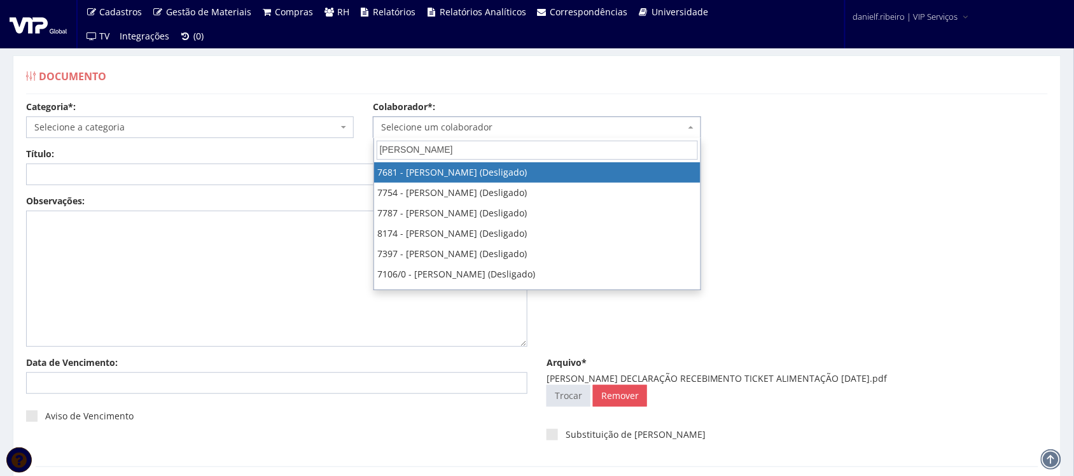
type input "joao victor"
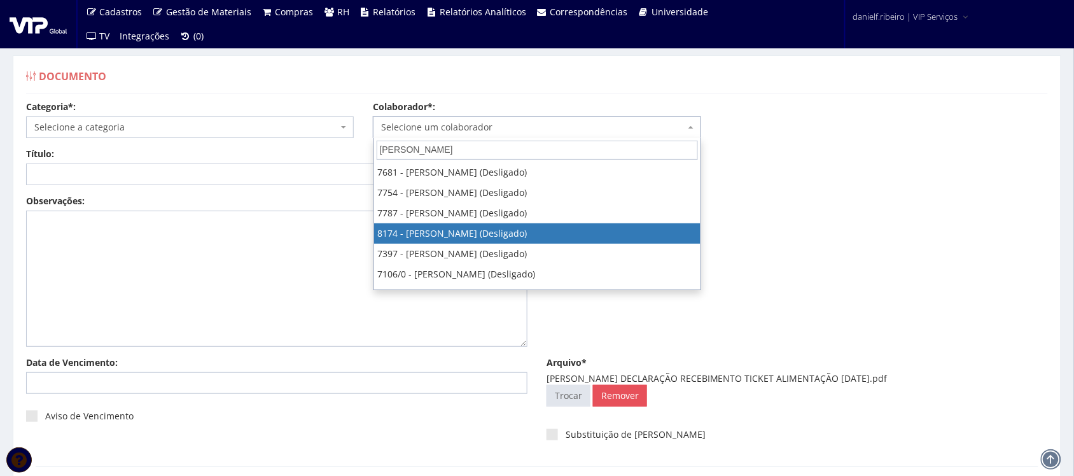
select select "3992"
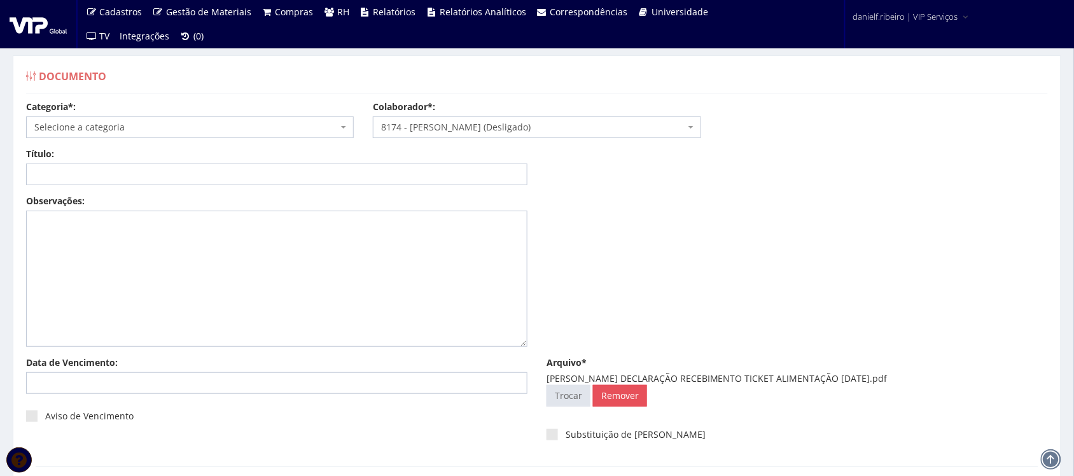
drag, startPoint x: 668, startPoint y: 377, endPoint x: 925, endPoint y: 375, distance: 257.6
click at [925, 375] on div "JOAO VICTOR LOPES XAVIER DECLARAÇÃO RECEBIMENTO TICKET ALIMENTAÇÃO 19.05.2025.p…" at bounding box center [796, 378] width 501 height 13
copy div "DECLARAÇÃO RECEBIMENTO TICKET ALIMENTAÇÃO 19.05.2025"
click at [207, 128] on span "Selecione a categoria" at bounding box center [185, 127] width 303 height 13
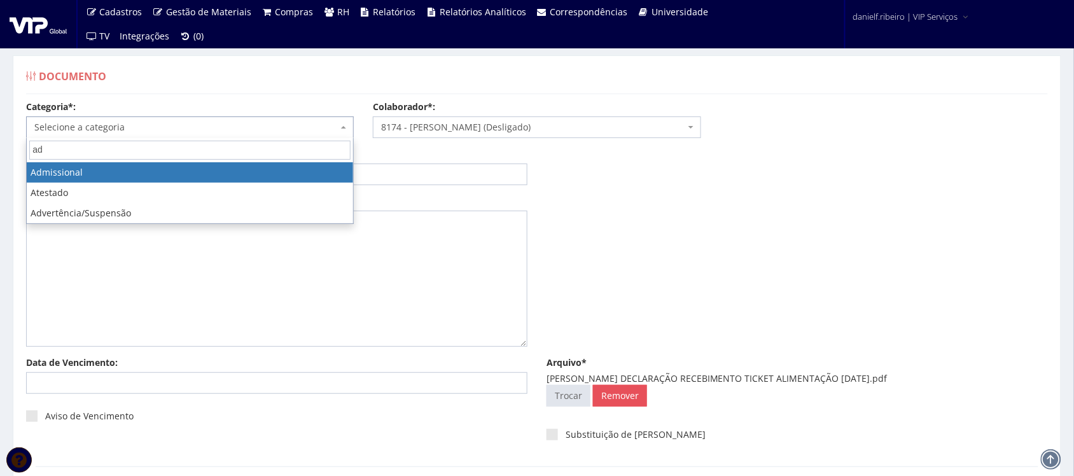
type input "ad"
select select "admissional"
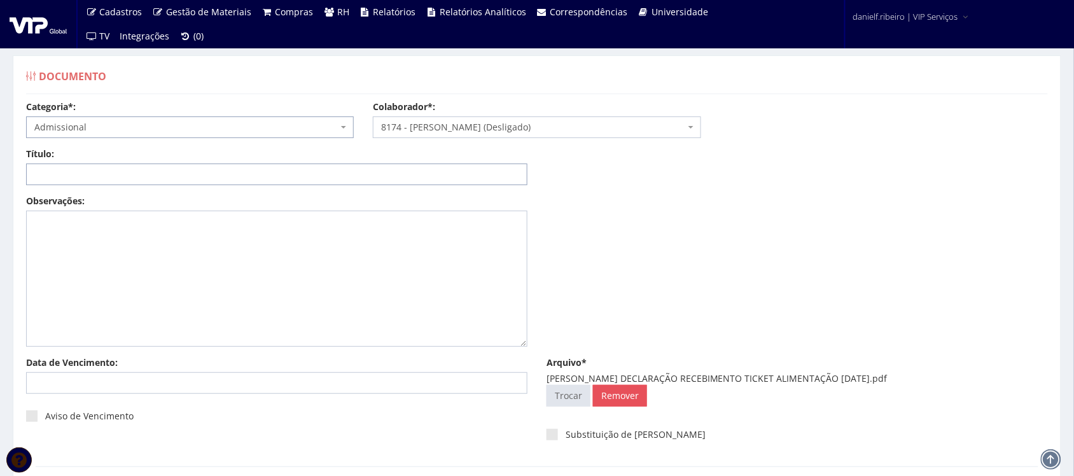
click at [121, 185] on input "Título:" at bounding box center [276, 174] width 501 height 22
paste input "DECLARAÇÃO RECEBIMENTO TICKET ALIMENTAÇÃO 19.05.2025"
click at [265, 174] on input "DECLARAÇÃO RECEBIMENTO TICKET ALIMENTAÇÃO 19.05.2025" at bounding box center [276, 174] width 501 height 22
click at [277, 173] on input "DECLARAÇÃO RECEBIMENTO TICKET ALIMENTAÇÃO 19/05.2025" at bounding box center [276, 174] width 501 height 22
type input "DECLARAÇÃO RECEBIMENTO TICKET ALIMENTAÇÃO [DATE]"
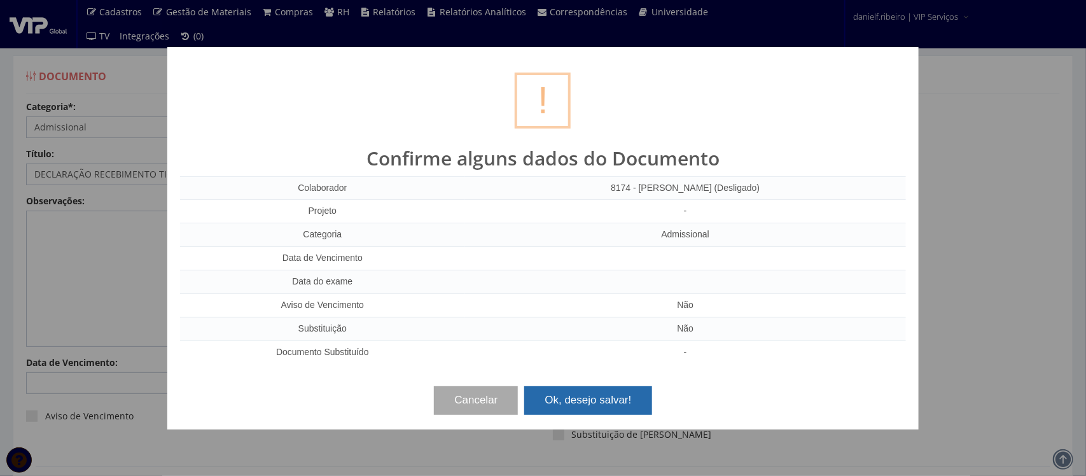
click at [604, 412] on button "Ok, desejo salvar!" at bounding box center [587, 400] width 127 height 28
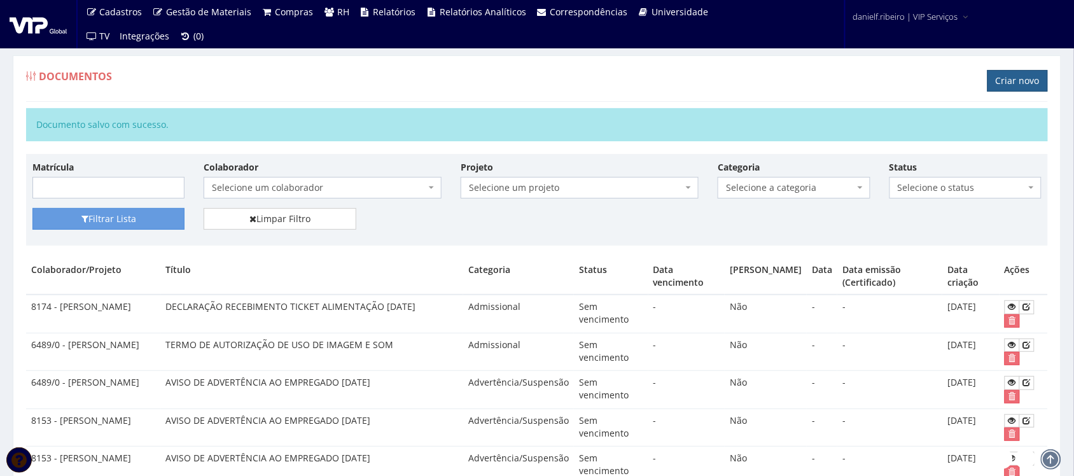
click at [1016, 75] on link "Criar novo" at bounding box center [1017, 81] width 60 height 22
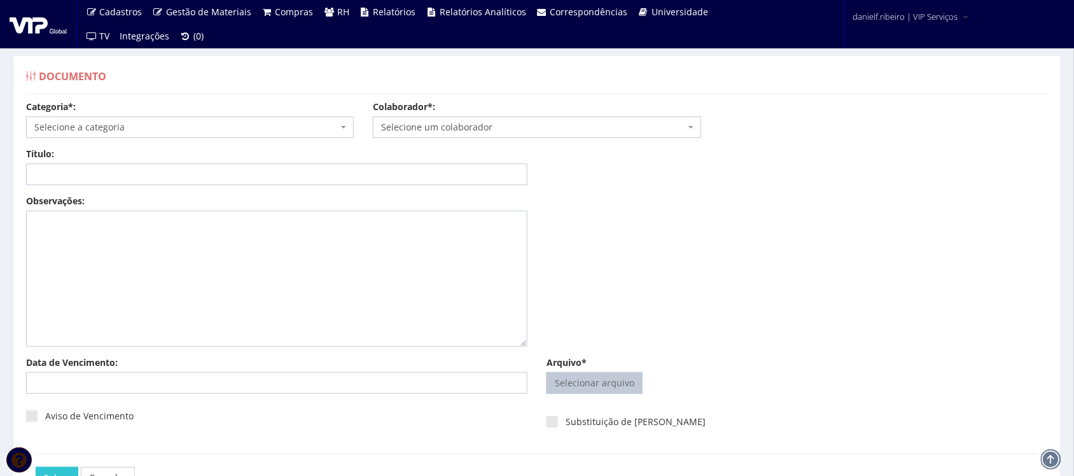
click at [585, 373] on input "Arquivo*" at bounding box center [594, 383] width 95 height 20
type input "C:\fakepath\[PERSON_NAME] DECLARAÇÃO RECEBIMENTO TICKET ALIMENTAÇÃO [DATE].pdf"
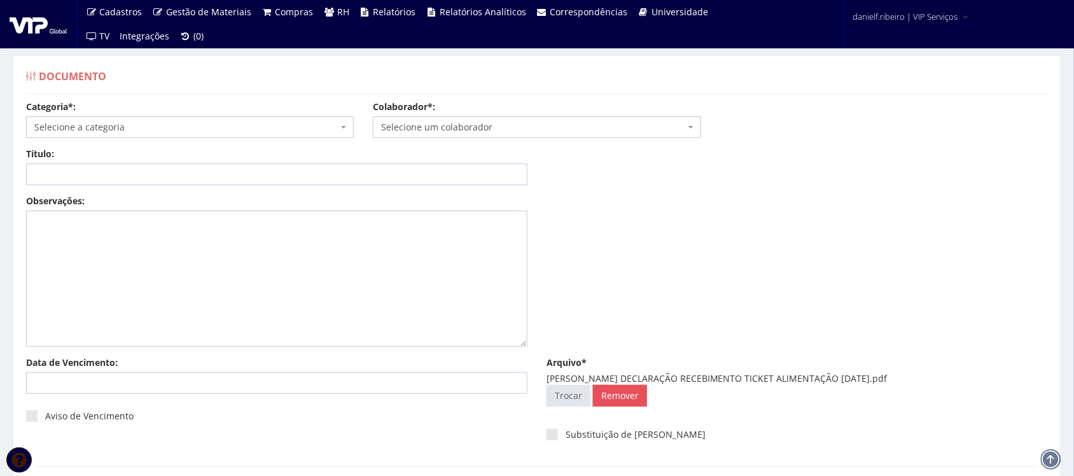
click at [500, 132] on span "Selecione um colaborador" at bounding box center [532, 127] width 303 height 13
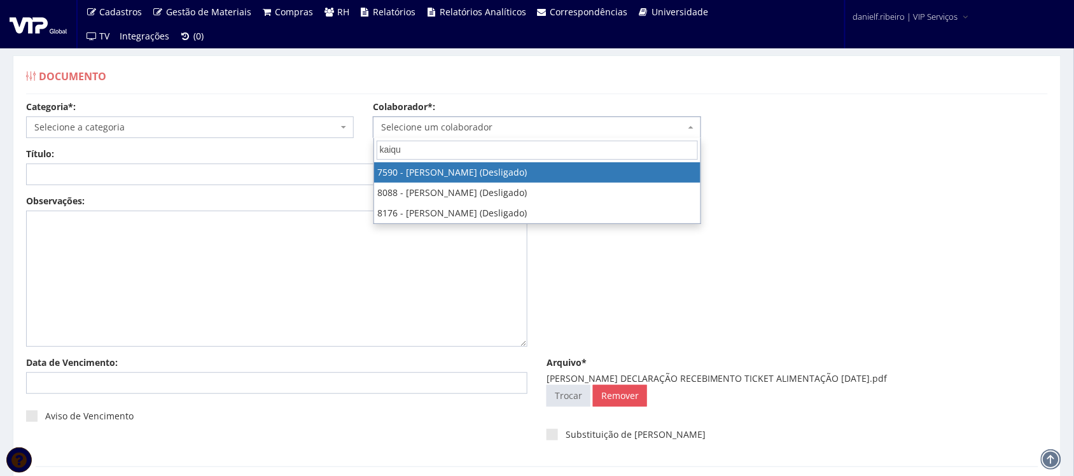
type input "kaique"
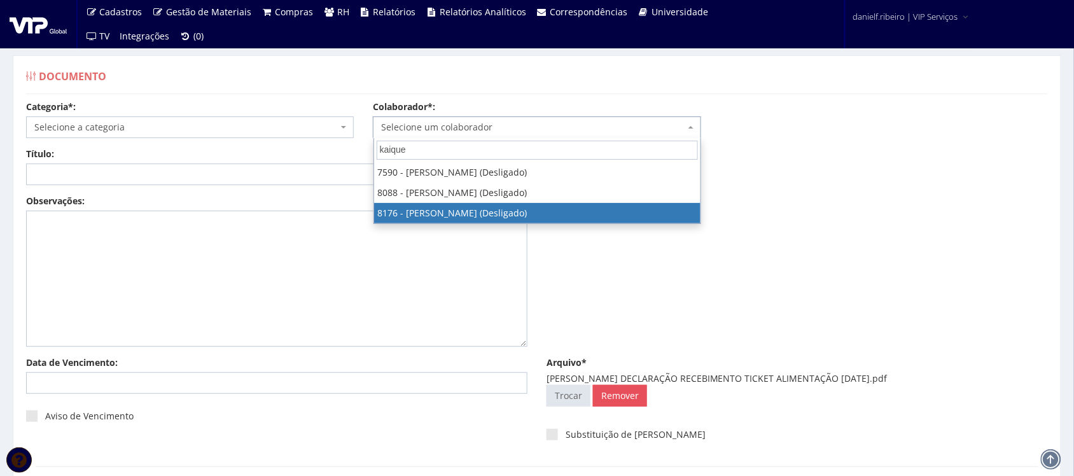
select select "4015"
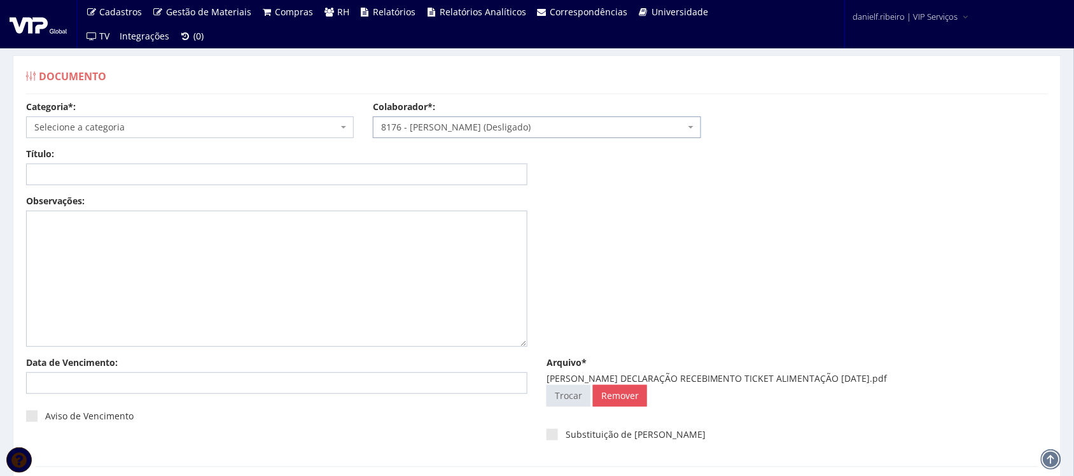
click at [179, 127] on span "Selecione a categoria" at bounding box center [185, 127] width 303 height 13
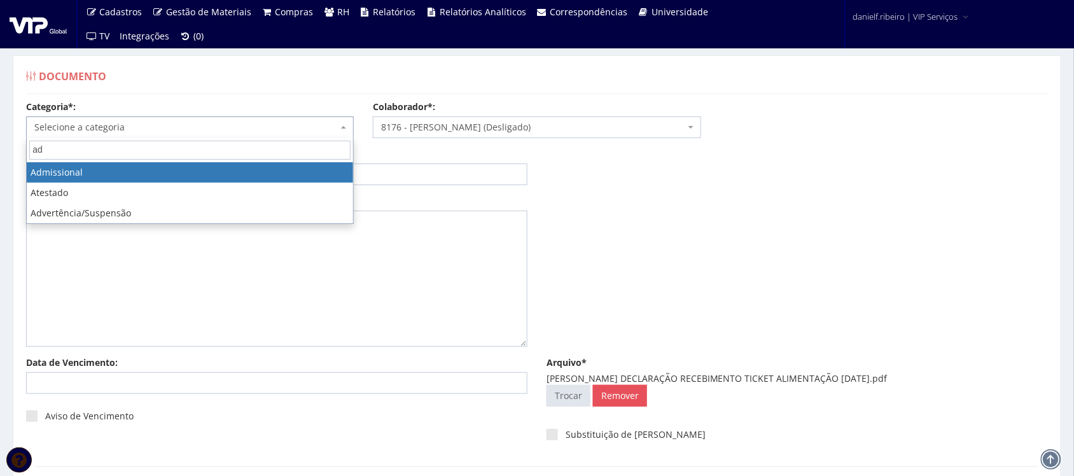
type input "ad"
select select "admissional"
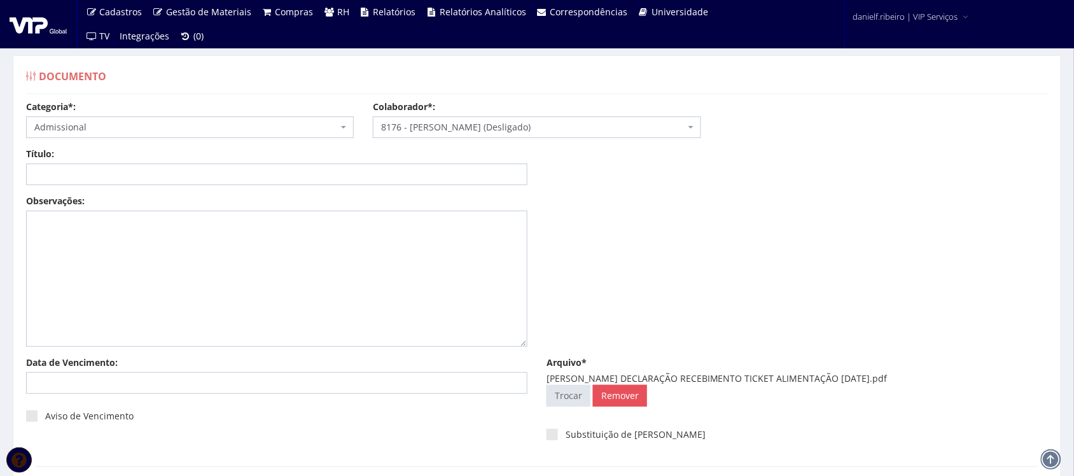
drag, startPoint x: 655, startPoint y: 378, endPoint x: 917, endPoint y: 378, distance: 261.4
click at [917, 378] on div "[PERSON_NAME] DECLARAÇÃO RECEBIMENTO TICKET ALIMENTAÇÃO [DATE].pdf" at bounding box center [796, 378] width 501 height 13
copy div "DECLARAÇÃO RECEBIMENTO TICKET ALIMENTAÇÃO [DATE]"
click at [251, 180] on input "Título:" at bounding box center [276, 174] width 501 height 22
paste input "DECLARAÇÃO RECEBIMENTO TICKET ALIMENTAÇÃO [DATE]"
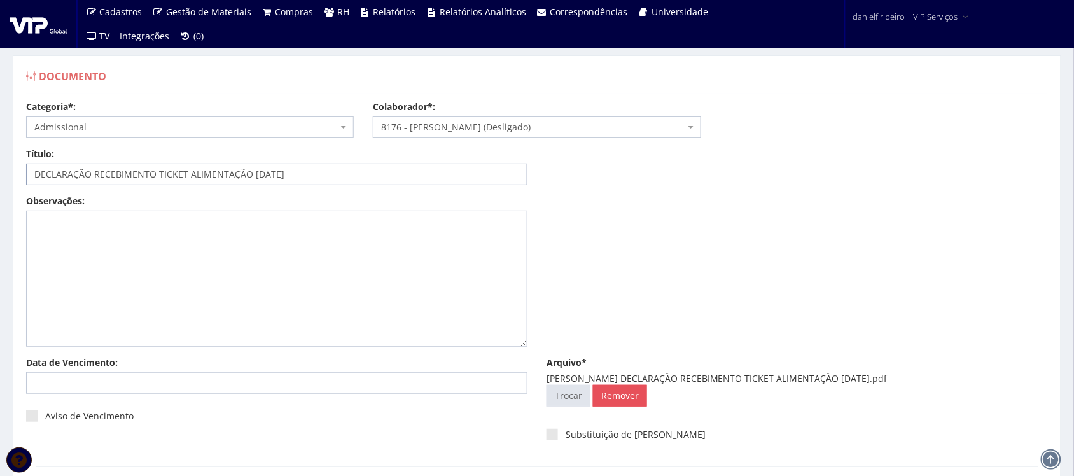
click at [265, 175] on input "DECLARAÇÃO RECEBIMENTO TICKET ALIMENTAÇÃO [DATE]" at bounding box center [276, 174] width 501 height 22
type input "DECLARAÇÃO RECEBIMENTO TICKET ALIMENTAÇÃO [DATE]"
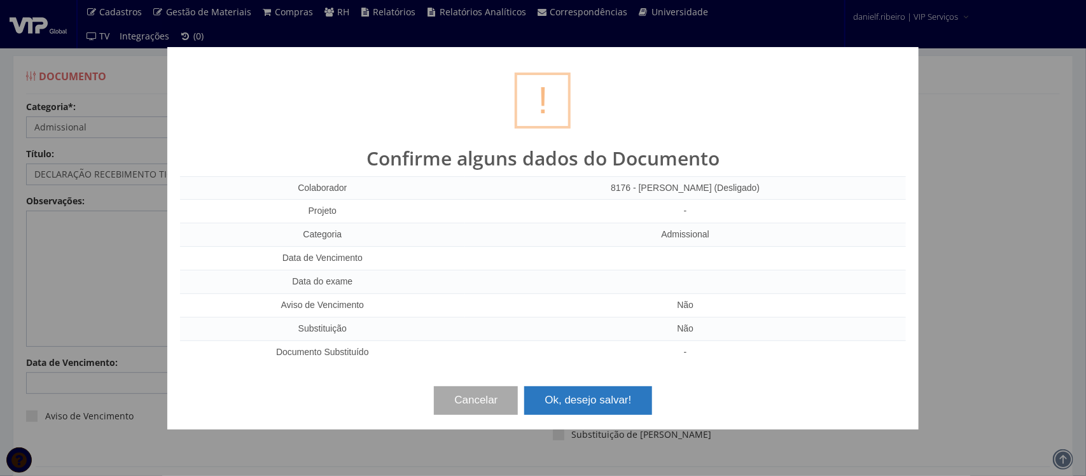
click at [599, 406] on button "Ok, desejo salvar!" at bounding box center [587, 400] width 127 height 28
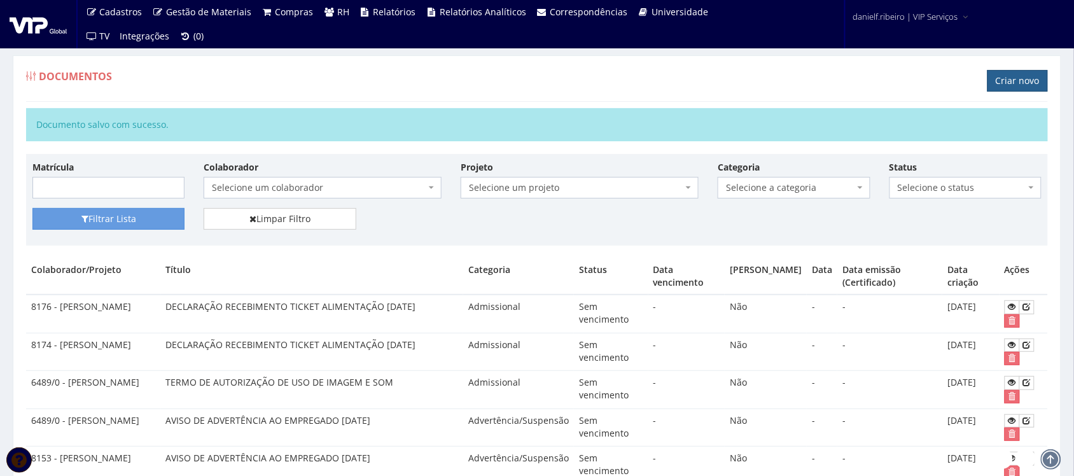
click at [1013, 83] on link "Criar novo" at bounding box center [1017, 81] width 60 height 22
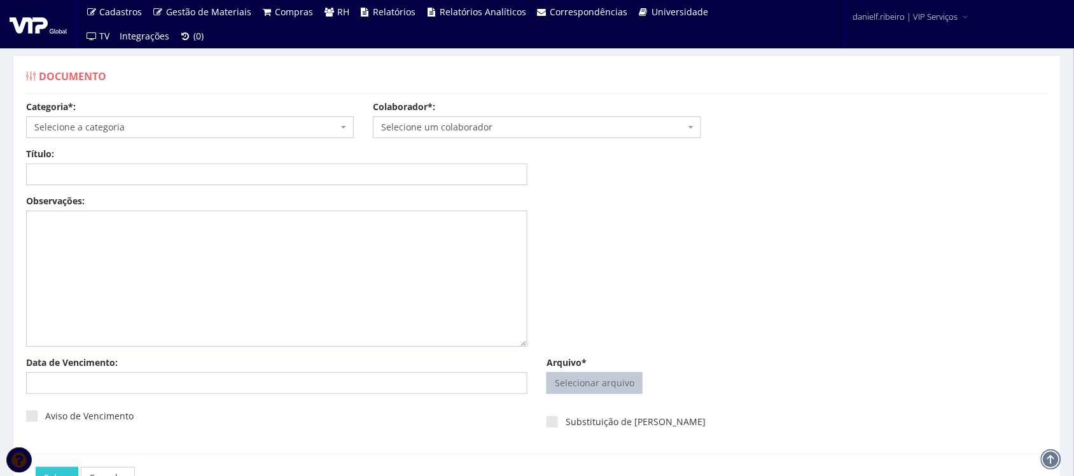
click at [567, 387] on input "Arquivo*" at bounding box center [594, 383] width 95 height 20
type input "C:\fakepath\LUIZ CARLOS LEVANDOSKI AVISO DE FÉRIAS 28.01.2025.pdf"
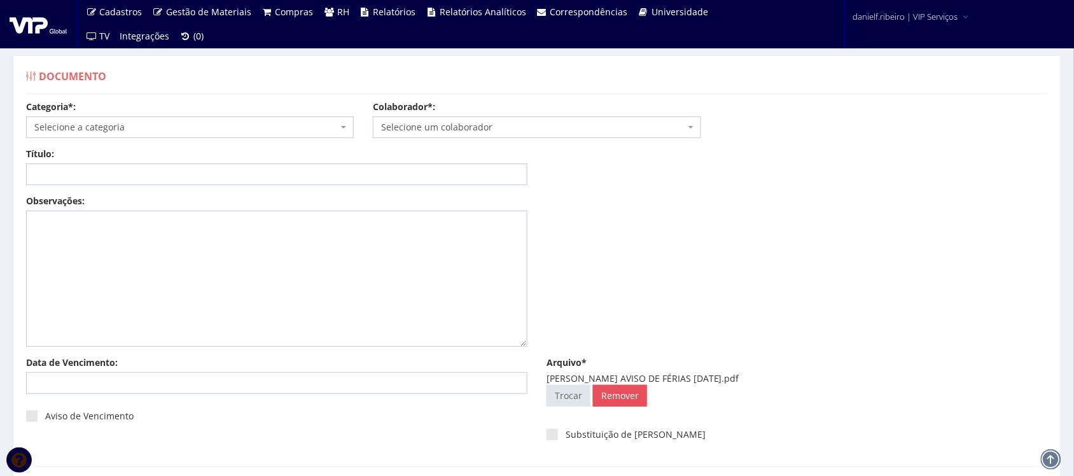
click at [511, 125] on span "Selecione um colaborador" at bounding box center [532, 127] width 303 height 13
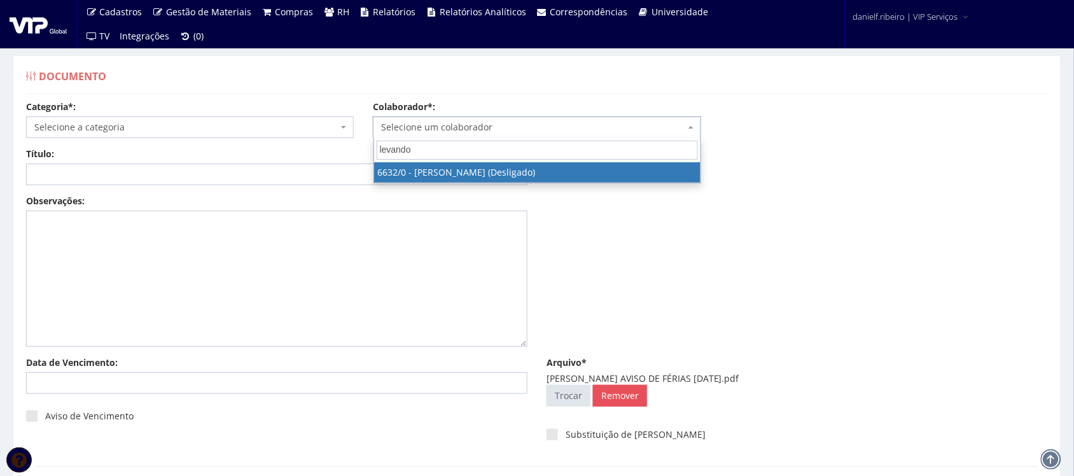
type input "levandos"
select select "129"
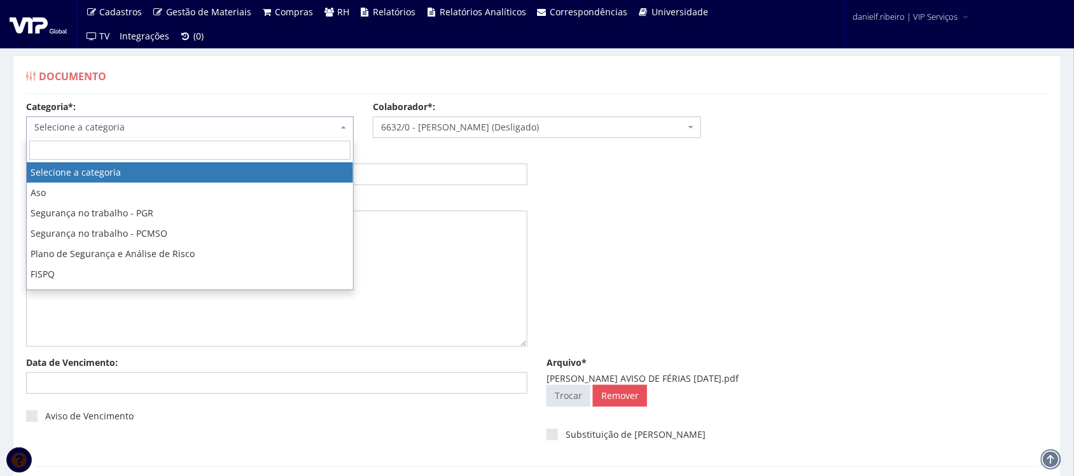
click at [157, 128] on span "Selecione a categoria" at bounding box center [185, 127] width 303 height 13
type input "ad"
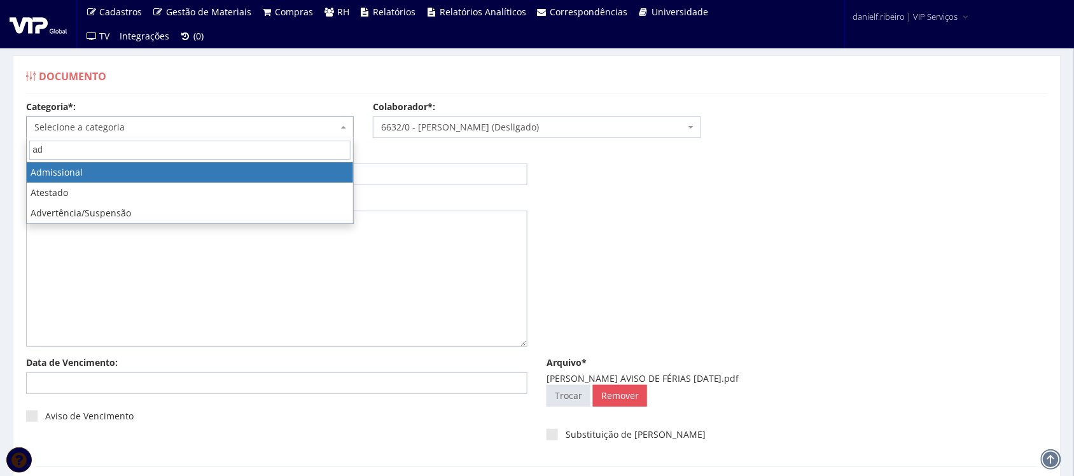
select select "admissional"
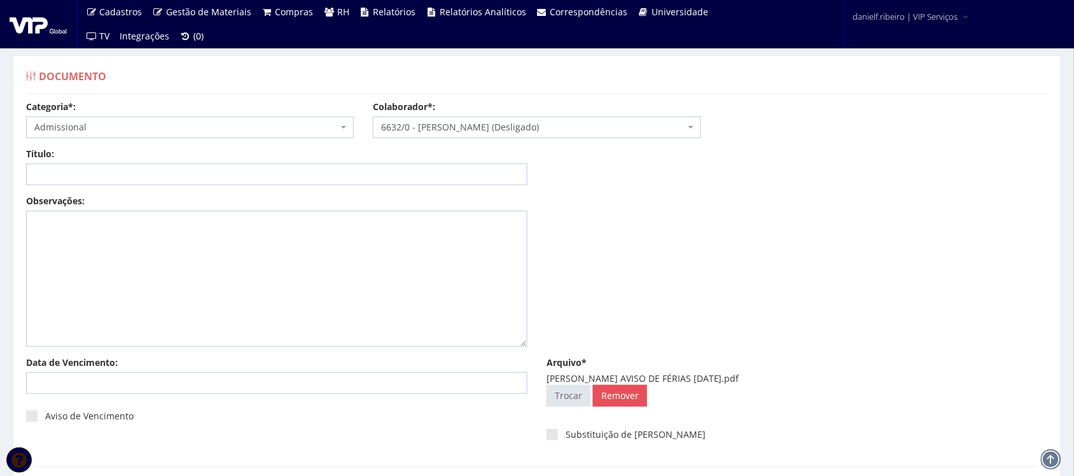
drag, startPoint x: 660, startPoint y: 382, endPoint x: 774, endPoint y: 375, distance: 114.7
click at [774, 375] on div "LUIZ CARLOS LEVANDOSKI AVISO DE FÉRIAS 28.01.2025.pdf" at bounding box center [796, 378] width 501 height 13
copy div "AVISO DE FÉRIAS 28.01.2025"
click at [236, 176] on input "Título:" at bounding box center [276, 174] width 501 height 22
paste input "AVISO DE FÉRIAS 28.01.2025"
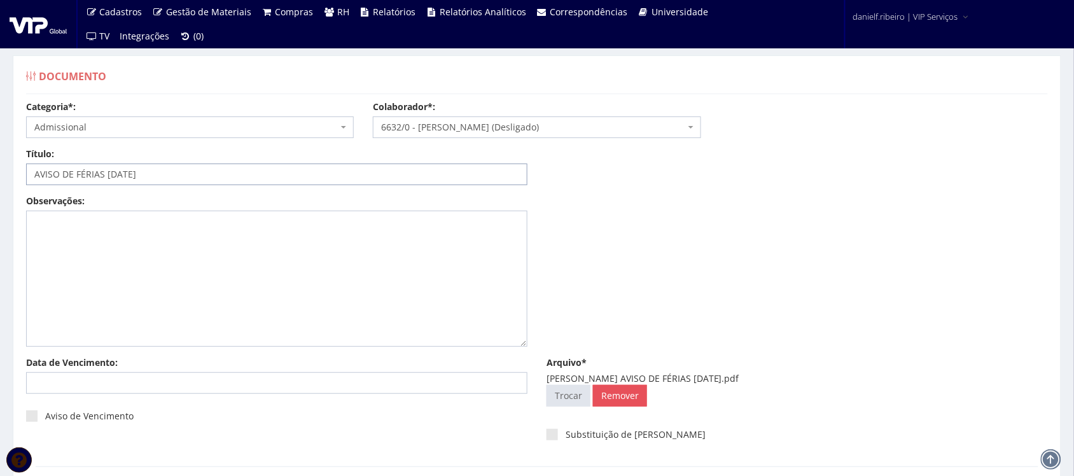
click at [120, 169] on input "AVISO DE FÉRIAS 28.01.2025" at bounding box center [276, 174] width 501 height 22
type input "AVISO DE FÉRIAS 28/01/2025"
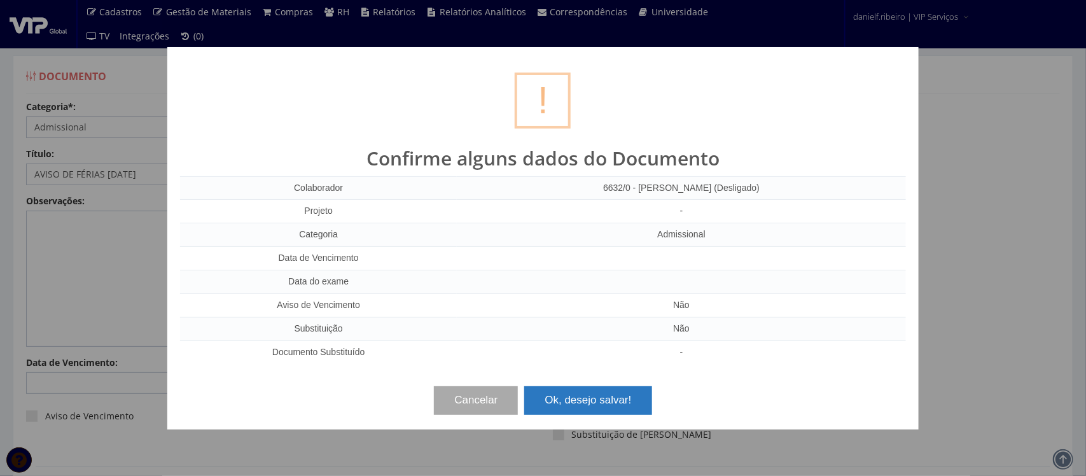
click at [589, 402] on button "Ok, desejo salvar!" at bounding box center [587, 400] width 127 height 28
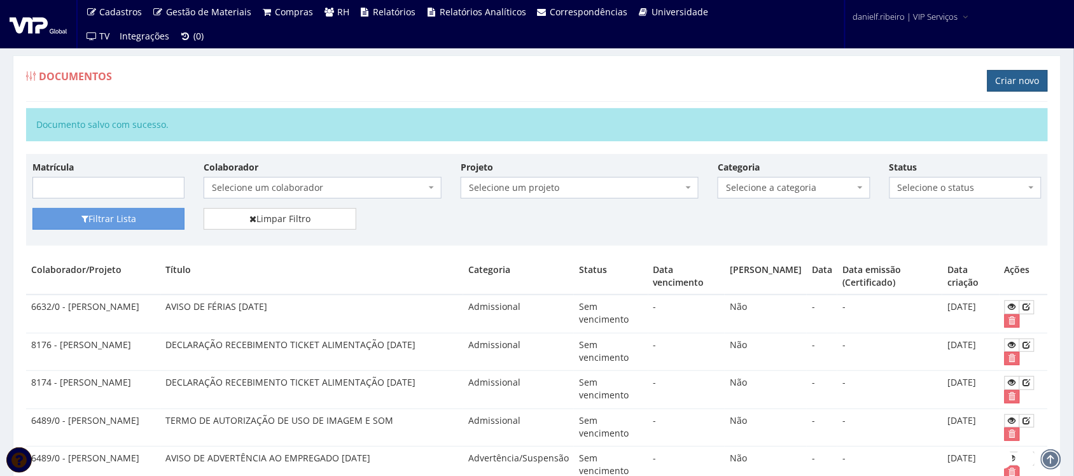
click at [1004, 81] on link "Criar novo" at bounding box center [1017, 81] width 60 height 22
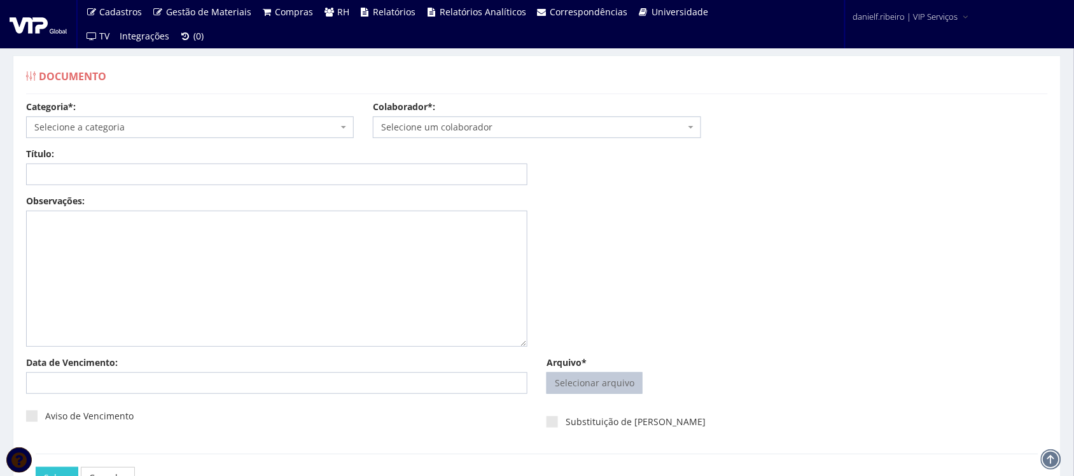
click at [577, 379] on input "Arquivo*" at bounding box center [594, 383] width 95 height 20
type input "C:\fakepath\[PERSON_NAME] AVISO DE FÉRIAS [DATE].pdf"
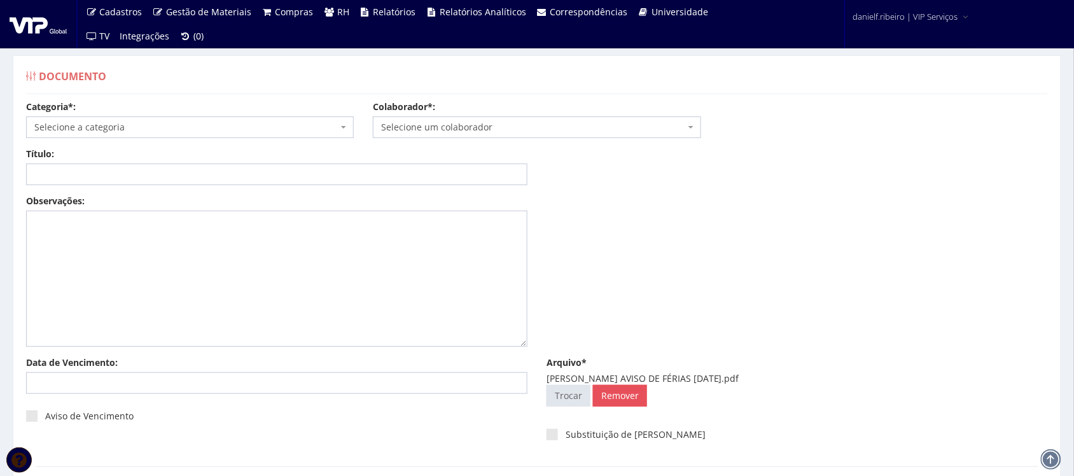
click at [478, 134] on span "Selecione um colaborador" at bounding box center [532, 127] width 303 height 13
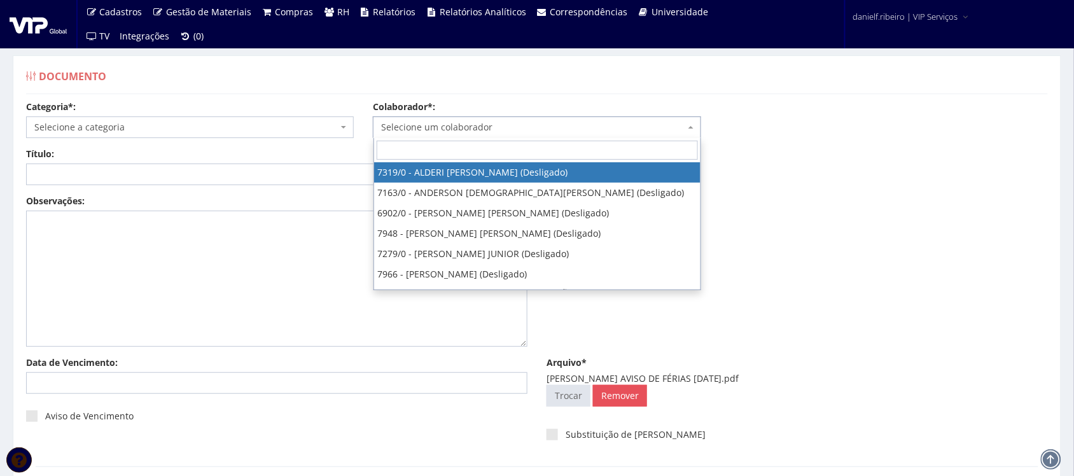
type input "k"
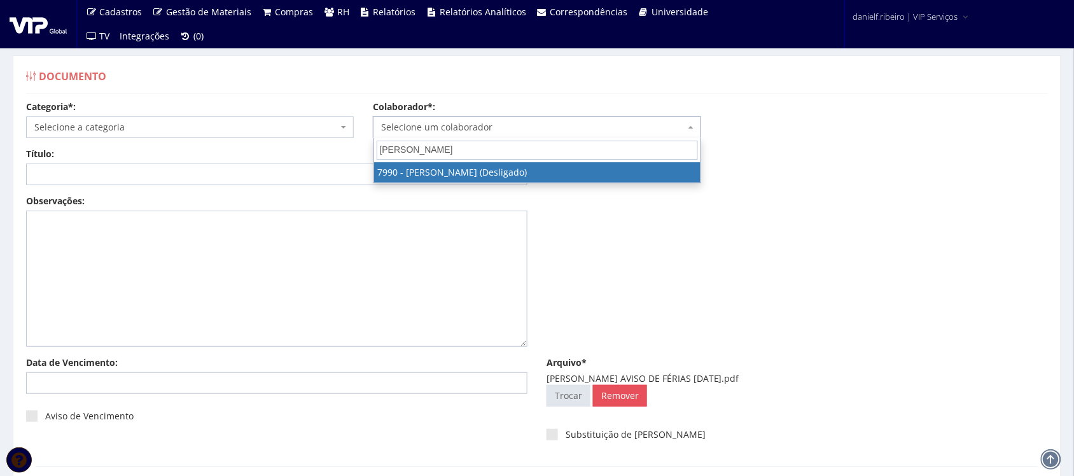
type input "[PERSON_NAME]"
select select "3207"
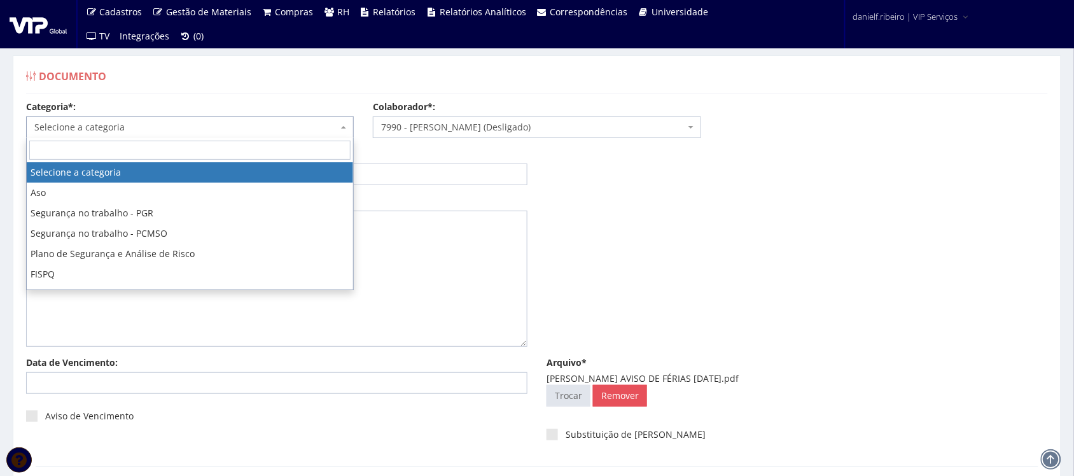
drag, startPoint x: 141, startPoint y: 123, endPoint x: 165, endPoint y: 137, distance: 27.9
click at [141, 124] on span "Selecione a categoria" at bounding box center [185, 127] width 303 height 13
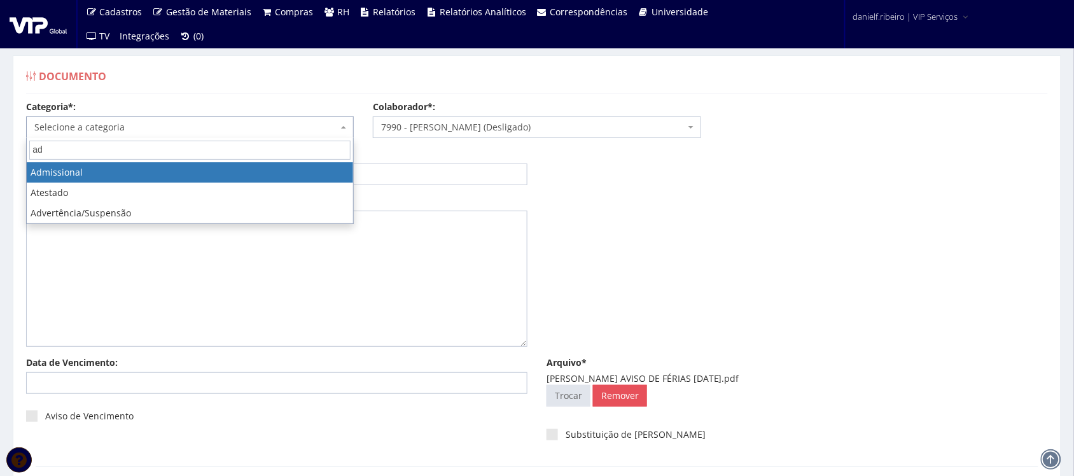
type input "ad"
select select "admissional"
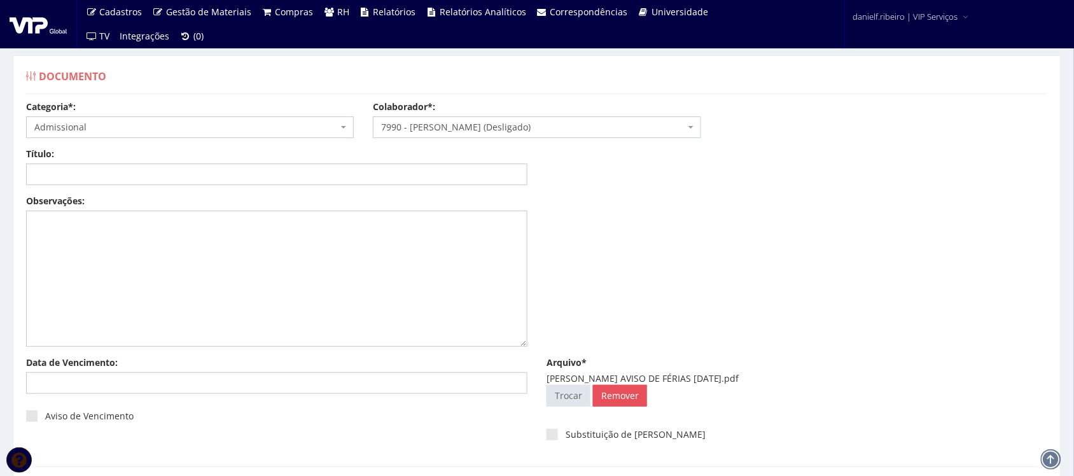
drag, startPoint x: 681, startPoint y: 380, endPoint x: 796, endPoint y: 378, distance: 115.8
click at [796, 378] on div "LUIZ PAULO ANDRADE MORAES AVISO DE FÉRIAS 25.02.2025.pdf" at bounding box center [796, 378] width 501 height 13
copy div "AVISO DE FÉRIAS 25.02.2025"
click at [287, 167] on input "Título:" at bounding box center [276, 174] width 501 height 22
paste input "AVISO DE FÉRIAS 25.02.2025"
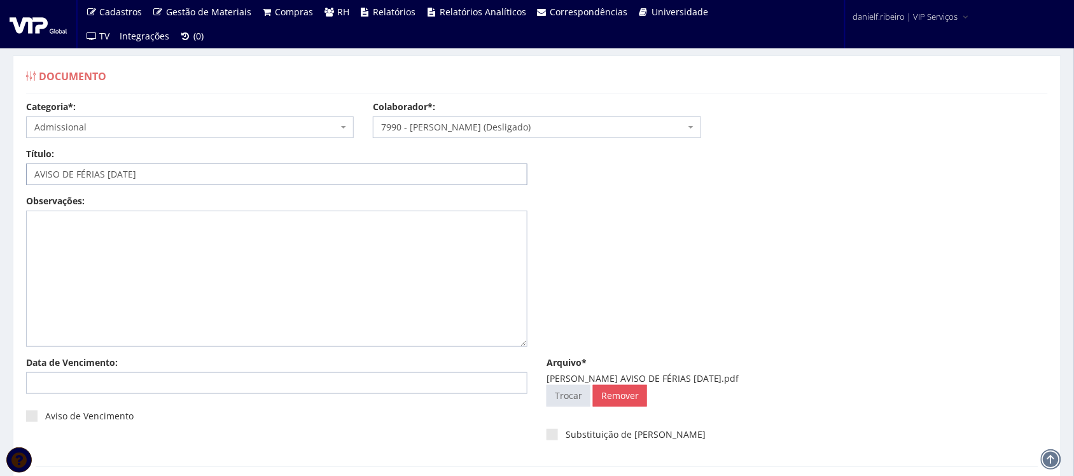
drag, startPoint x: 119, startPoint y: 172, endPoint x: 135, endPoint y: 197, distance: 30.3
click at [119, 172] on input "AVISO DE FÉRIAS 25.02.2025" at bounding box center [276, 174] width 501 height 22
type input "AVISO DE FÉRIAS 25/02/2025"
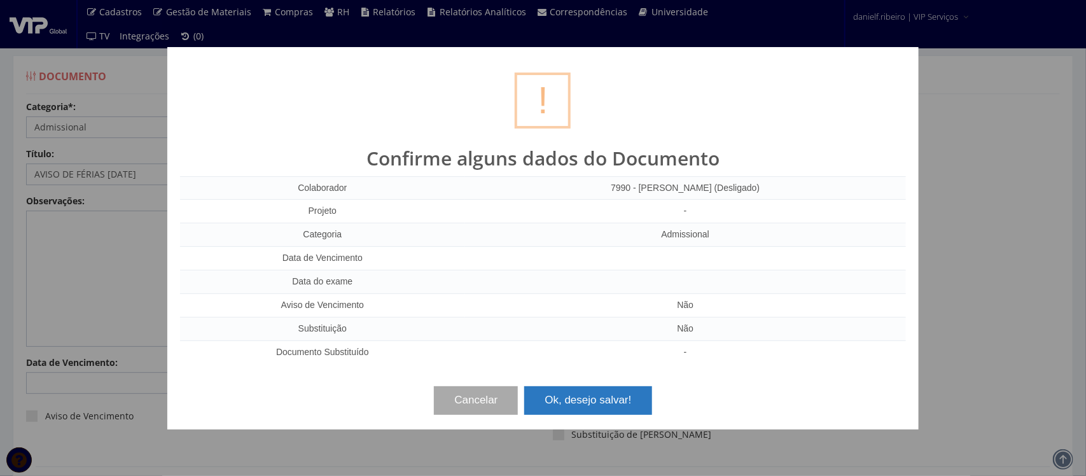
click at [580, 401] on button "Ok, desejo salvar!" at bounding box center [587, 400] width 127 height 28
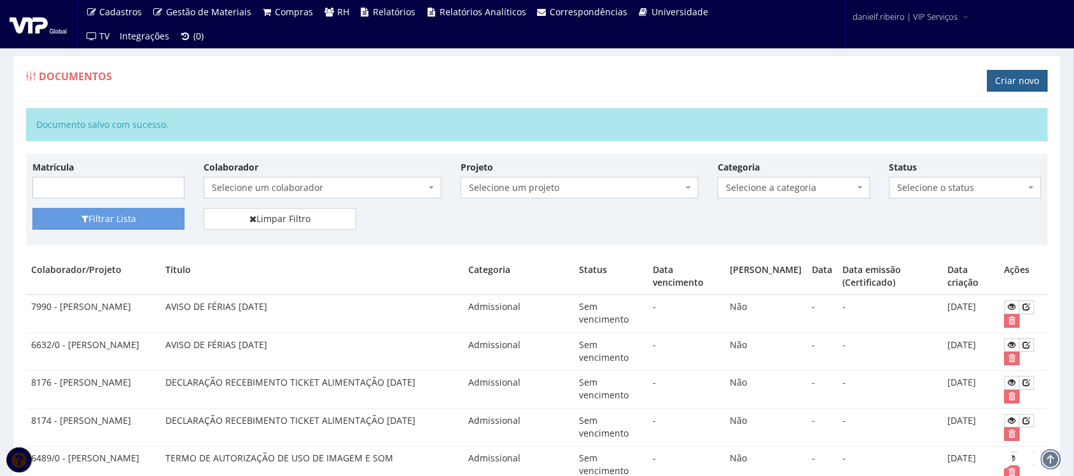
click at [1008, 80] on link "Criar novo" at bounding box center [1017, 81] width 60 height 22
click at [999, 81] on link "Criar novo" at bounding box center [1017, 81] width 60 height 22
click at [1002, 78] on link "Criar novo" at bounding box center [1017, 81] width 60 height 22
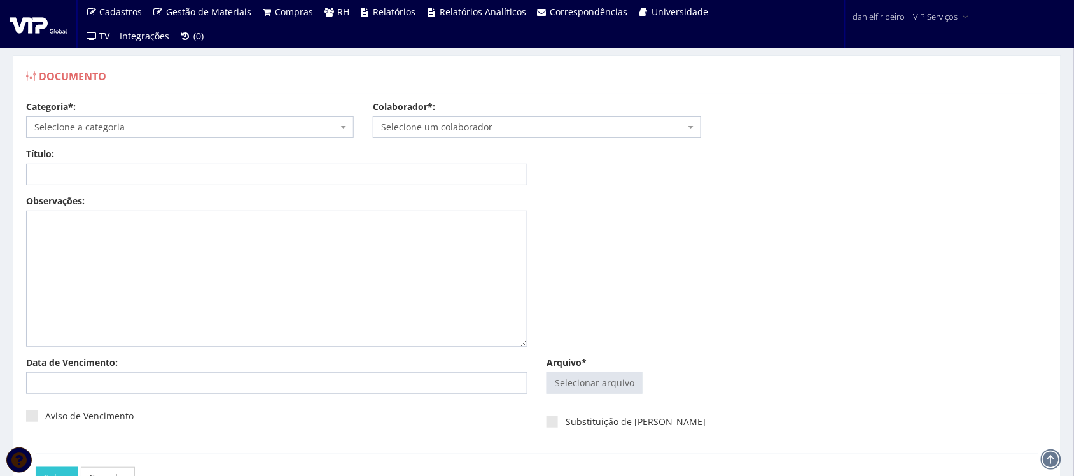
click at [571, 389] on input "Arquivo*" at bounding box center [594, 383] width 95 height 20
type input "C:\fakepath\[PERSON_NAME] FICHA DE EPI [DATE].pdf"
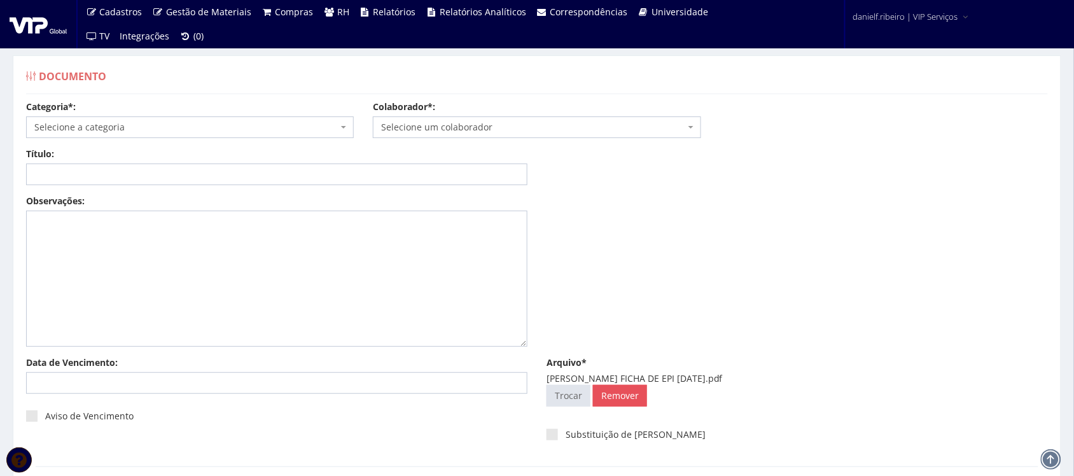
click at [469, 129] on span "Selecione um colaborador" at bounding box center [532, 127] width 303 height 13
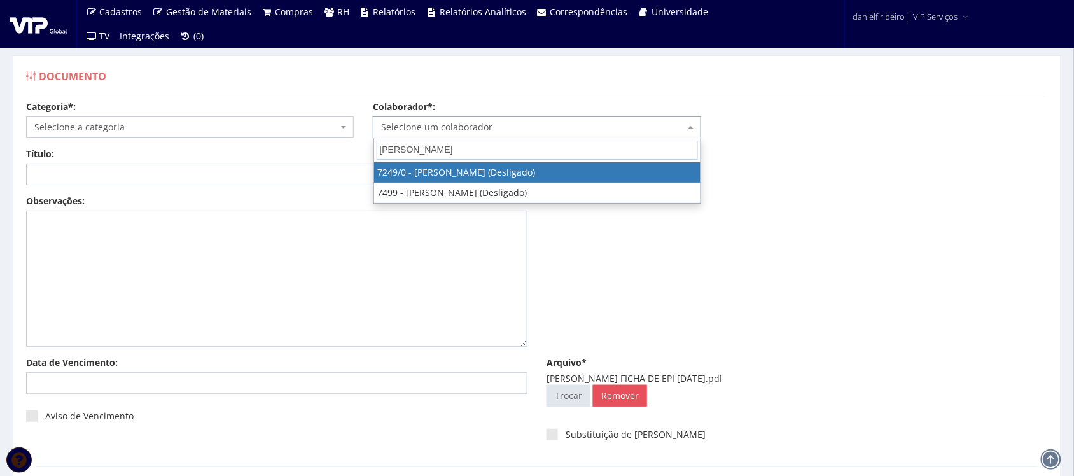
type input "mateus vitor"
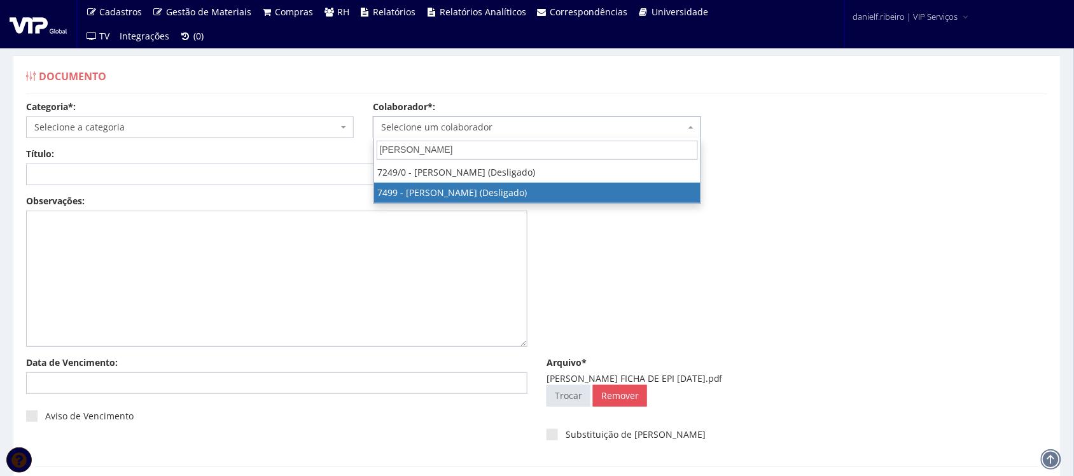
select select "1420"
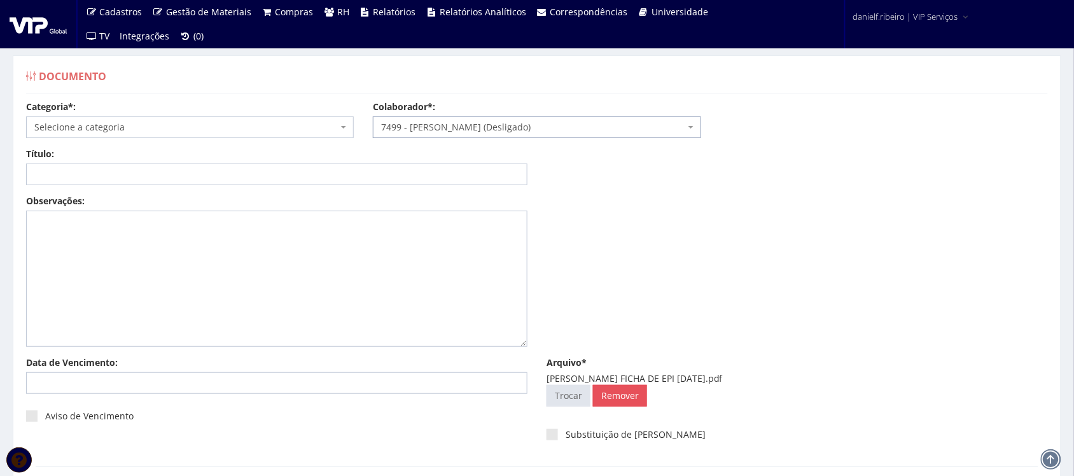
click at [97, 128] on span "Selecione a categoria" at bounding box center [185, 127] width 303 height 13
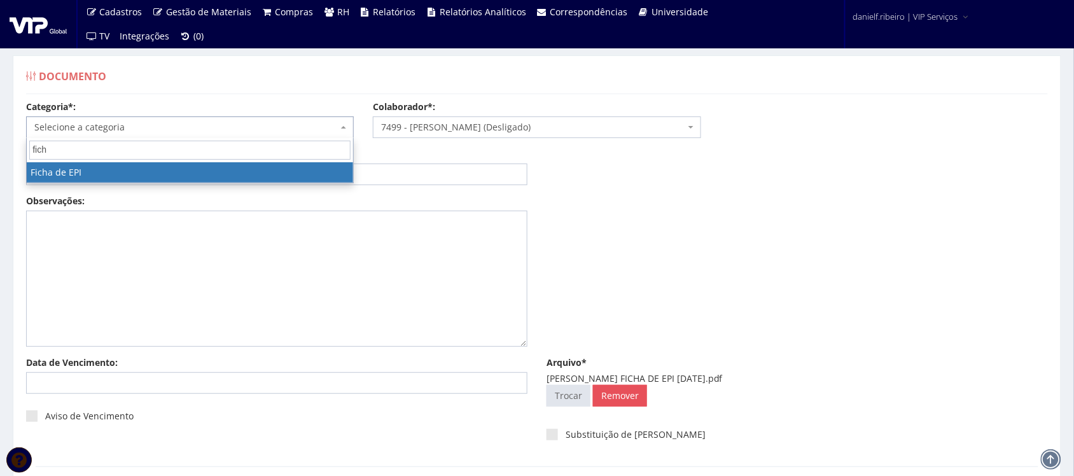
type input "ficha"
select select "ficha_epi"
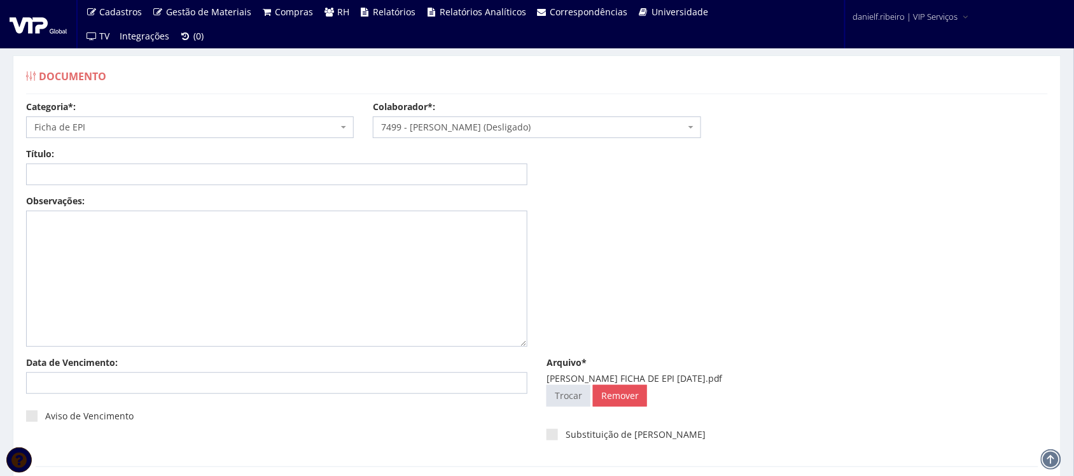
drag, startPoint x: 640, startPoint y: 377, endPoint x: 740, endPoint y: 378, distance: 99.9
click at [740, 378] on div "MATEUS VITOR LEMES FICHA DE EPI 08.05.2025.pdf" at bounding box center [796, 378] width 501 height 13
copy div "FICHA DE EPI 08.05.2025"
click at [220, 178] on input "Título:" at bounding box center [276, 174] width 501 height 22
paste input "FICHA DE EPI 08.05.2025"
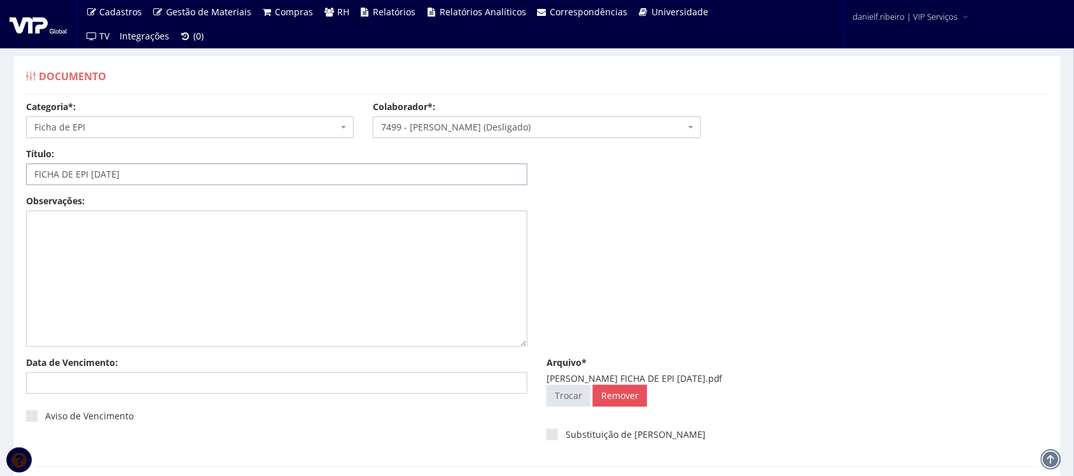
click at [102, 175] on input "FICHA DE EPI 08.05.2025" at bounding box center [276, 174] width 501 height 22
type input "FICHA DE EPI 08/05/2025"
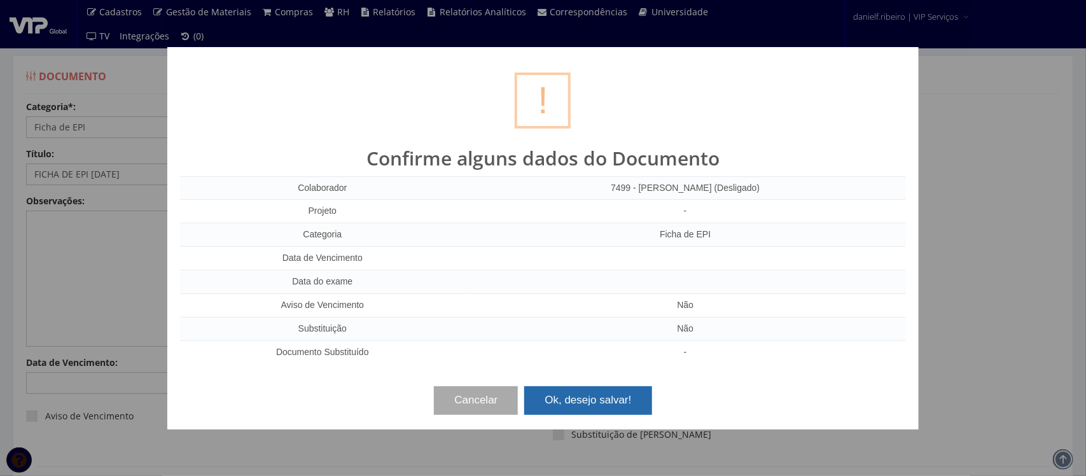
click at [579, 410] on button "Ok, desejo salvar!" at bounding box center [587, 400] width 127 height 28
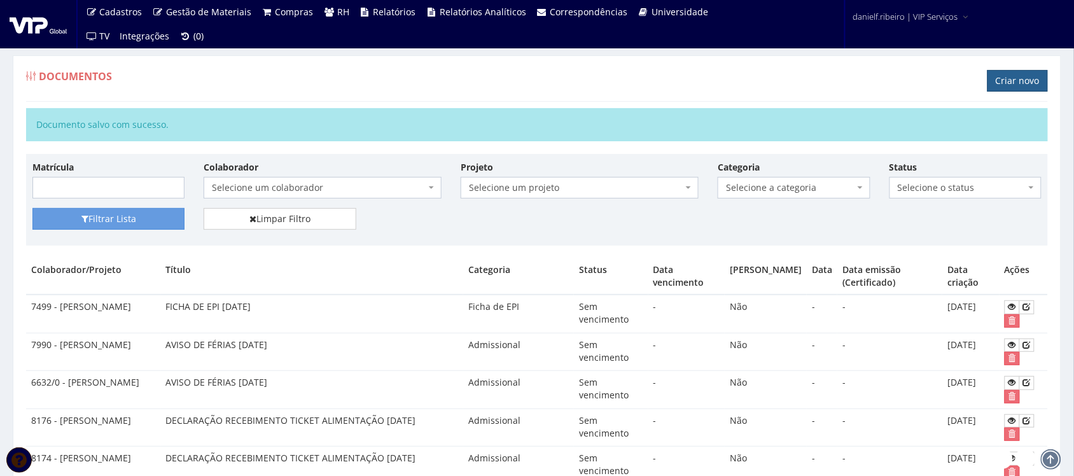
click at [991, 88] on link "Criar novo" at bounding box center [1017, 81] width 60 height 22
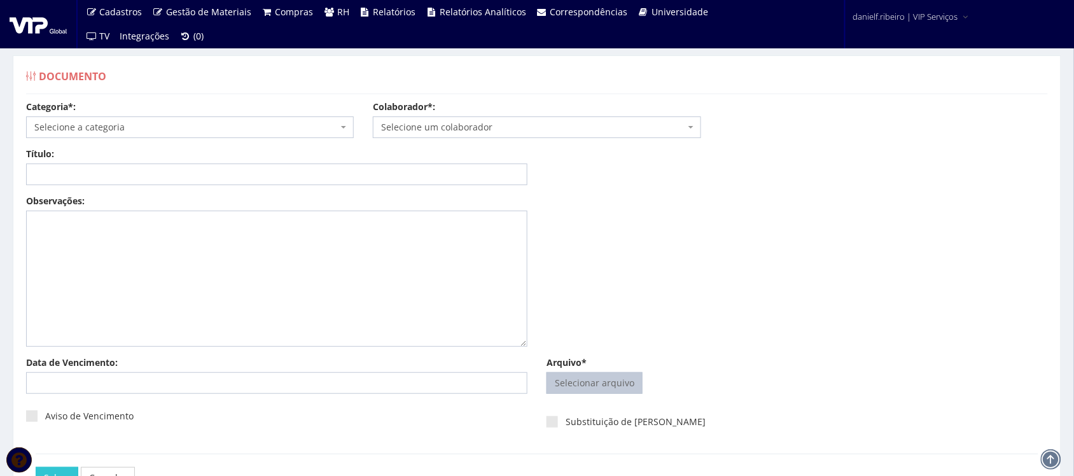
click at [607, 389] on input "Arquivo*" at bounding box center [594, 383] width 95 height 20
type input "C:\fakepath\REGINALDO OLIVEIRA DOS SANTOS DECLARAÇÃO RECEBIMENTO TICKET ALIMENT…"
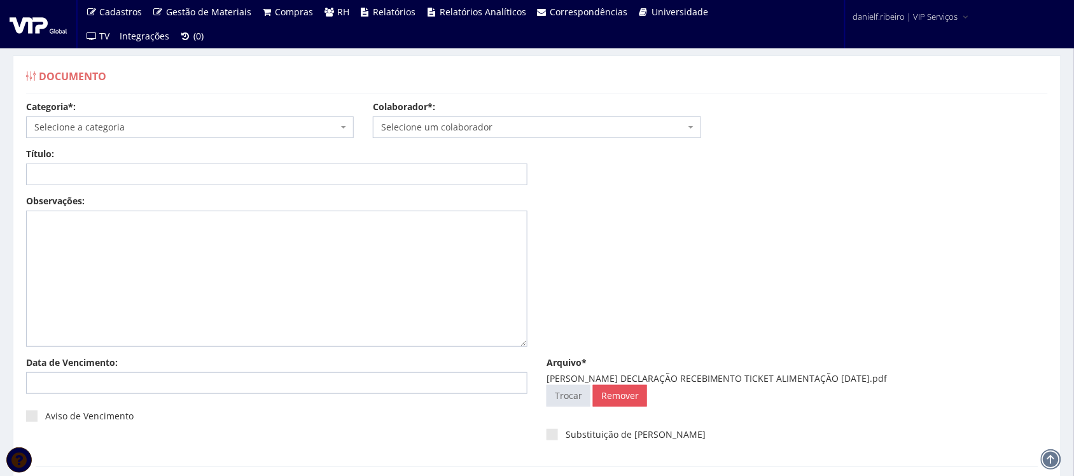
click at [482, 129] on span "Selecione um colaborador" at bounding box center [532, 127] width 303 height 13
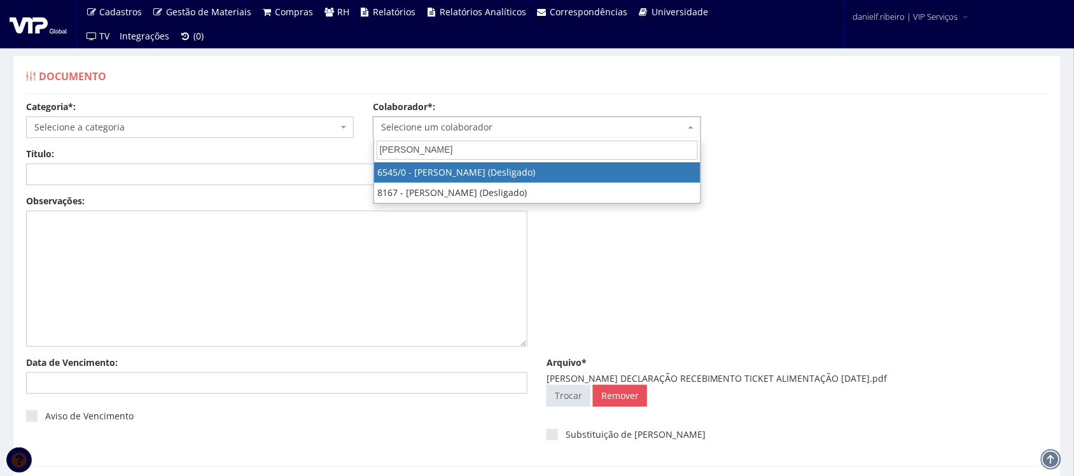
type input "reginaldo"
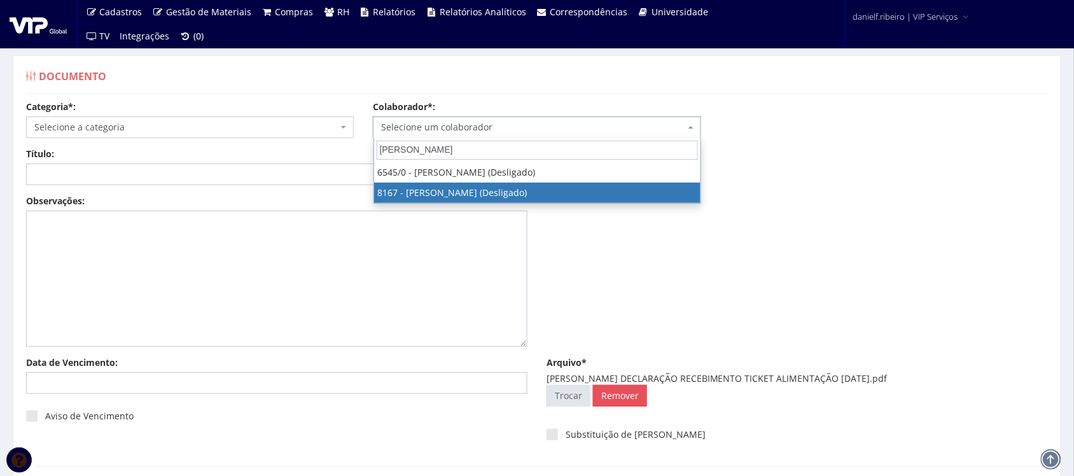
select select "3952"
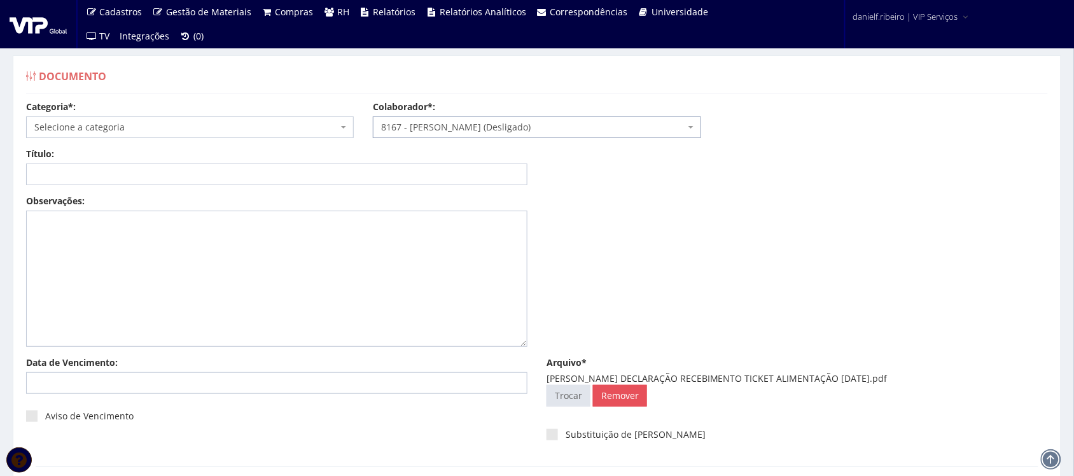
click at [116, 126] on span "Selecione a categoria" at bounding box center [185, 127] width 303 height 13
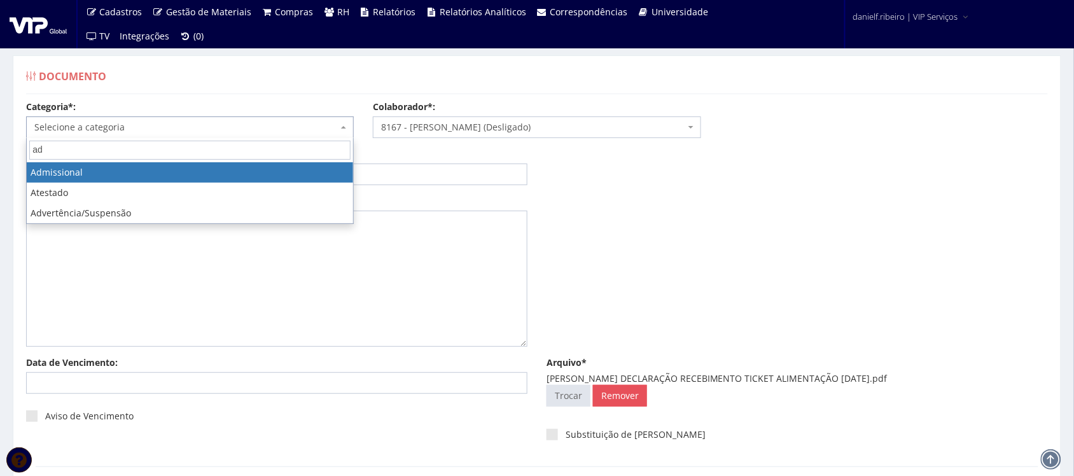
type input "ad"
click at [126, 160] on span "ad" at bounding box center [190, 150] width 326 height 24
select select "admissional"
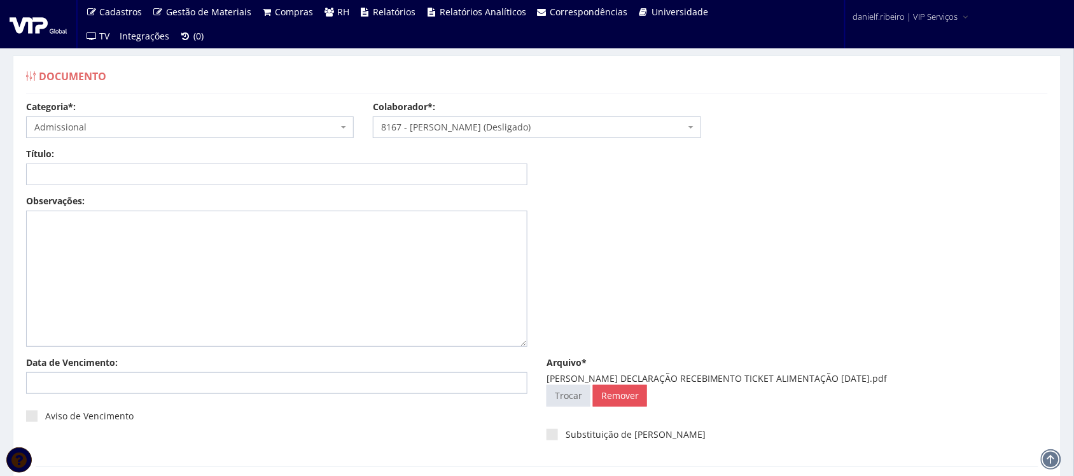
drag, startPoint x: 695, startPoint y: 377, endPoint x: 958, endPoint y: 385, distance: 262.8
click at [958, 385] on div "REGINALDO OLIVEIRA DOS SANTOS DECLARAÇÃO RECEBIMENTO TICKET ALIMENTAÇÃO 14.02.2…" at bounding box center [796, 378] width 501 height 13
copy div "DECLARAÇÃO RECEBIMENTO TICKET ALIMENTAÇÃO 14.02.2025"
click at [452, 183] on input "Título:" at bounding box center [276, 174] width 501 height 22
paste input "DECLARAÇÃO RECEBIMENTO TICKET ALIMENTAÇÃO 14.02.2025"
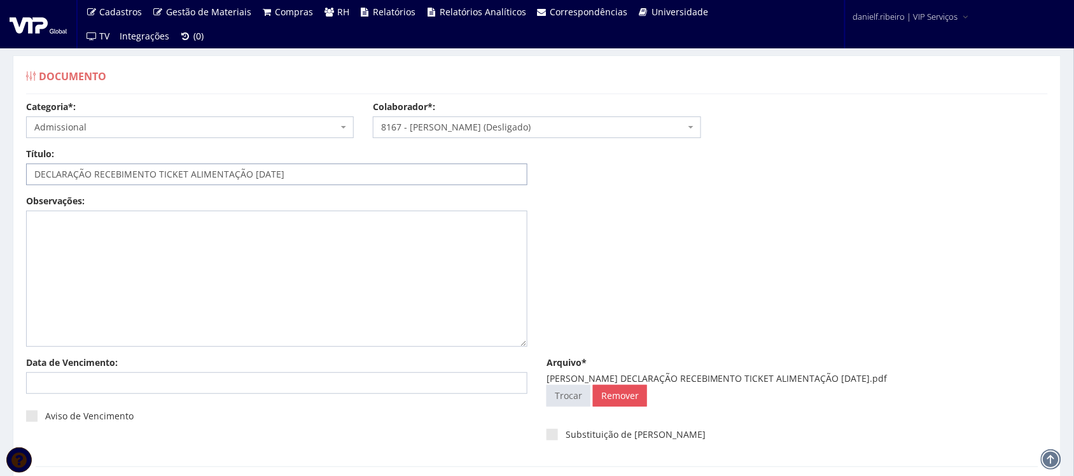
click at [263, 174] on input "DECLARAÇÃO RECEBIMENTO TICKET ALIMENTAÇÃO 14.02.2025" at bounding box center [276, 174] width 501 height 22
type input "DECLARAÇÃO RECEBIMENTO TICKET ALIMENTAÇÃO 14/02/2025"
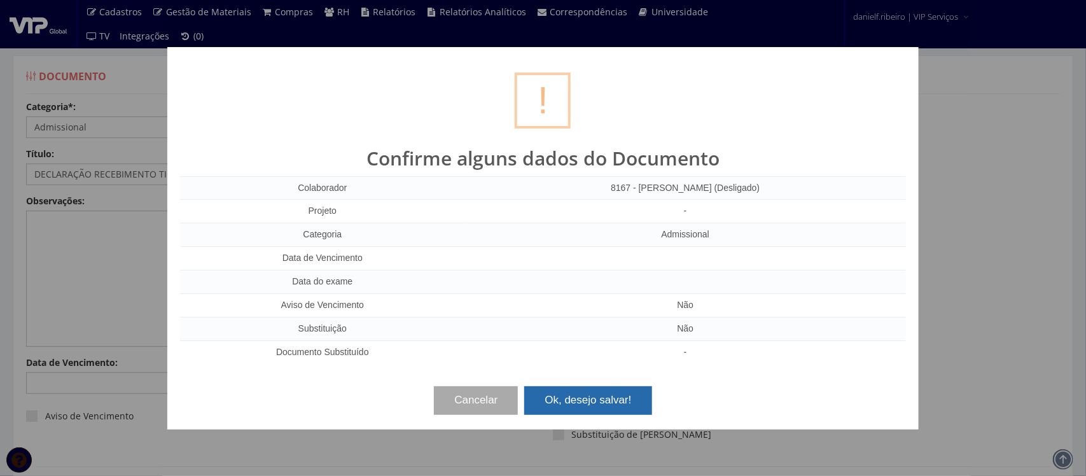
click at [634, 398] on button "Ok, desejo salvar!" at bounding box center [587, 400] width 127 height 28
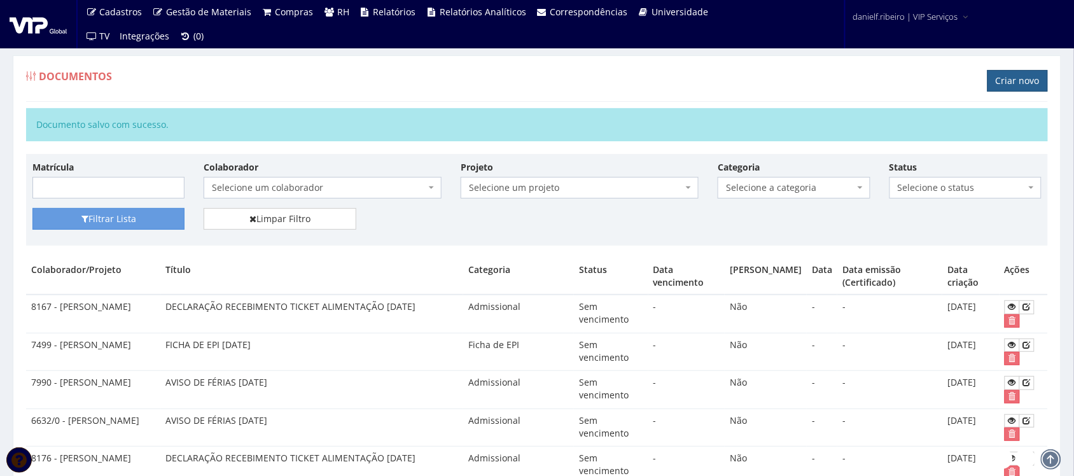
click at [996, 83] on link "Criar novo" at bounding box center [1017, 81] width 60 height 22
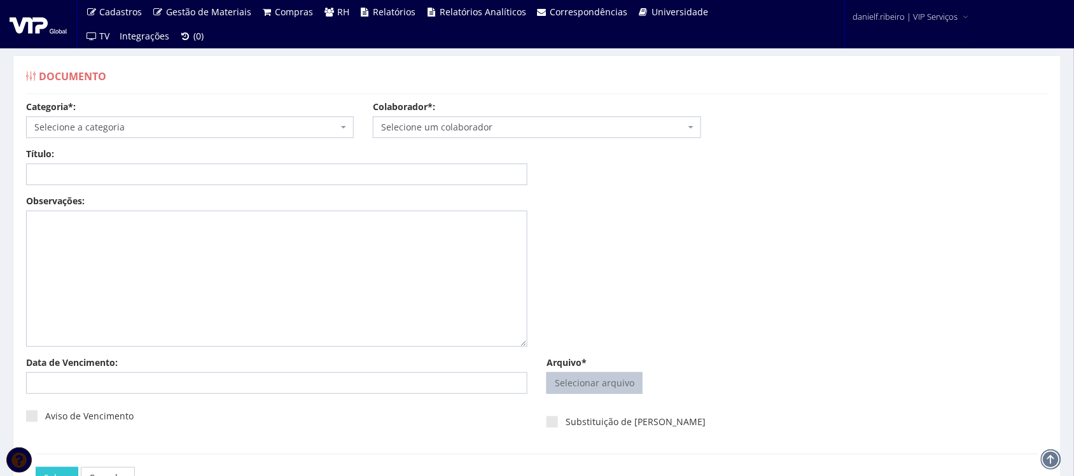
click at [573, 379] on input "Arquivo*" at bounding box center [594, 383] width 95 height 20
type input "C:\fakepath\[PERSON_NAME] AVISO DE SUSPENSÃO AO EMPREGADO [DATE].pdf"
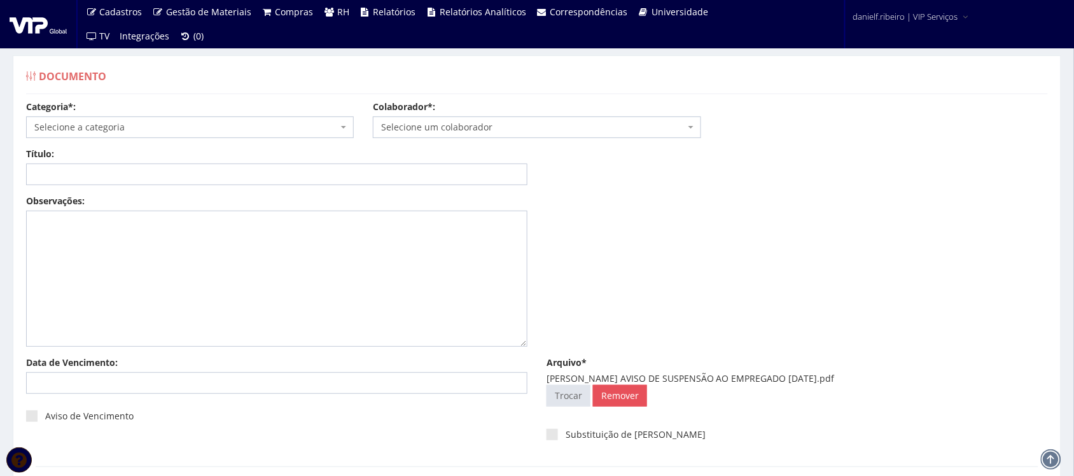
click at [480, 137] on span "Selecione um colaborador" at bounding box center [537, 127] width 328 height 22
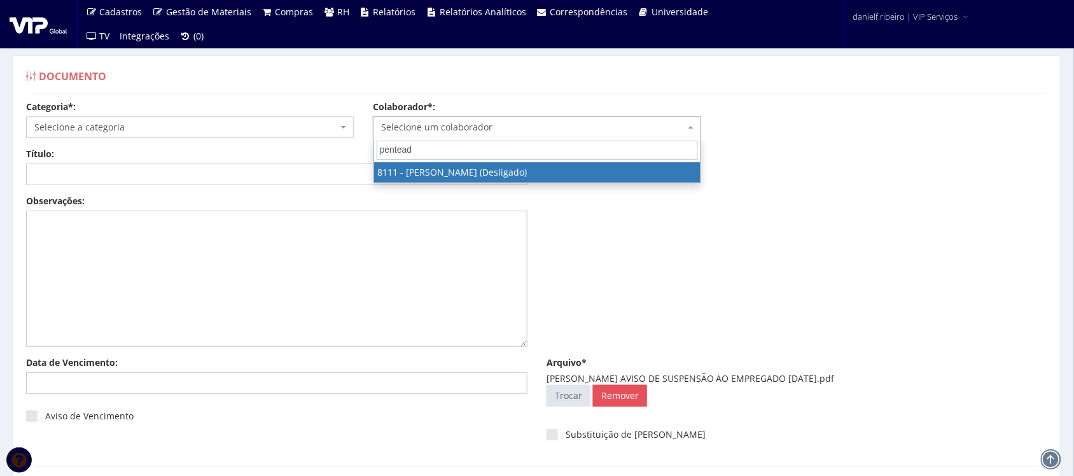
type input "penteado"
select select "3668"
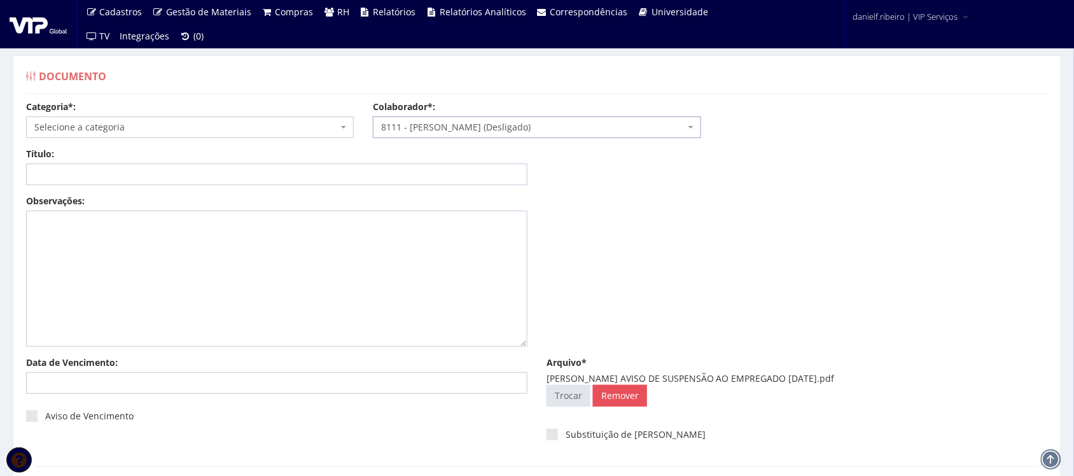
click at [116, 130] on span "Selecione a categoria" at bounding box center [185, 127] width 303 height 13
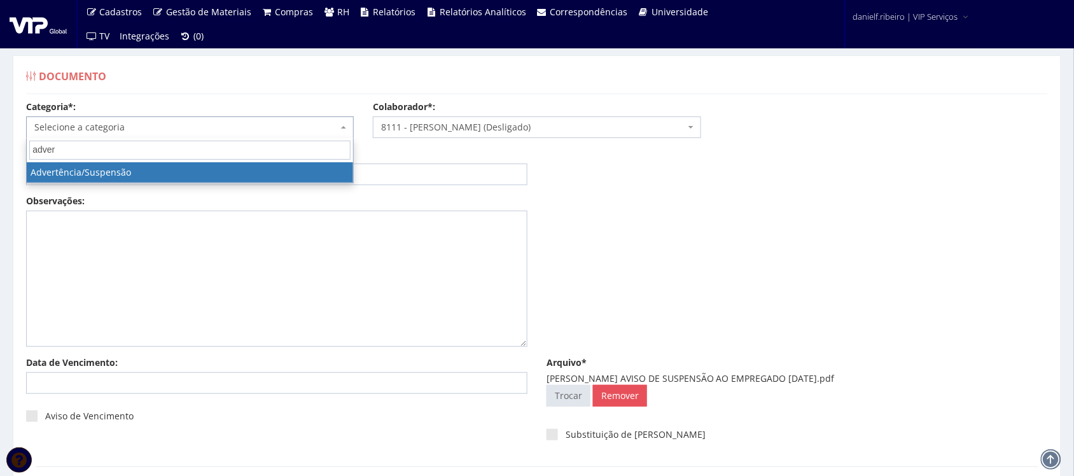
type input "adver"
select select "advertencia_suspensao"
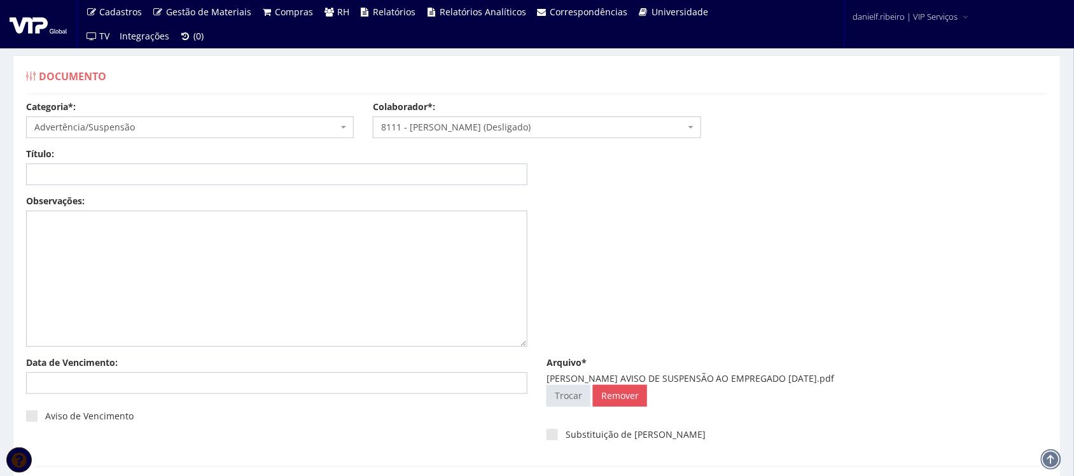
drag, startPoint x: 689, startPoint y: 380, endPoint x: 894, endPoint y: 378, distance: 204.8
click at [894, 378] on div "[PERSON_NAME] AVISO DE SUSPENSÃO AO EMPREGADO [DATE].pdf" at bounding box center [796, 378] width 501 height 13
copy div "AVISO DE SUSPENSÃO AO EMPREGADO [DATE]"
click at [361, 163] on input "Título:" at bounding box center [276, 174] width 501 height 22
paste input "AVISO DE SUSPENSÃO AO EMPREGADO [DATE]"
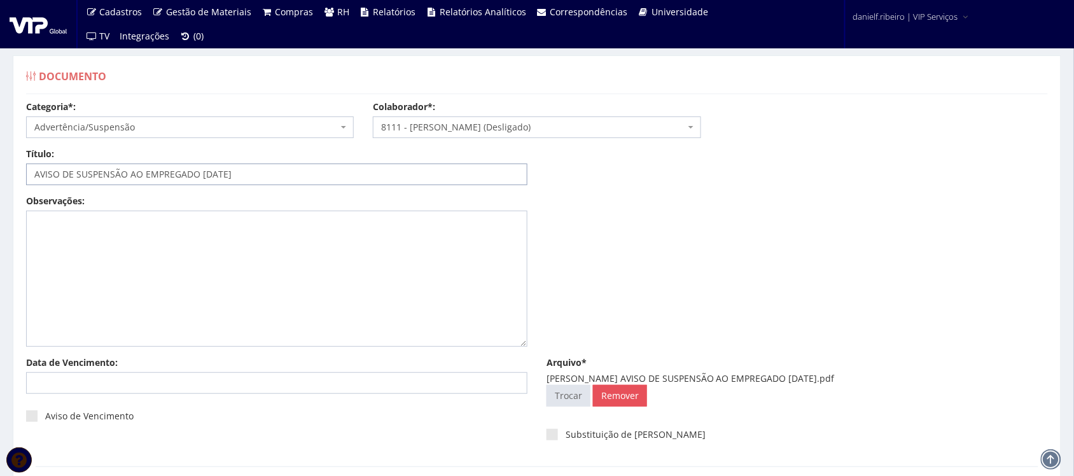
drag, startPoint x: 214, startPoint y: 172, endPoint x: 221, endPoint y: 188, distance: 18.0
click at [214, 172] on input "AVISO DE SUSPENSÃO AO EMPREGADO [DATE]" at bounding box center [276, 174] width 501 height 22
type input "AVISO DE SUSPENSÃO AO EMPREGADO [DATE]"
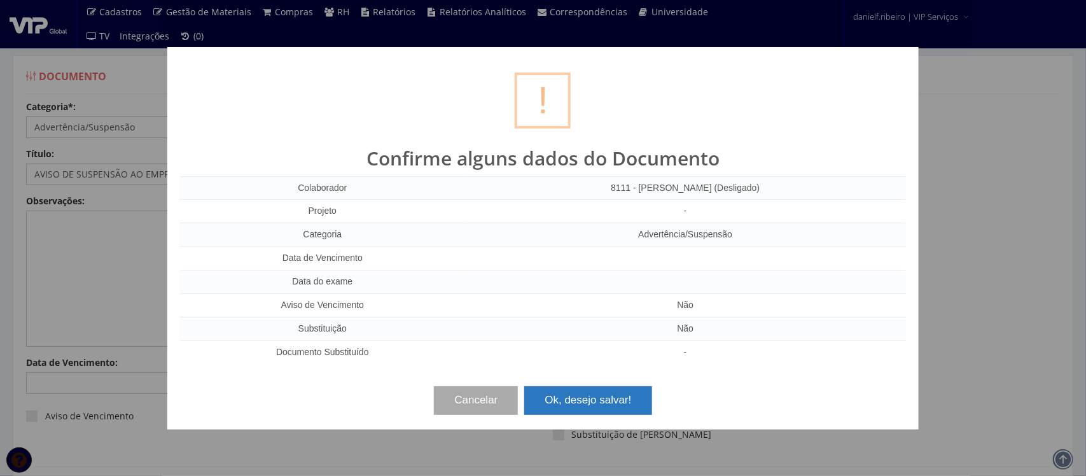
click at [606, 410] on button "Ok, desejo salvar!" at bounding box center [587, 400] width 127 height 28
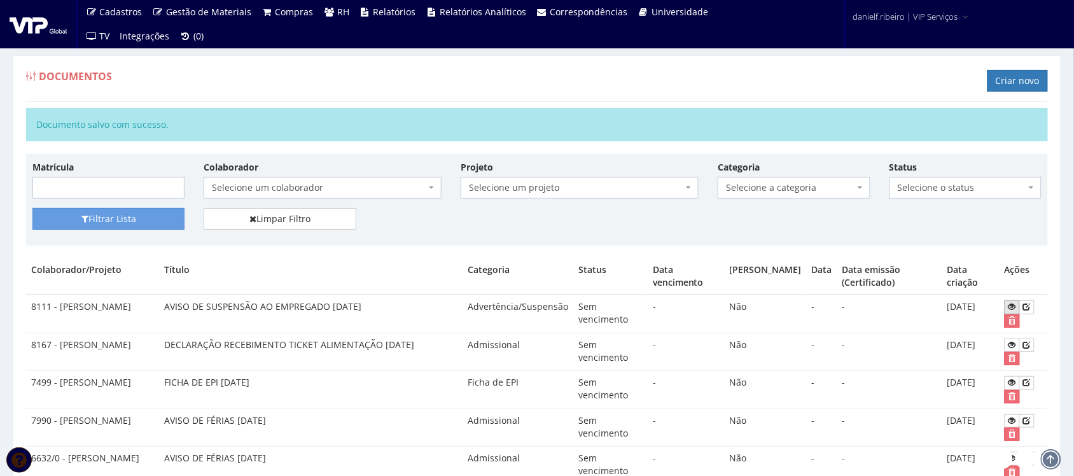
click at [1011, 309] on icon at bounding box center [1012, 306] width 8 height 9
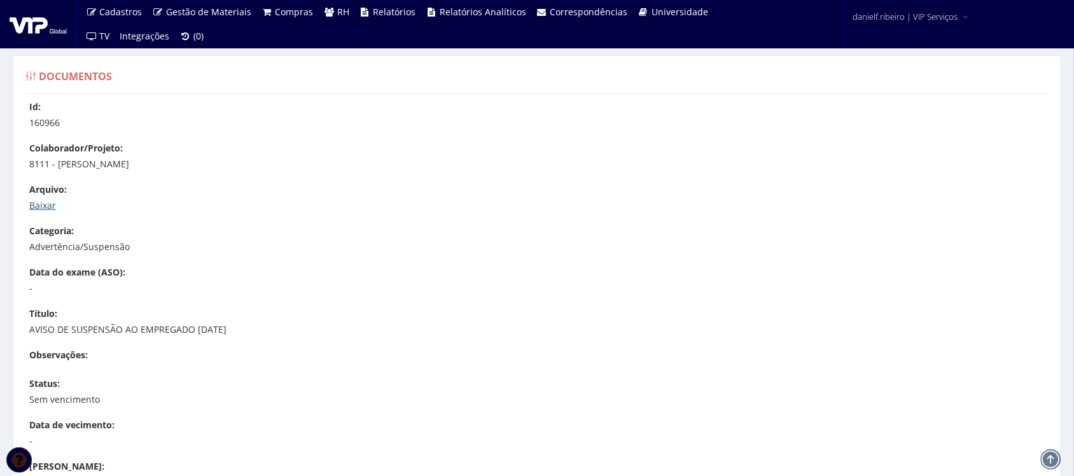
click at [42, 205] on link "Baixar" at bounding box center [42, 205] width 27 height 12
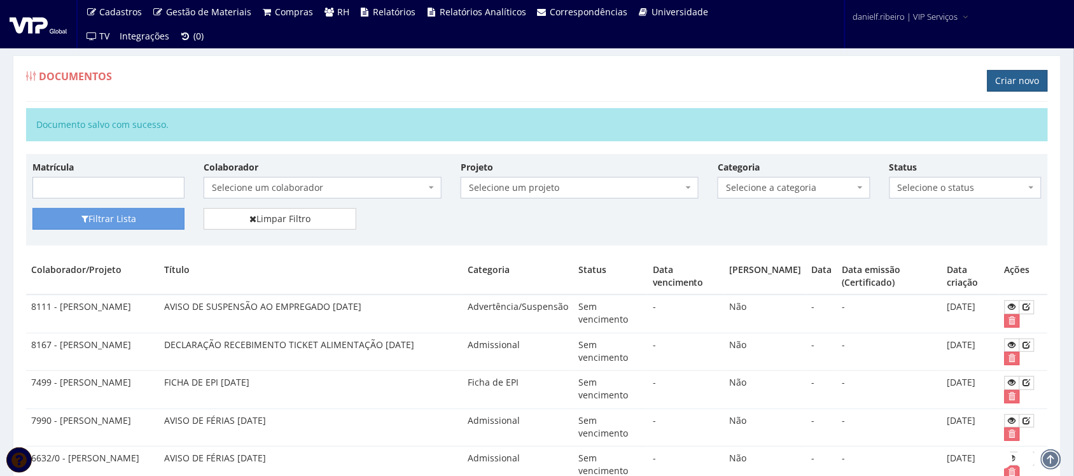
click at [1016, 74] on link "Criar novo" at bounding box center [1017, 81] width 60 height 22
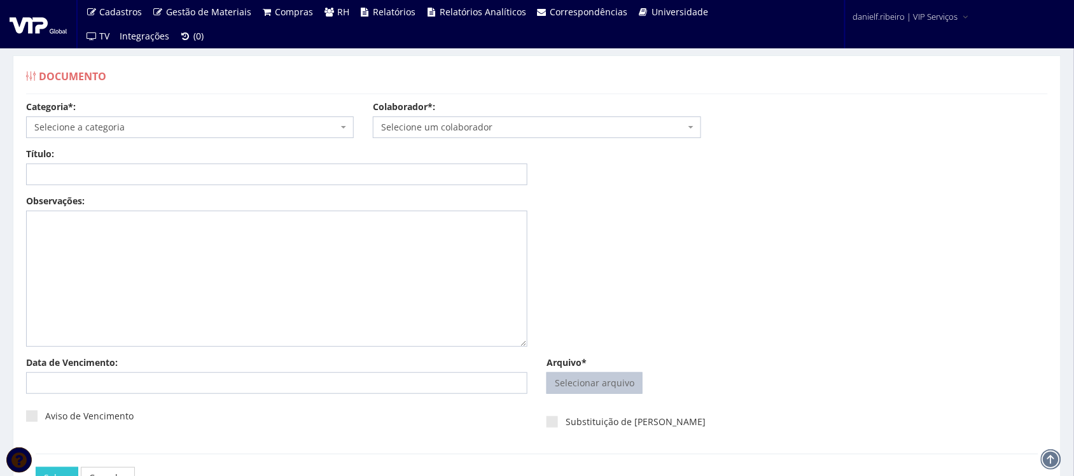
click at [583, 389] on input "Arquivo*" at bounding box center [594, 383] width 95 height 20
type input "C:\fakepath\[PERSON_NAME] AVISO DE SUSPENSÃO AO EMPREGADO [DATE].pdf"
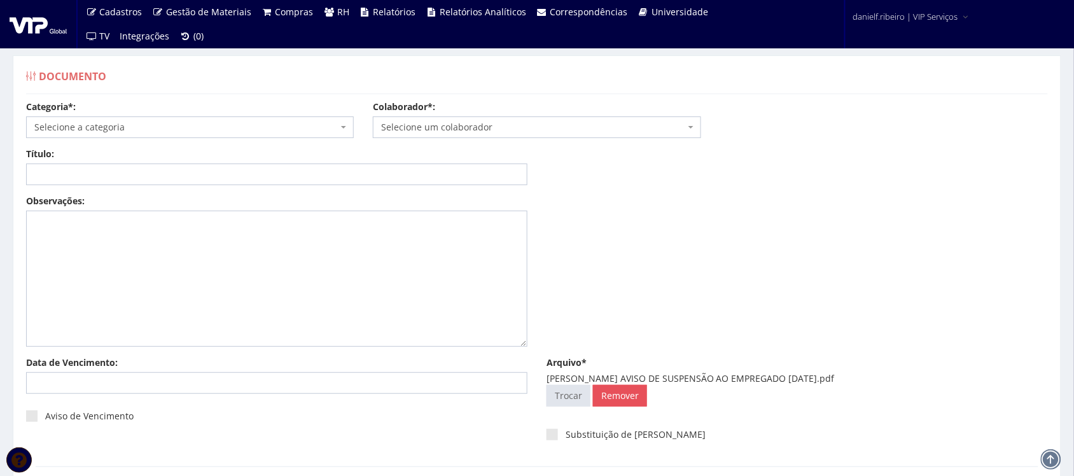
drag, startPoint x: 685, startPoint y: 380, endPoint x: 894, endPoint y: 379, distance: 209.3
click at [894, 378] on div "ROBSON FERNANDO PENTEADO AVISO DE SUSPENSÃO AO EMPREGADO 15.05.2025.pdf" at bounding box center [796, 378] width 501 height 13
copy div "AVISO DE SUSPENSÃO AO EMPREGADO 15.05.2025"
click at [249, 173] on input "Título:" at bounding box center [276, 174] width 501 height 22
paste input "AVISO DE SUSPENSÃO AO EMPREGADO 15.05.2025"
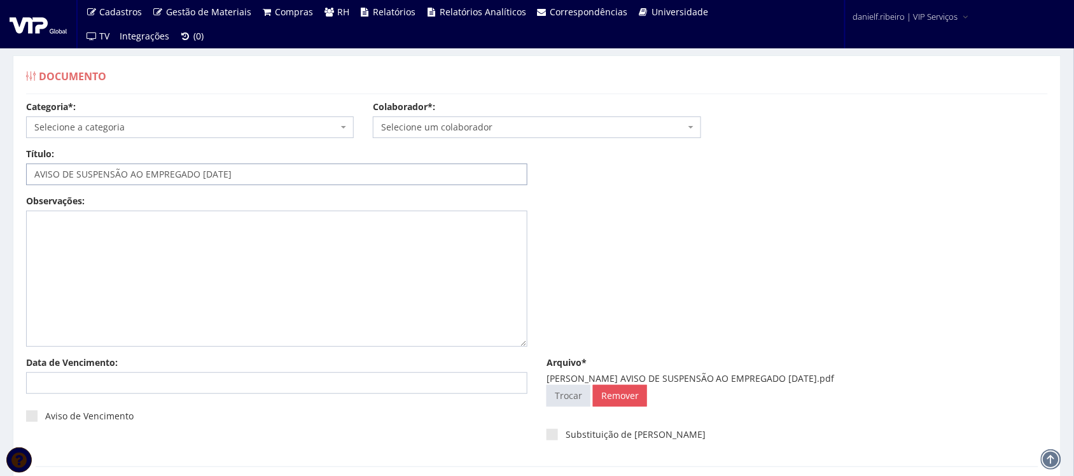
click at [214, 173] on input "AVISO DE SUSPENSÃO AO EMPREGADO 15.05.2025" at bounding box center [276, 174] width 501 height 22
type input "AVISO DE SUSPENSÃO AO EMPREGADO [DATE]"
click at [113, 127] on span "Selecione a categoria" at bounding box center [185, 127] width 303 height 13
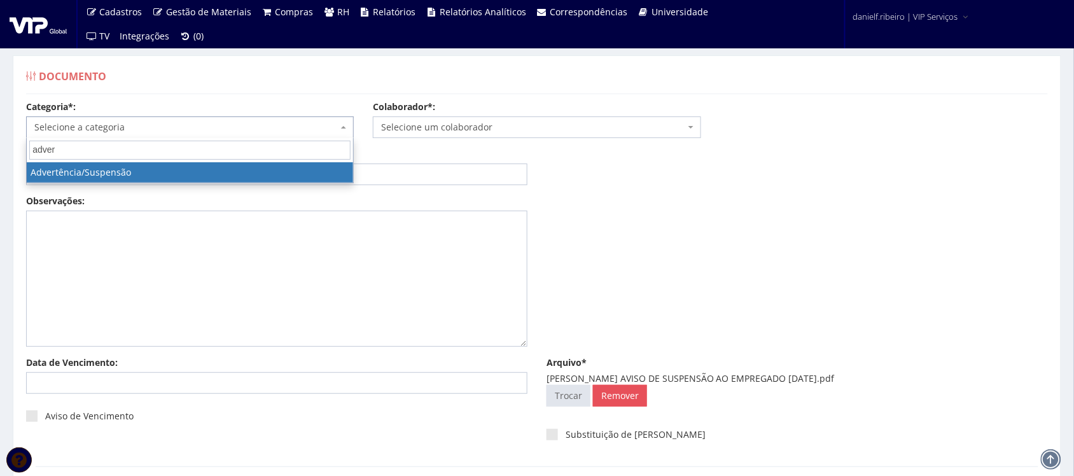
type input "adver"
select select "advertencia_suspensao"
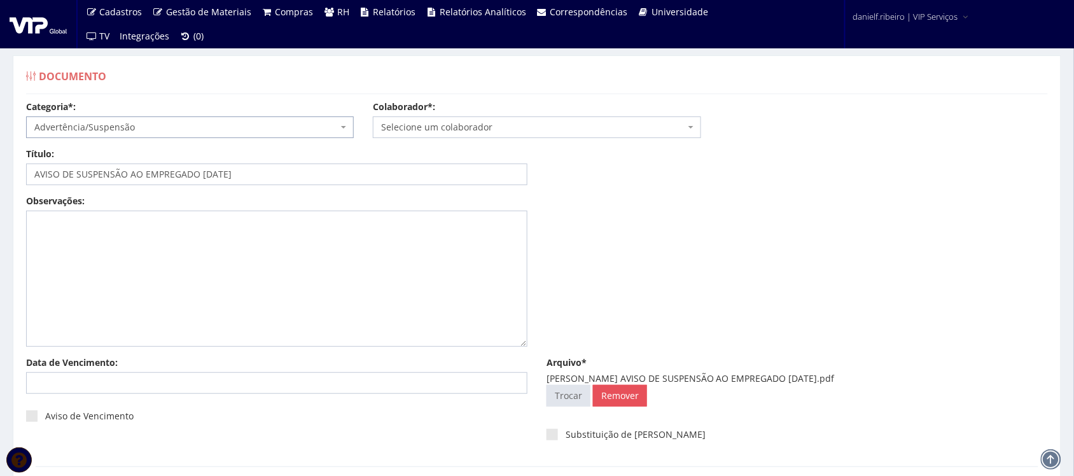
click at [437, 121] on span "Selecione um colaborador" at bounding box center [532, 127] width 303 height 13
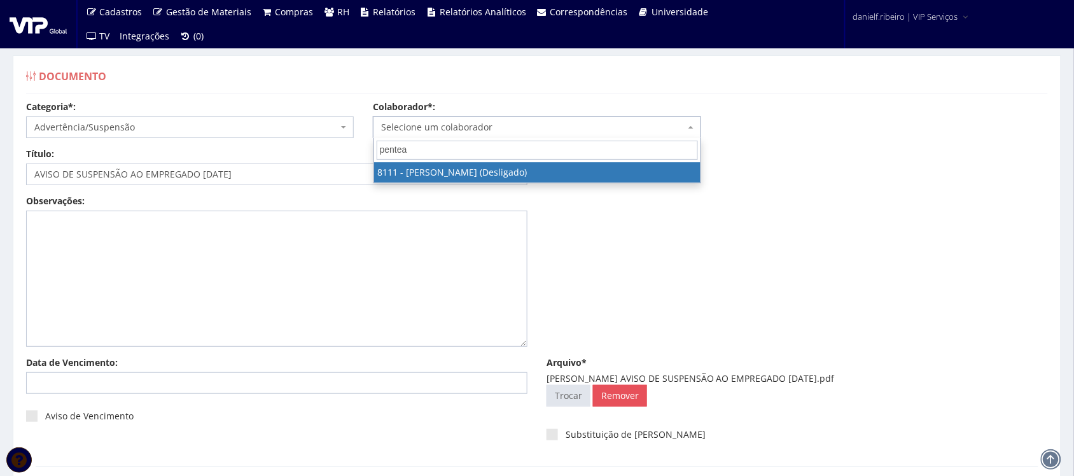
type input "pentead"
select select "3668"
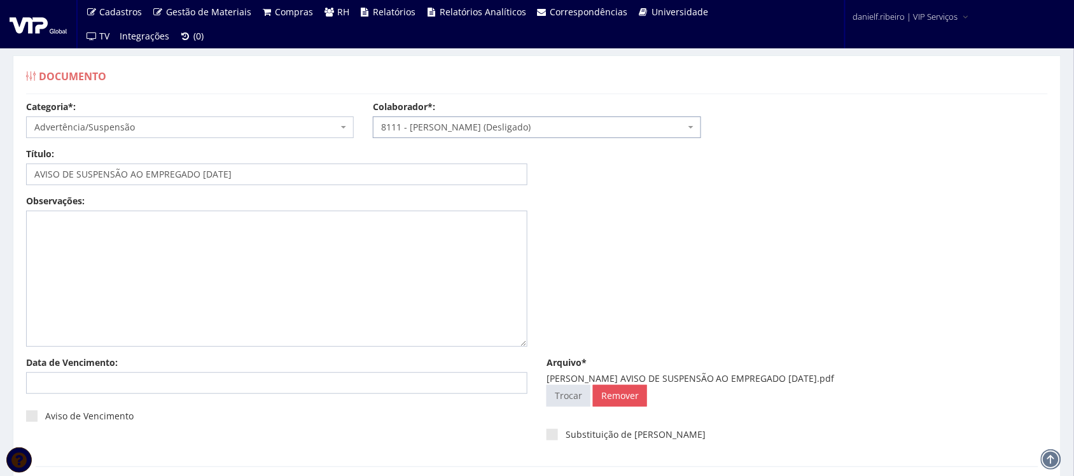
scroll to position [102, 0]
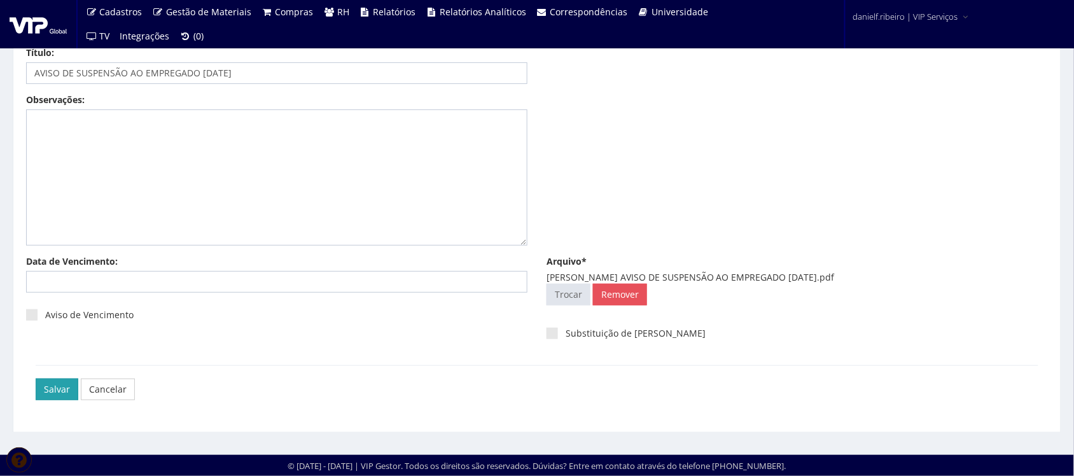
click at [55, 378] on input "Salvar" at bounding box center [57, 389] width 43 height 22
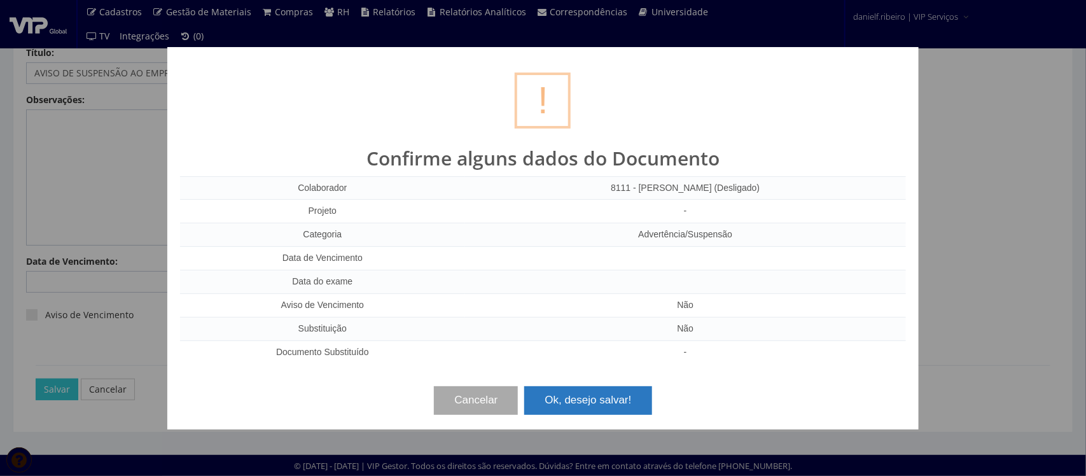
click at [586, 403] on button "Ok, desejo salvar!" at bounding box center [587, 400] width 127 height 28
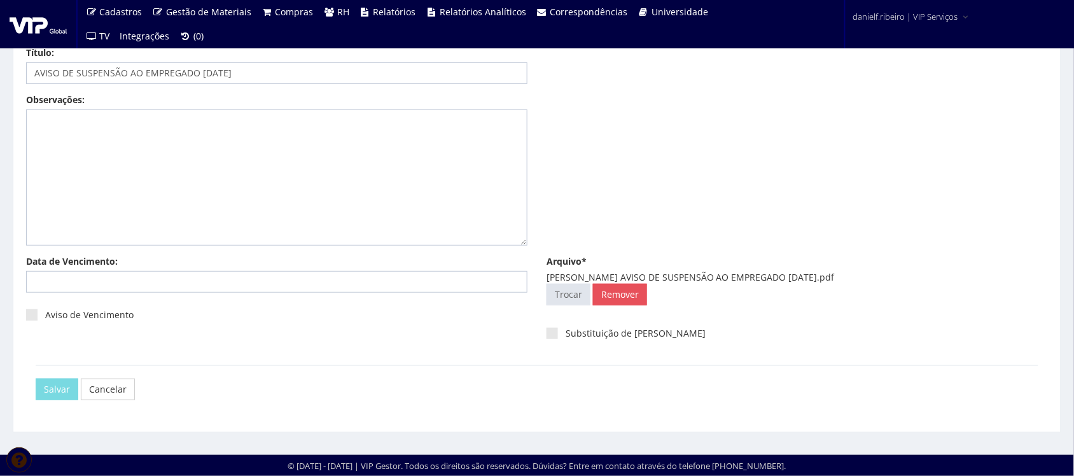
scroll to position [0, 0]
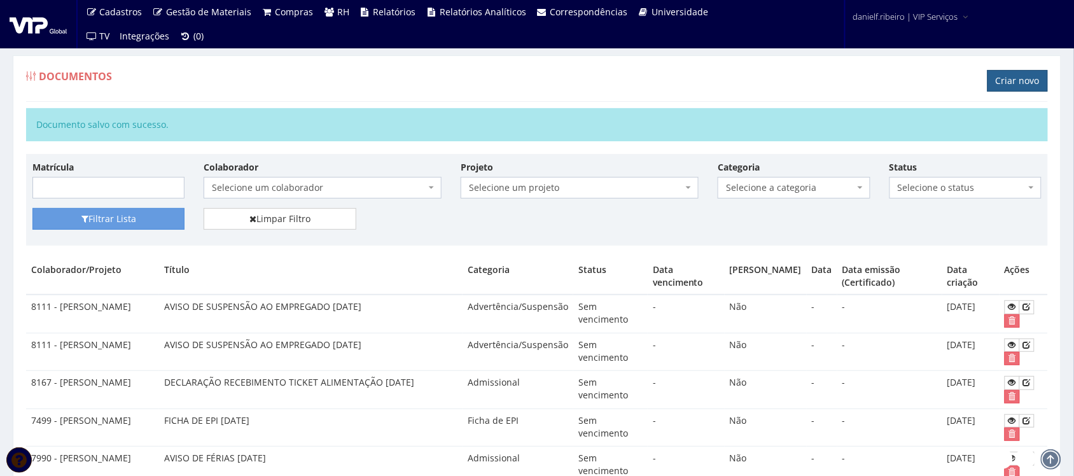
click at [1015, 83] on link "Criar novo" at bounding box center [1017, 81] width 60 height 22
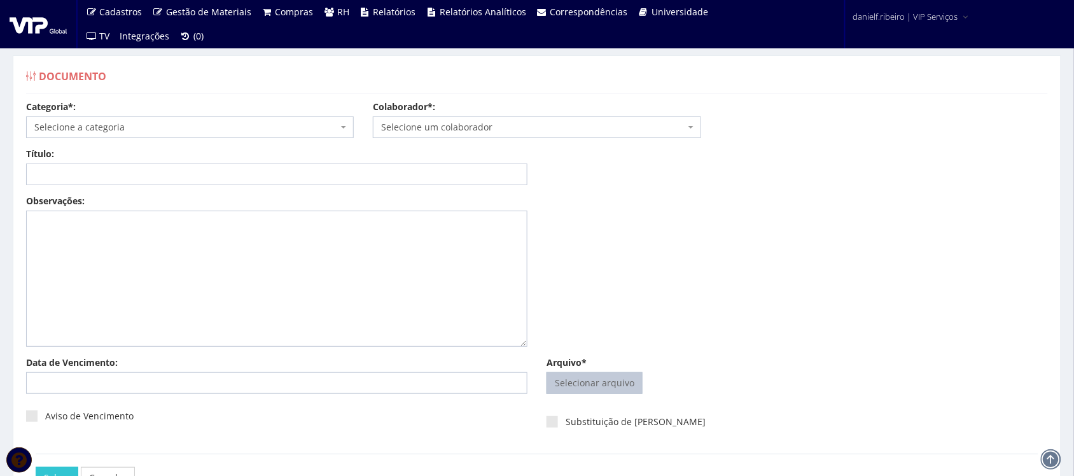
click at [560, 382] on input "Arquivo*" at bounding box center [594, 383] width 95 height 20
type input "C:\fakepath\TERMO DE REORIENTAÇÃO [PERSON_NAME] [DATE].pdf"
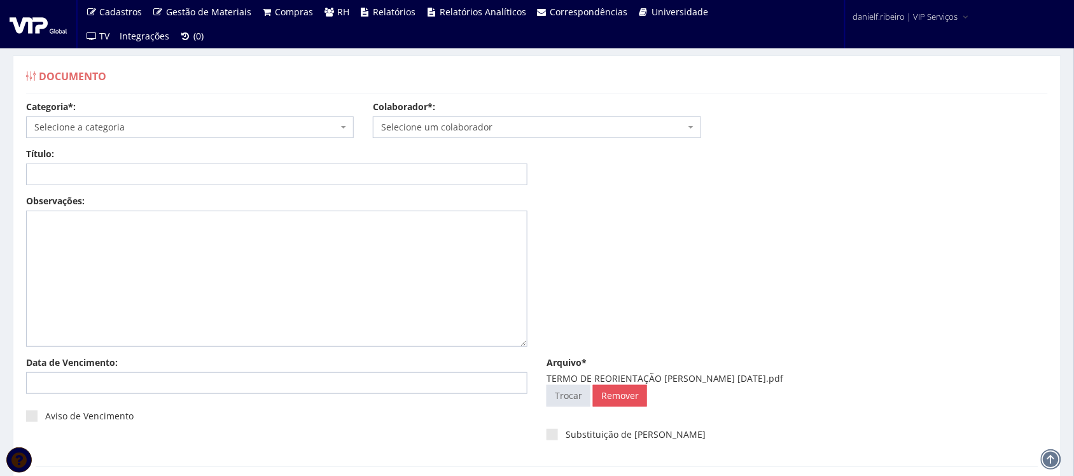
click at [468, 128] on span "Selecione um colaborador" at bounding box center [532, 127] width 303 height 13
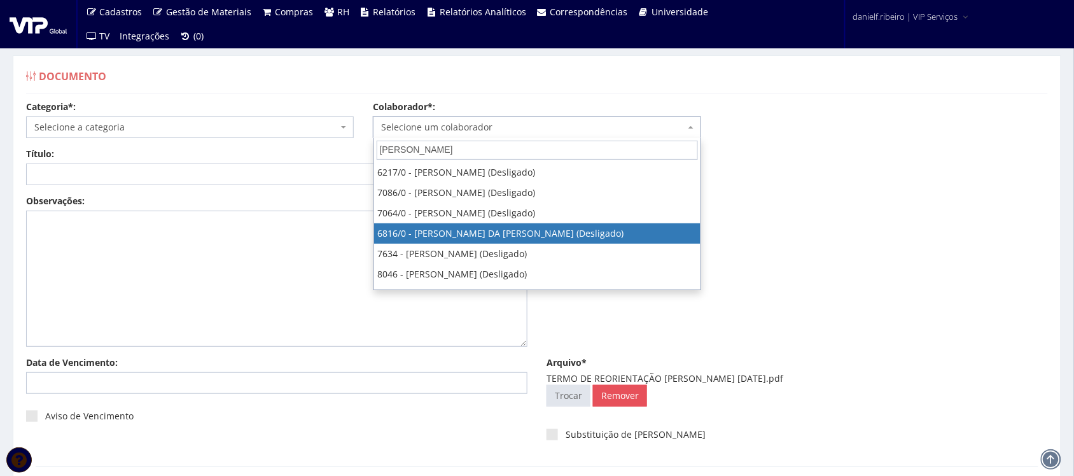
type input "leandro ro"
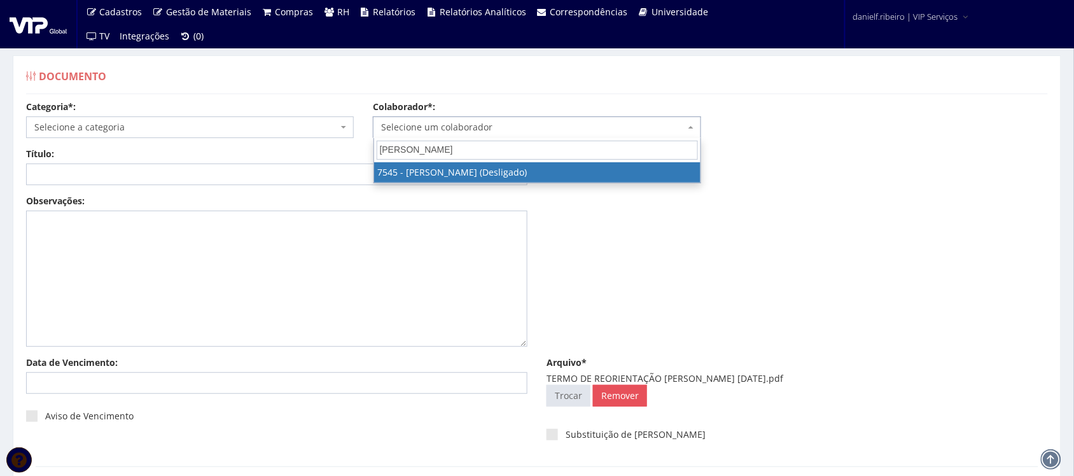
select select "1579"
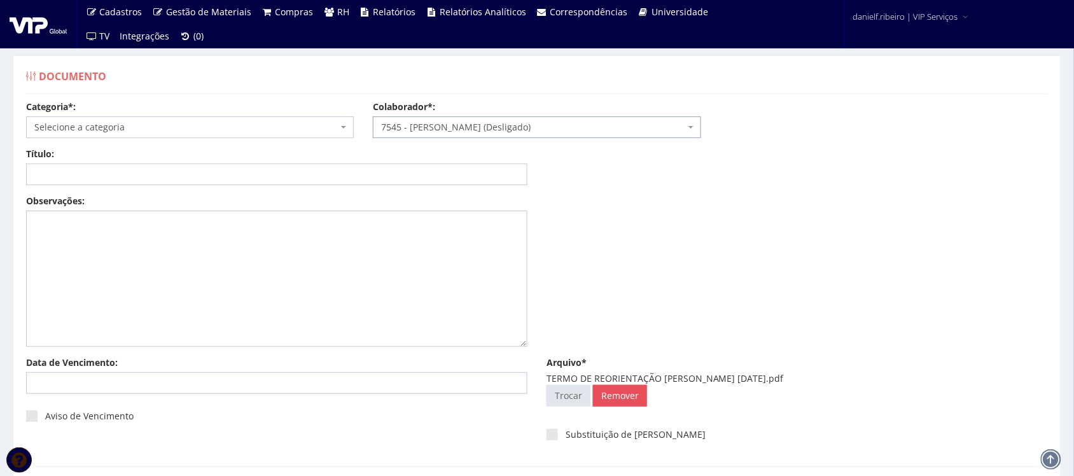
click at [156, 132] on span "Selecione a categoria" at bounding box center [185, 127] width 303 height 13
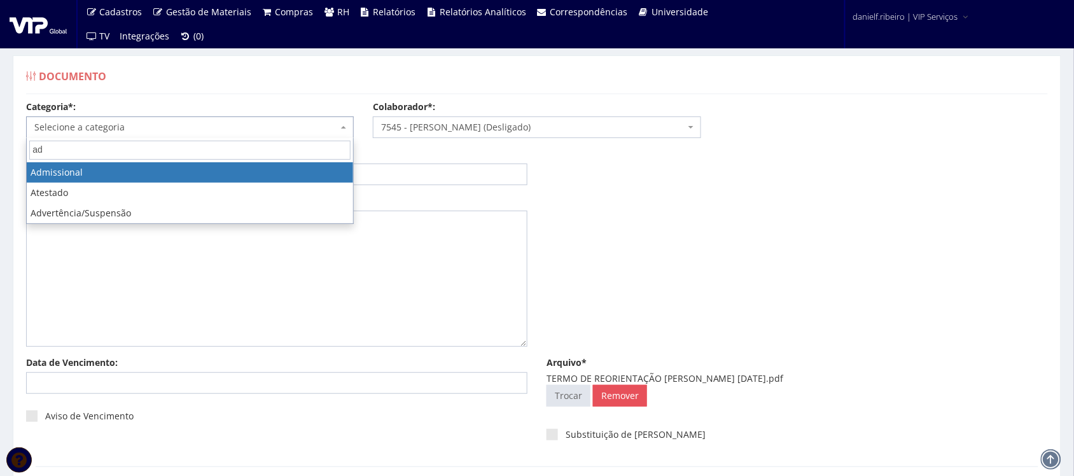
type input "ad"
drag, startPoint x: 121, startPoint y: 167, endPoint x: 636, endPoint y: 296, distance: 531.0
select select "admissional"
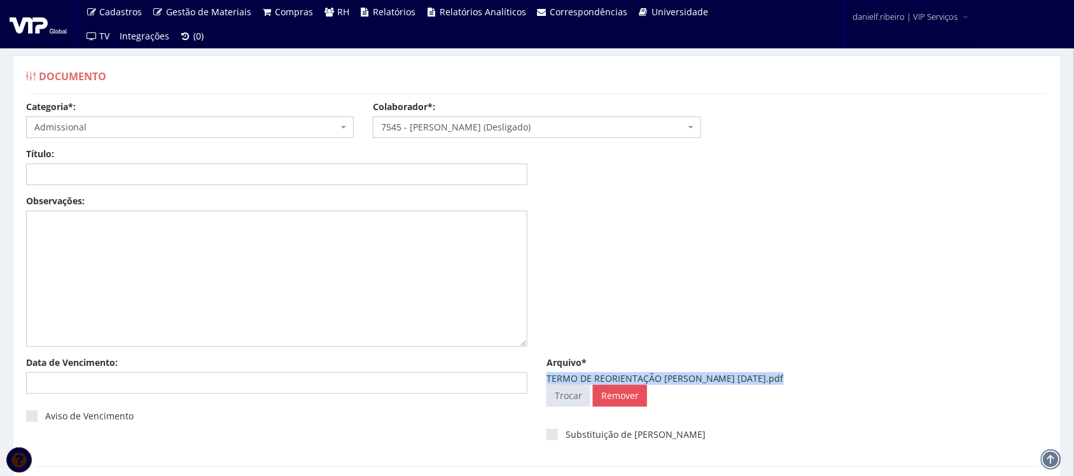
drag, startPoint x: 544, startPoint y: 382, endPoint x: 780, endPoint y: 377, distance: 236.0
click at [780, 377] on div "Arquivo* TERMO DE REORIENTAÇÃO LEANDRO ROCHA 10.02.2025.pdf Selecionar arquivo …" at bounding box center [797, 384] width 520 height 56
copy div "TERMO DE REORIENTAÇÃO LEANDRO ROCHA 10.02.2025"
click at [268, 177] on input "Título:" at bounding box center [276, 174] width 501 height 22
paste input "TERMO DE REORIENTAÇÃO LEANDRO ROCHA 10.02.2025"
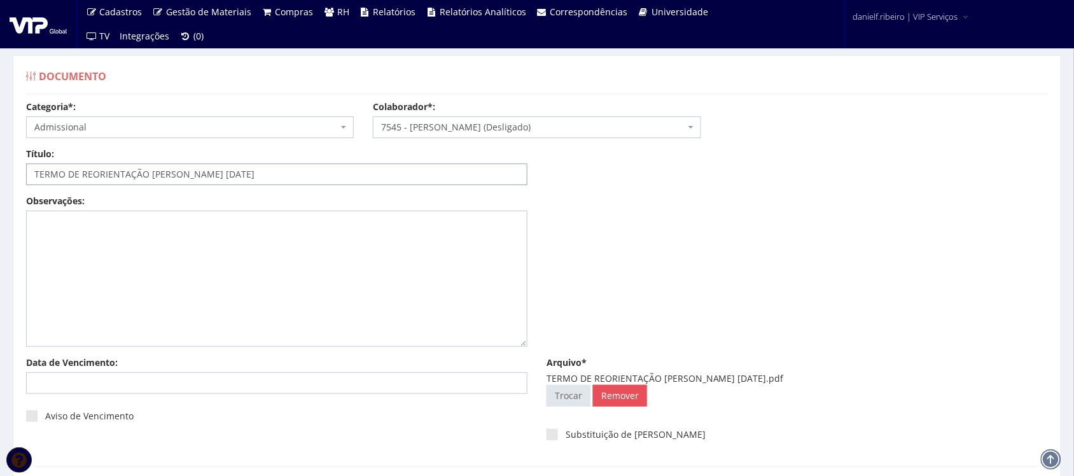
drag, startPoint x: 223, startPoint y: 174, endPoint x: 148, endPoint y: 175, distance: 75.7
click at [148, 175] on input "TERMO DE REORIENTAÇÃO LEANDRO ROCHA 10.02.2025" at bounding box center [276, 174] width 501 height 22
click at [161, 172] on input "TERMO DE REORIENTAÇÃO 10.02.2025" at bounding box center [276, 174] width 501 height 22
click at [177, 170] on input "TERMO DE REORIENTAÇÃO 10/02.2025" at bounding box center [276, 174] width 501 height 22
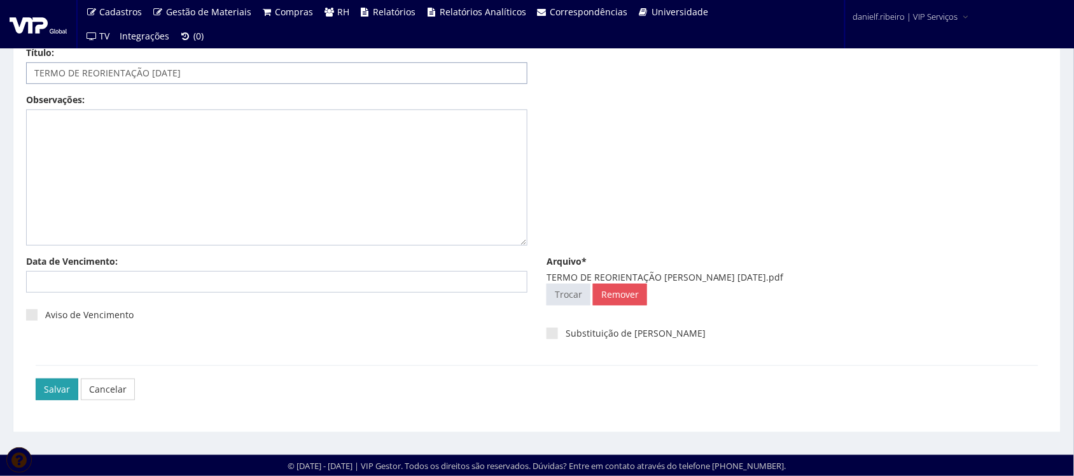
type input "TERMO DE REORIENTAÇÃO [DATE]"
click at [45, 389] on input "Salvar" at bounding box center [57, 389] width 43 height 22
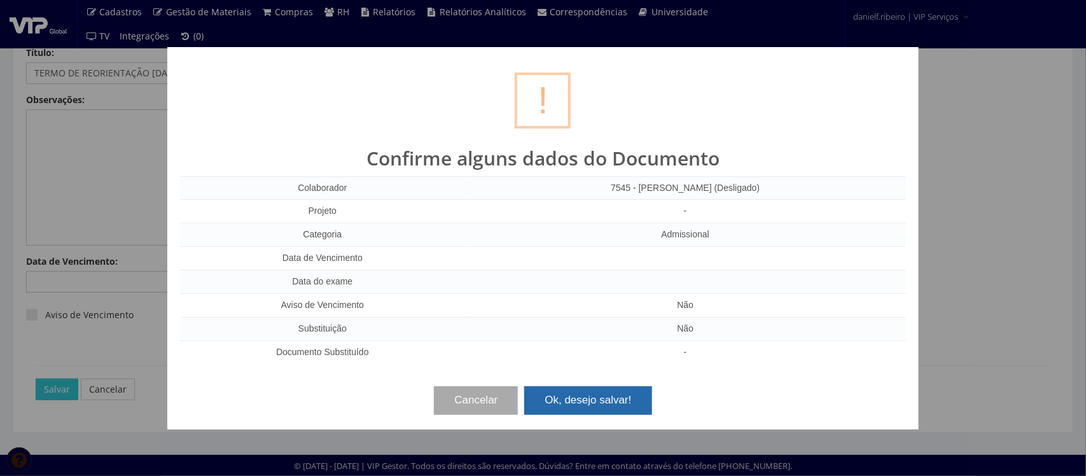
click at [592, 391] on button "Ok, desejo salvar!" at bounding box center [587, 400] width 127 height 28
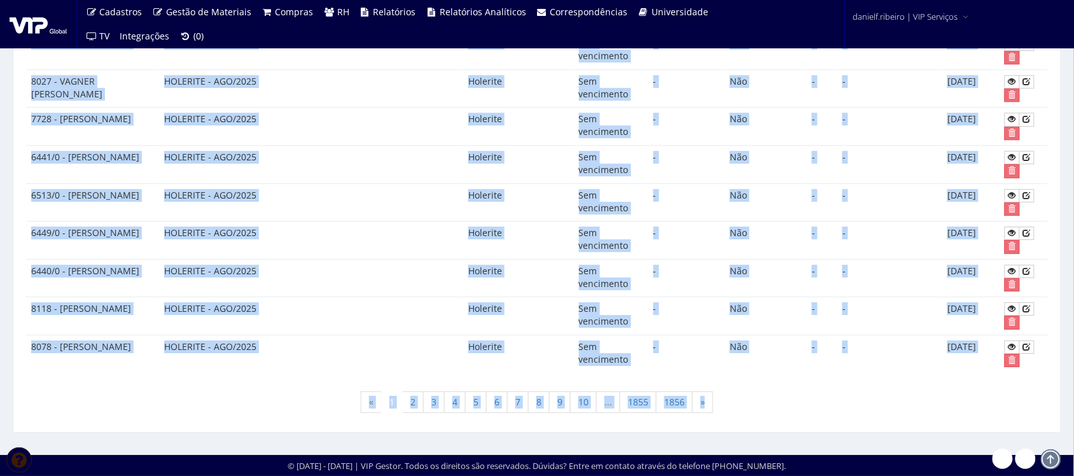
scroll to position [1083, 0]
drag, startPoint x: 147, startPoint y: 291, endPoint x: 393, endPoint y: 427, distance: 281.6
click at [396, 364] on td "HOLERITE - AGO/2025" at bounding box center [311, 354] width 304 height 38
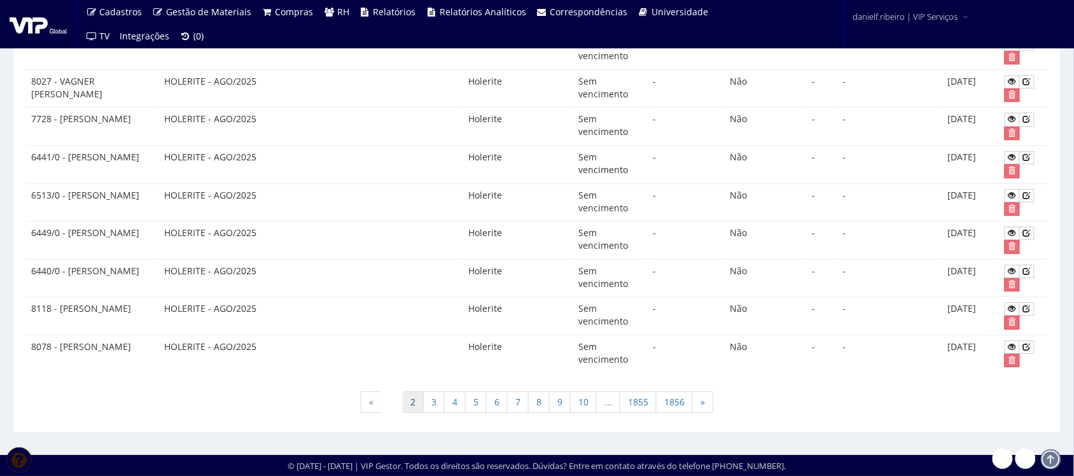
click at [407, 404] on link "2" at bounding box center [413, 402] width 22 height 22
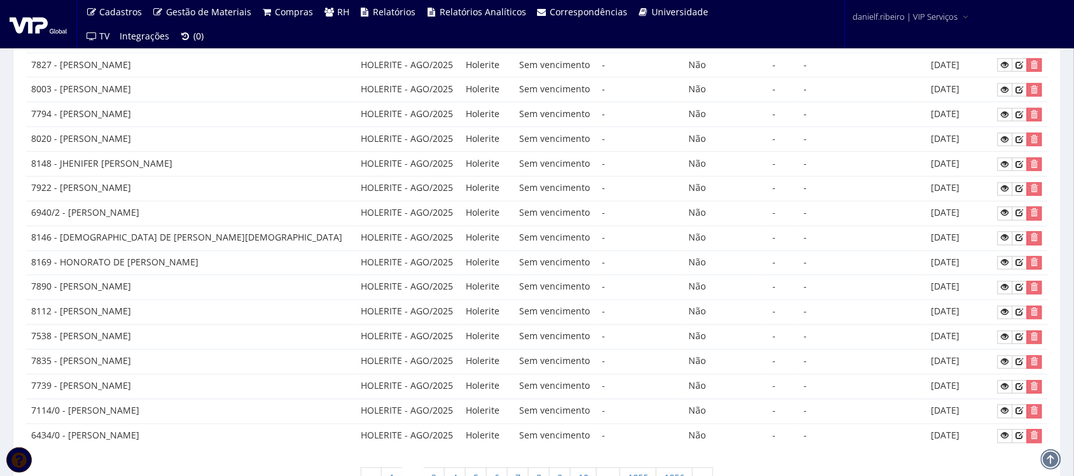
scroll to position [615, 0]
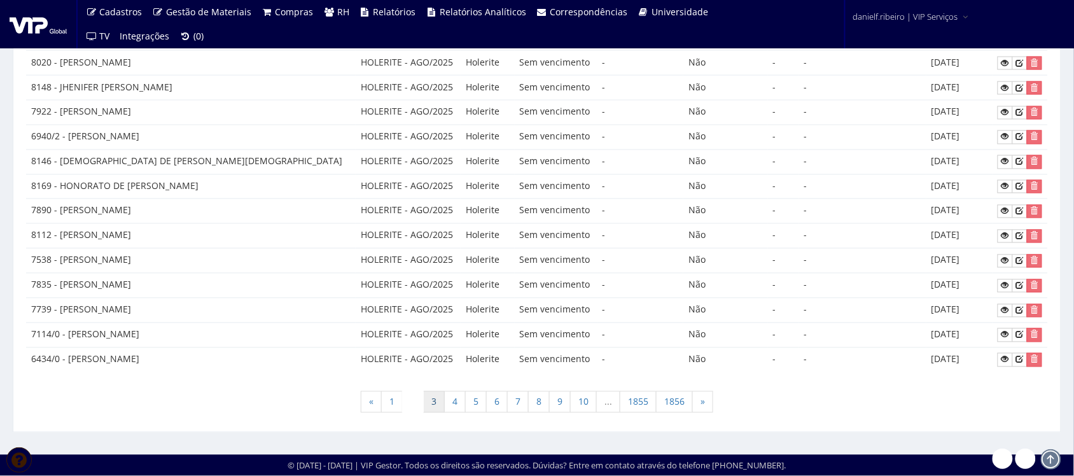
click at [437, 407] on link "3" at bounding box center [434, 402] width 22 height 22
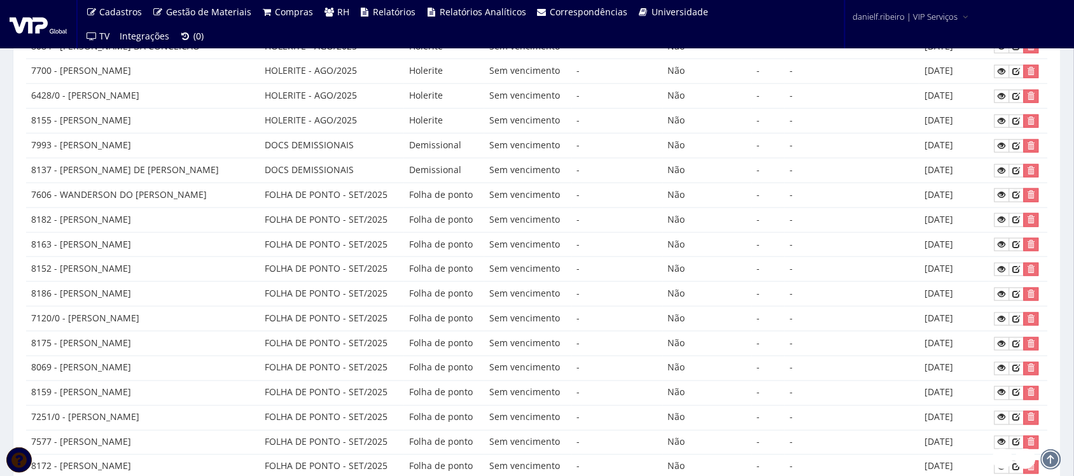
scroll to position [615, 0]
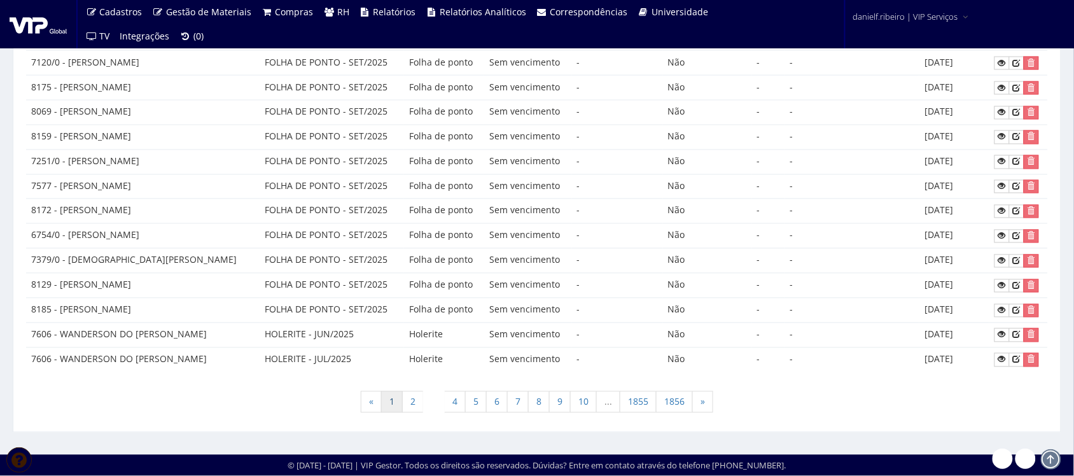
click at [383, 404] on link "1" at bounding box center [392, 402] width 22 height 22
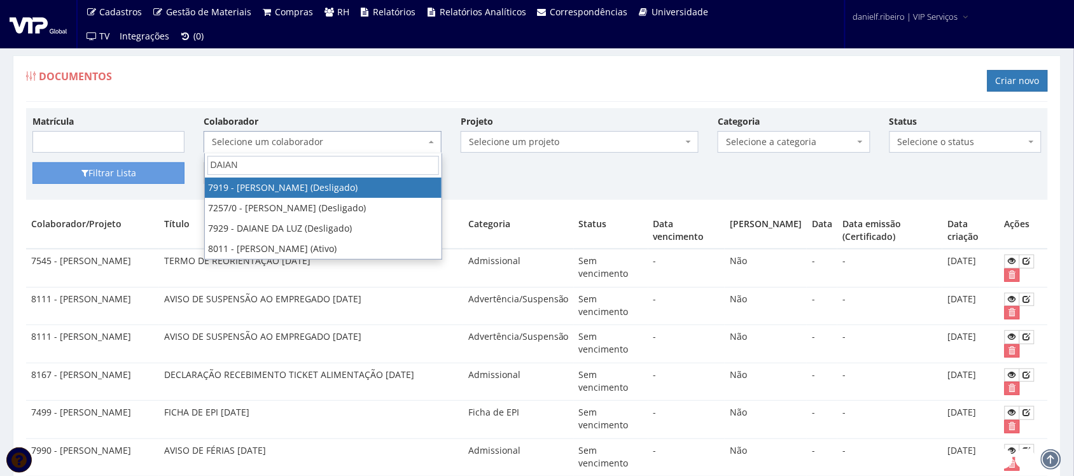
type input "DAIANE"
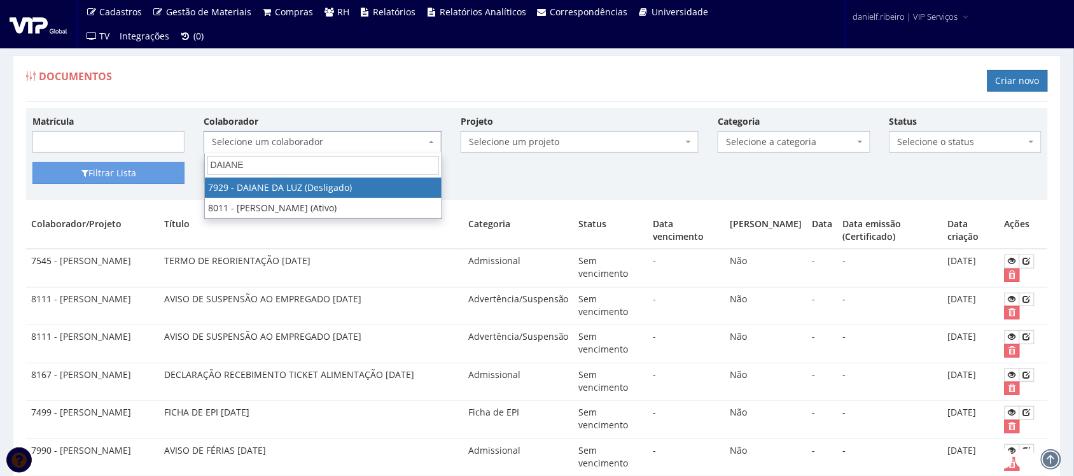
select select "3006"
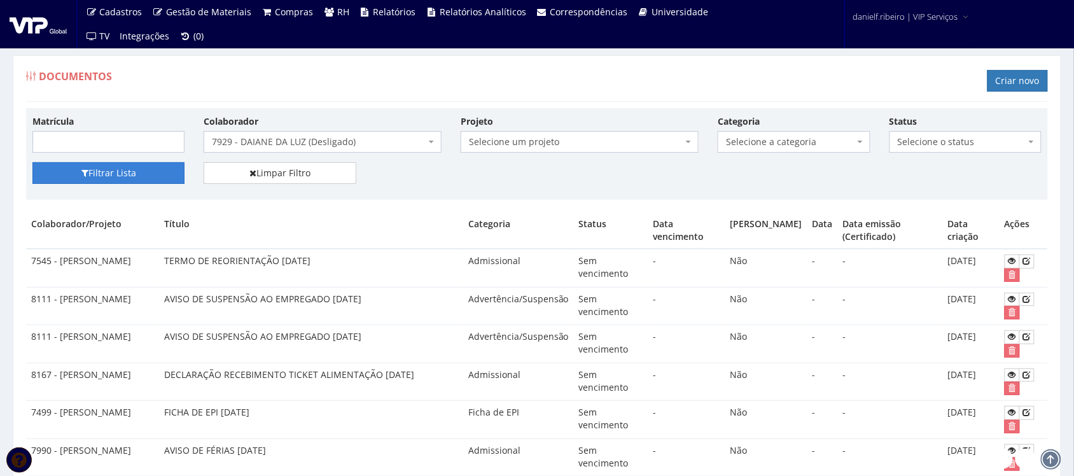
click at [102, 176] on button "Filtrar Lista" at bounding box center [108, 173] width 152 height 22
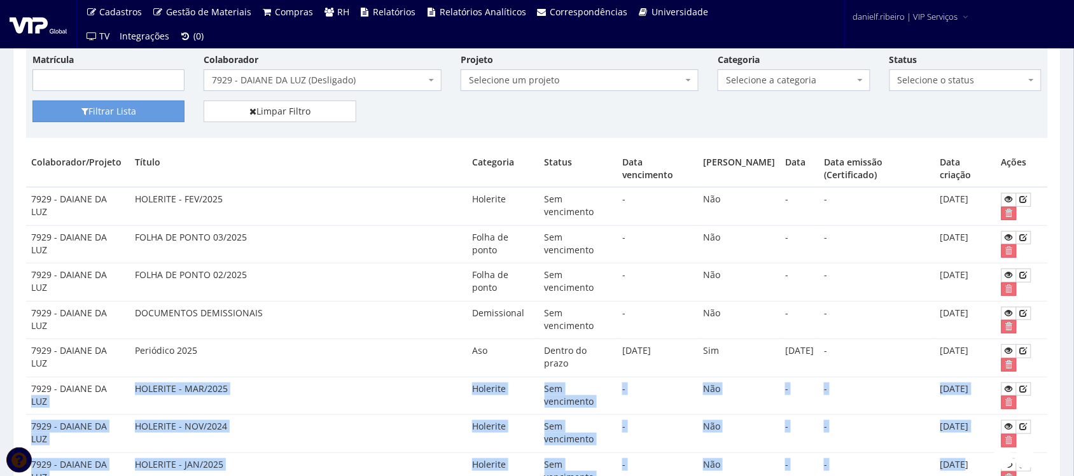
scroll to position [87, 0]
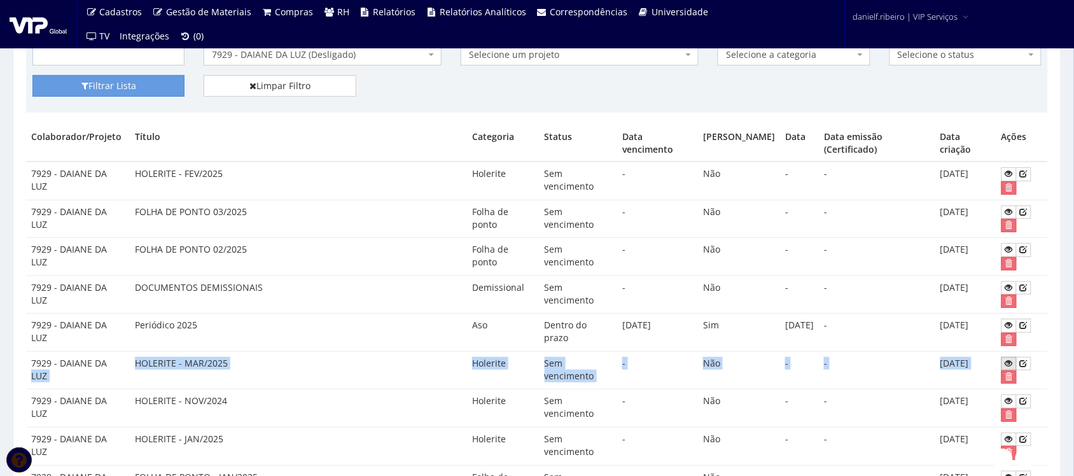
drag, startPoint x: 108, startPoint y: 447, endPoint x: 1012, endPoint y: 368, distance: 907.3
click at [1012, 368] on tr "7929 - DAIANE DA LUZ HOLERITE - MAR/2025 Holerite Sem vencimento - Não - - [DAT…" at bounding box center [537, 370] width 1022 height 38
drag, startPoint x: 978, startPoint y: 364, endPoint x: 987, endPoint y: 366, distance: 9.0
click at [978, 364] on td "[DATE]" at bounding box center [965, 370] width 61 height 38
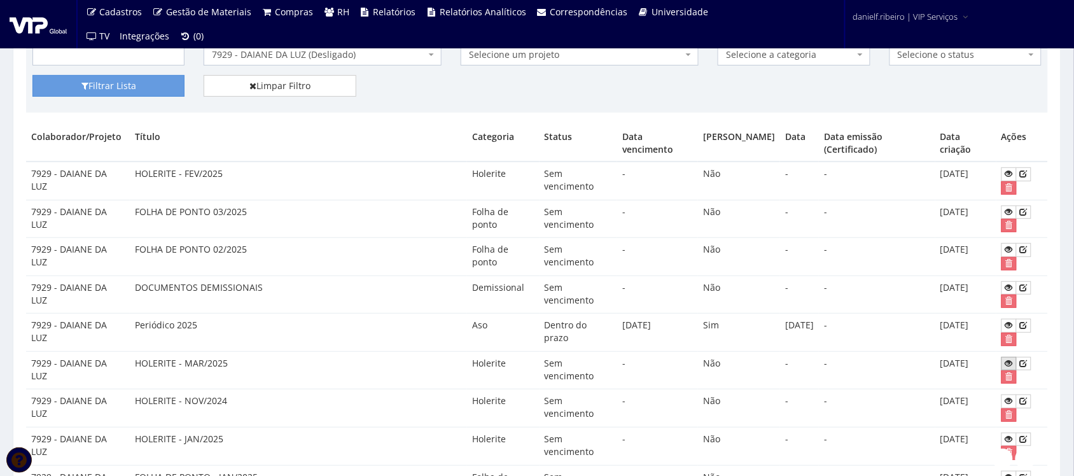
click at [1007, 367] on icon at bounding box center [1009, 363] width 8 height 9
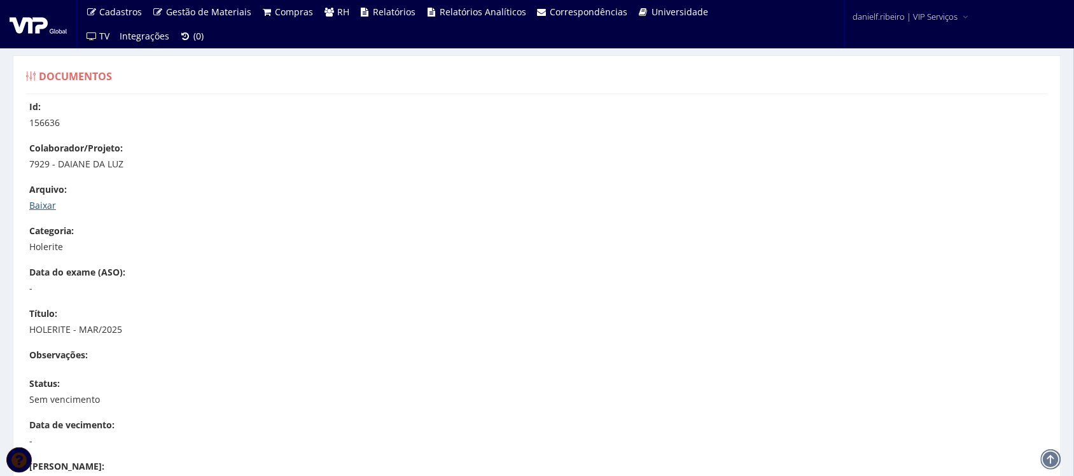
click at [38, 202] on link "Baixar" at bounding box center [42, 205] width 27 height 12
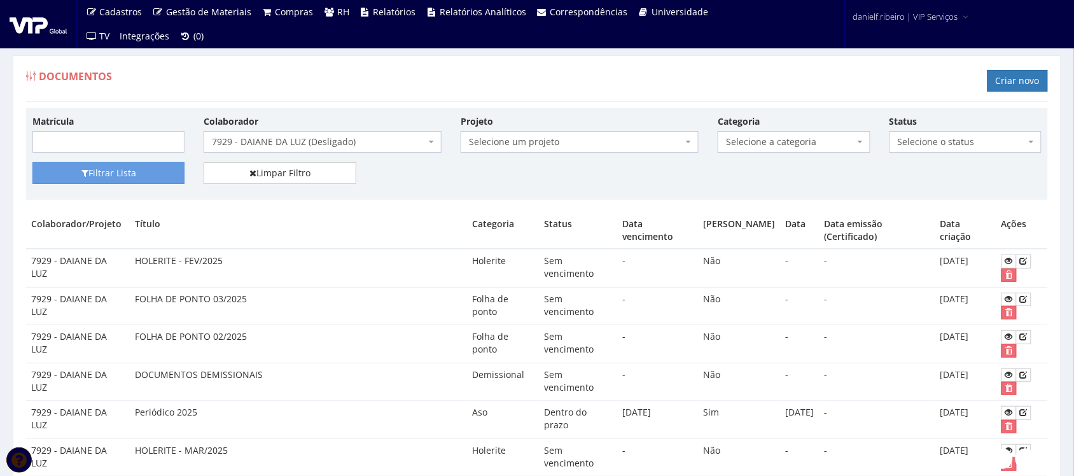
click at [796, 132] on span "Selecione a categoria" at bounding box center [793, 142] width 152 height 22
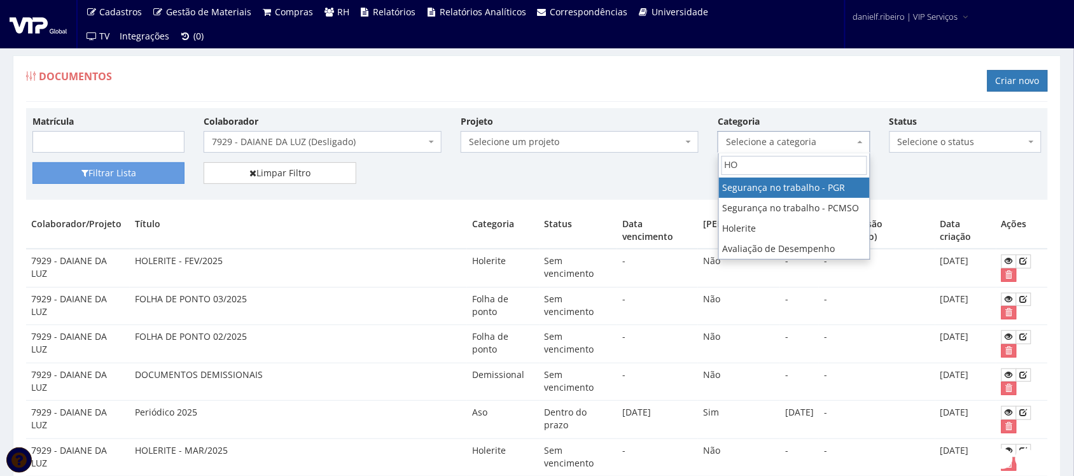
type input "HOL"
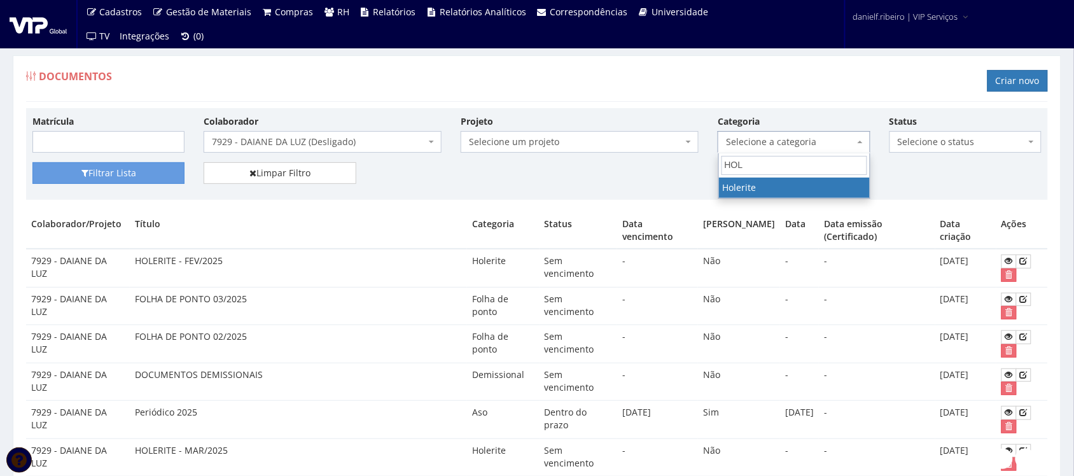
select select "holerite"
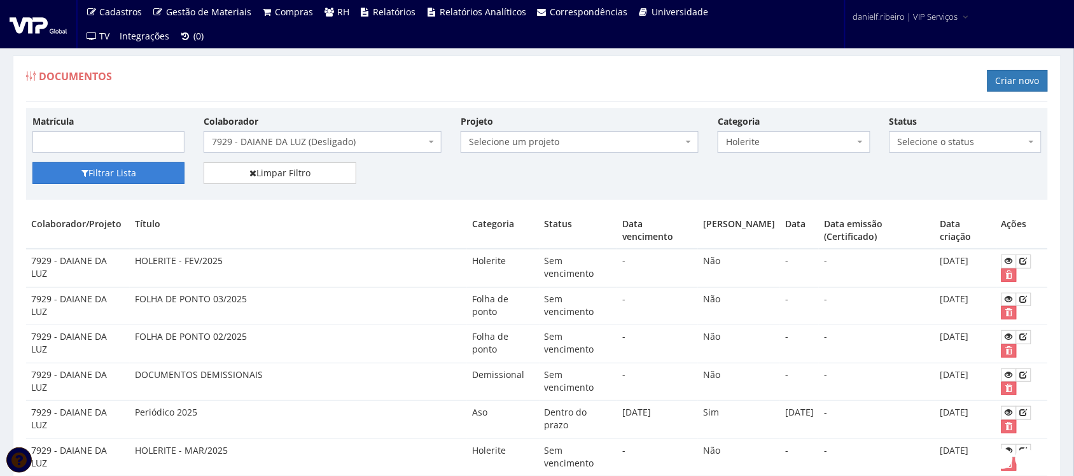
click at [59, 178] on button "Filtrar Lista" at bounding box center [108, 173] width 152 height 22
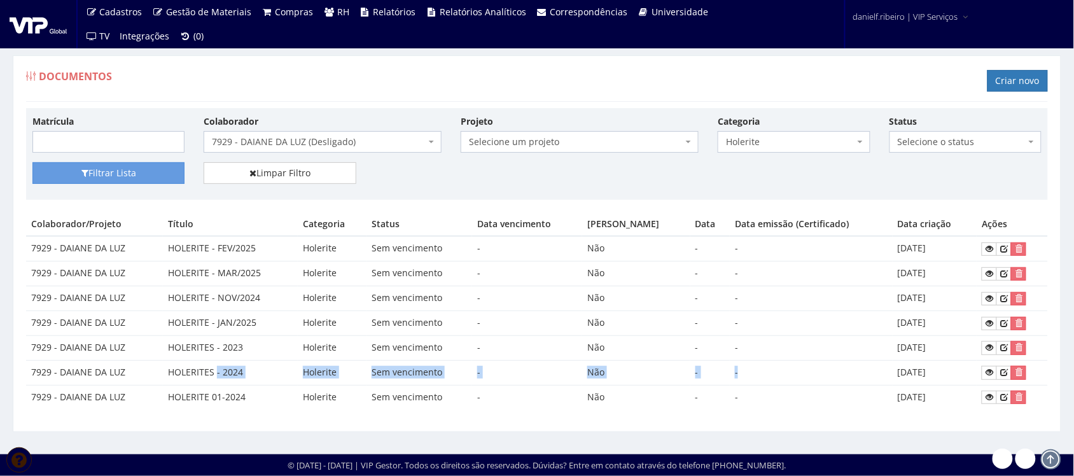
drag, startPoint x: 214, startPoint y: 370, endPoint x: 873, endPoint y: 368, distance: 658.3
click at [873, 368] on tr "7929 - DAIANE DA LUZ HOLERITES - 2024 Holerite Sem vencimento - Não - - [DATE]" at bounding box center [537, 372] width 1022 height 25
click at [875, 370] on td "-" at bounding box center [811, 372] width 163 height 25
click at [990, 372] on icon at bounding box center [989, 372] width 8 height 9
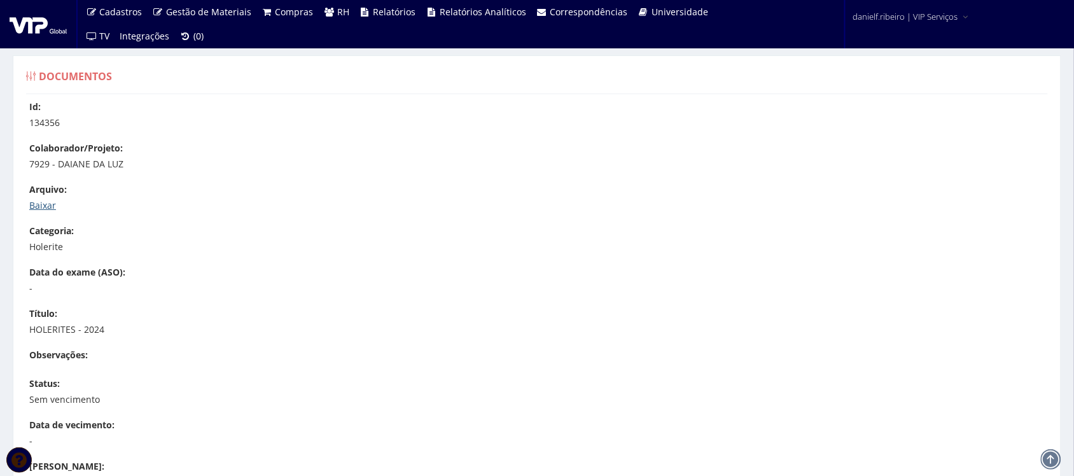
click at [41, 207] on link "Baixar" at bounding box center [42, 205] width 27 height 12
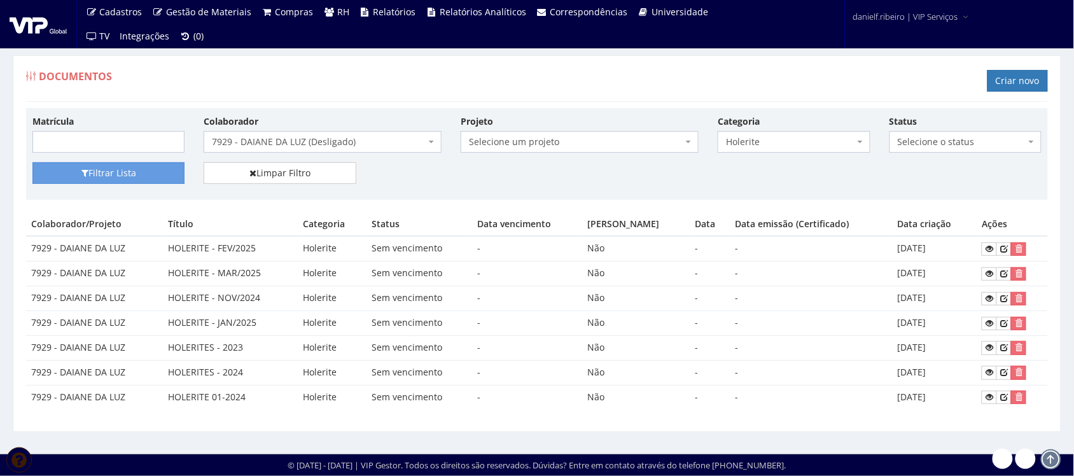
click at [786, 140] on span "Holerite" at bounding box center [790, 141] width 128 height 13
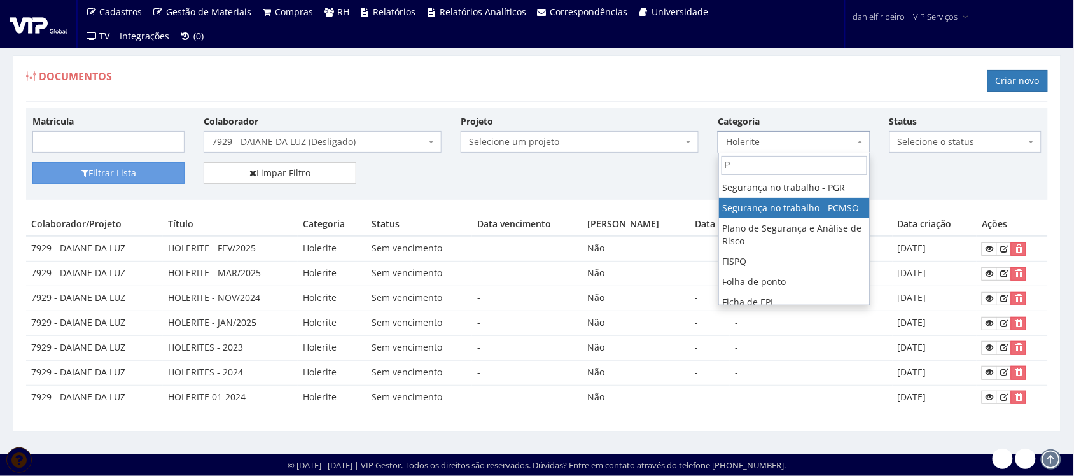
type input "PO"
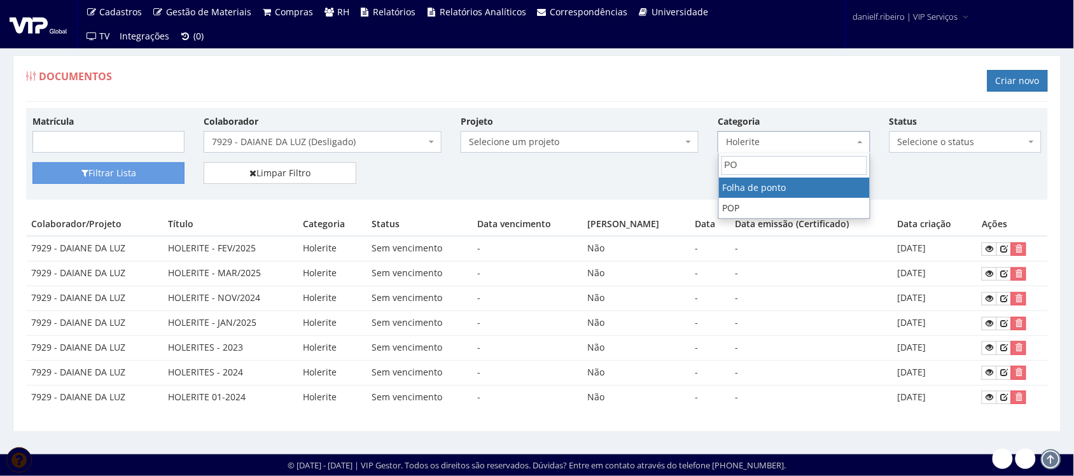
select select "folha_ponto"
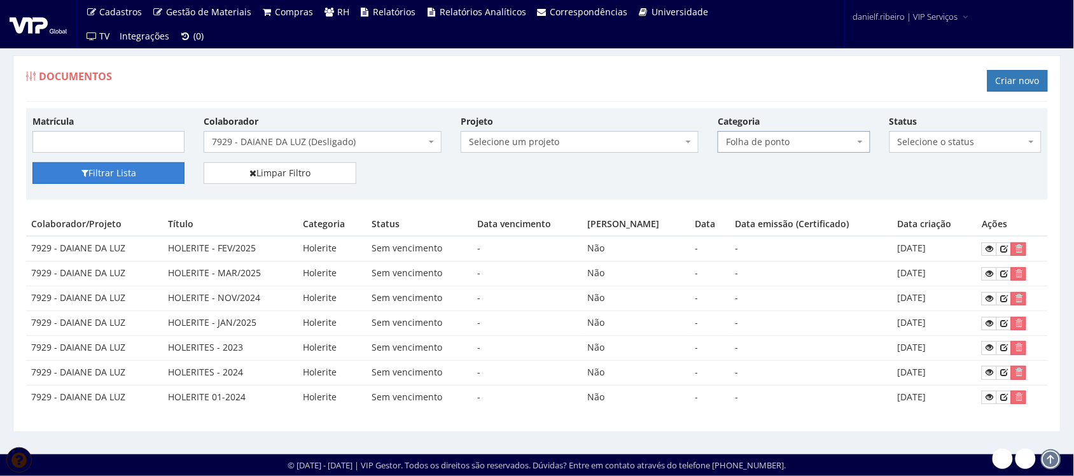
click at [124, 166] on button "Filtrar Lista" at bounding box center [108, 173] width 152 height 22
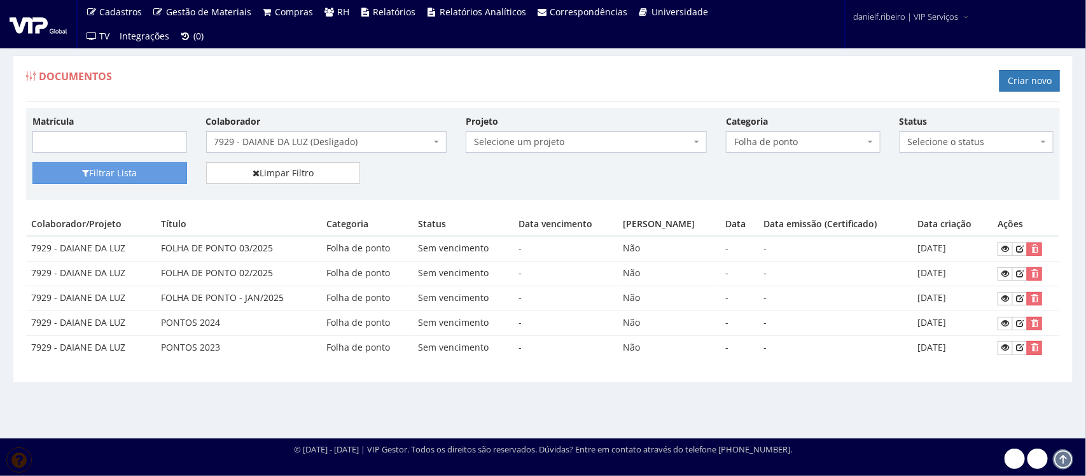
drag, startPoint x: 211, startPoint y: 326, endPoint x: 948, endPoint y: 322, distance: 737.2
click at [948, 322] on tr "7929 - DAIANE DA LUZ PONTOS 2024 Folha de ponto Sem vencimento - Não - - 06/08/…" at bounding box center [543, 322] width 1034 height 25
click at [948, 322] on td "06/08/2024" at bounding box center [953, 322] width 80 height 25
click at [1004, 323] on icon at bounding box center [1005, 323] width 8 height 9
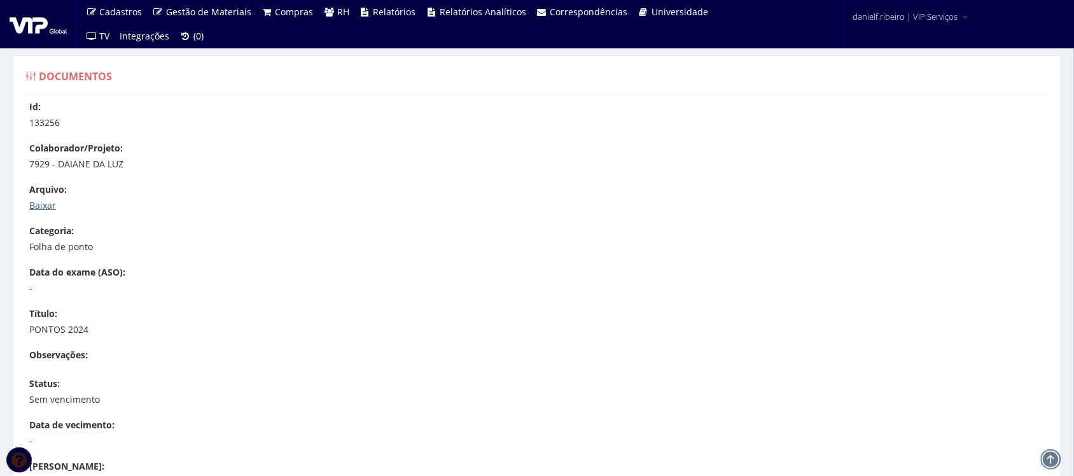
click at [33, 205] on link "Baixar" at bounding box center [42, 205] width 27 height 12
